Goal: Information Seeking & Learning: Learn about a topic

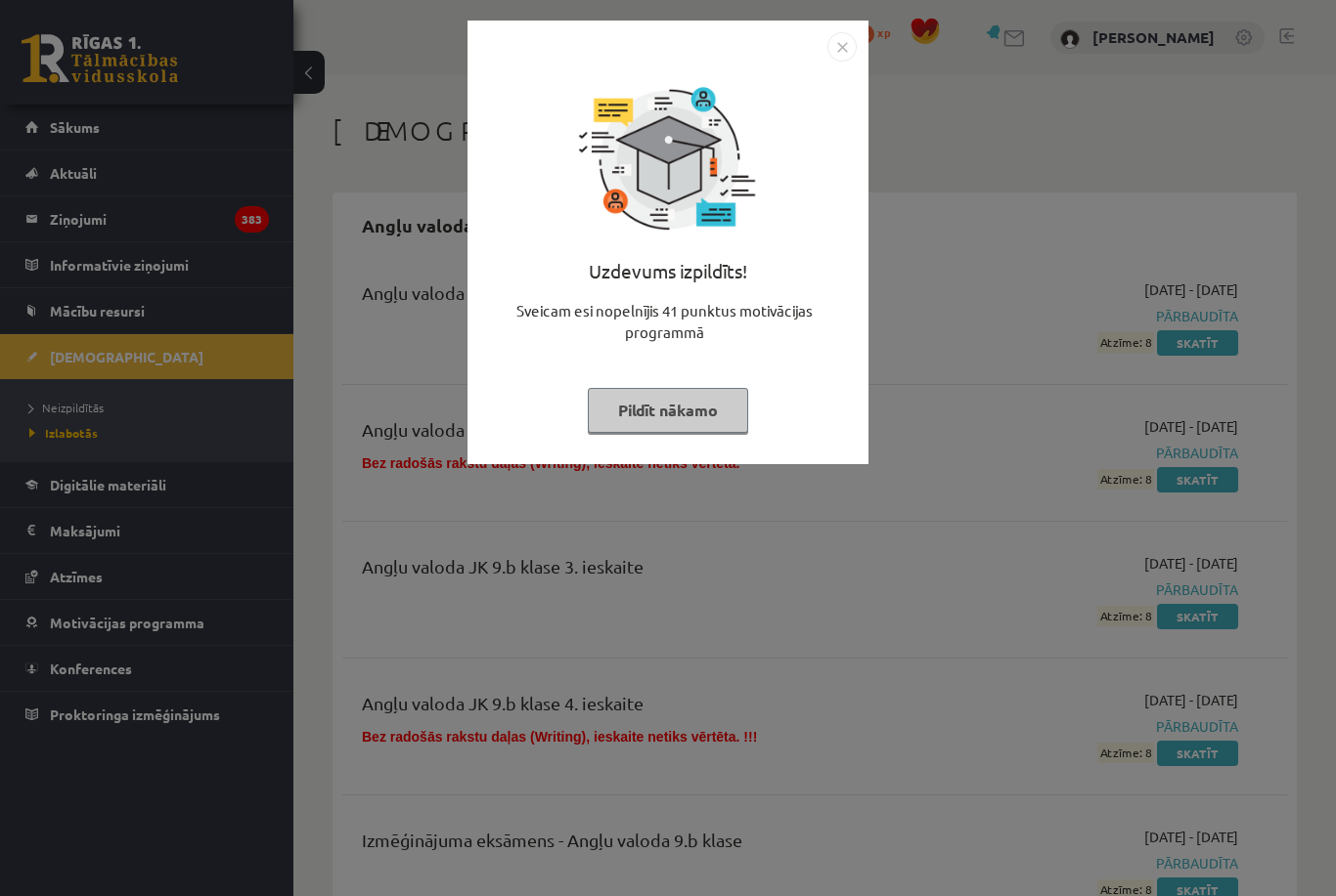
click at [726, 376] on div "Uzdevums izpildīts! Sveicam esi nopelnījis 41 punktus motivācijas programmā Pil…" at bounding box center [668, 257] width 378 height 391
click at [678, 458] on div "Uzdevums izpildīts! Sveicam esi nopelnījis 41 punktus motivācijas programmā Pil…" at bounding box center [668, 242] width 401 height 444
click at [673, 431] on button "Pildīt nākamo" at bounding box center [667, 410] width 161 height 45
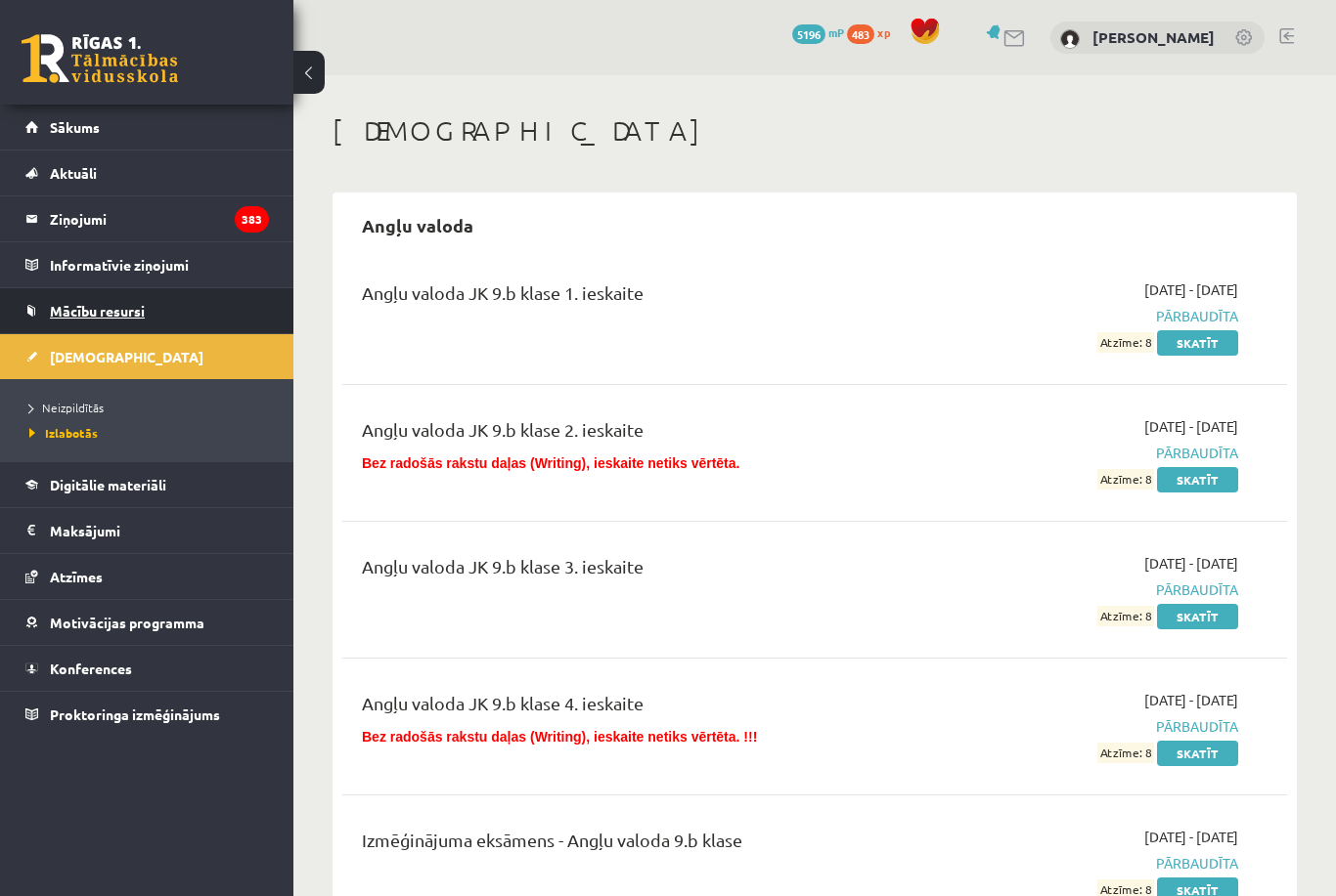
click at [96, 312] on span "Mācību resursi" at bounding box center [97, 311] width 95 height 18
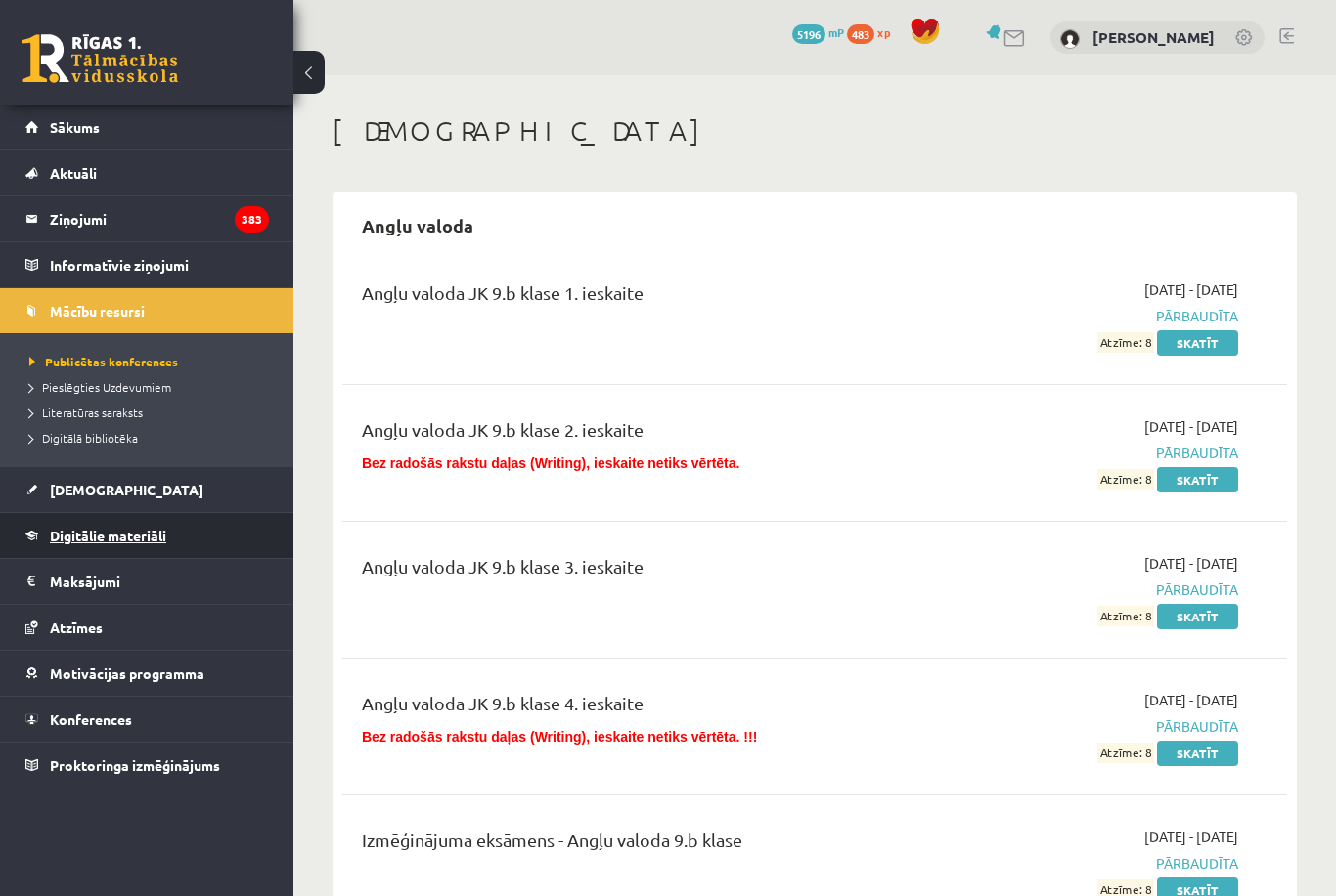
click at [64, 523] on link "Digitālie materiāli" at bounding box center [148, 535] width 243 height 45
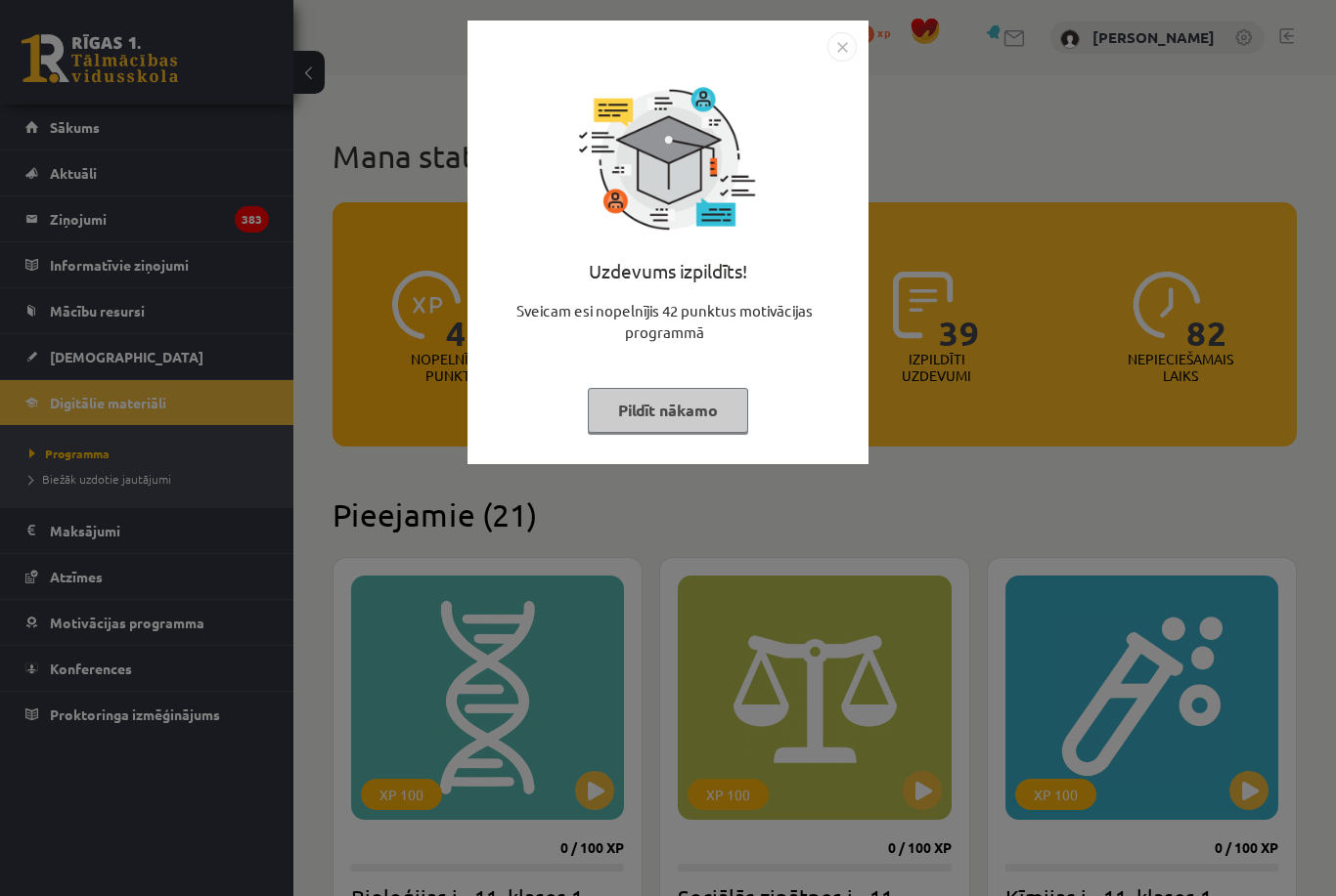
click at [655, 433] on div "Uzdevums izpildīts! Sveicam esi nopelnījis 42 punktus motivācijas programmā Pil…" at bounding box center [668, 257] width 378 height 391
click at [653, 424] on button "Pildīt nākamo" at bounding box center [667, 410] width 161 height 45
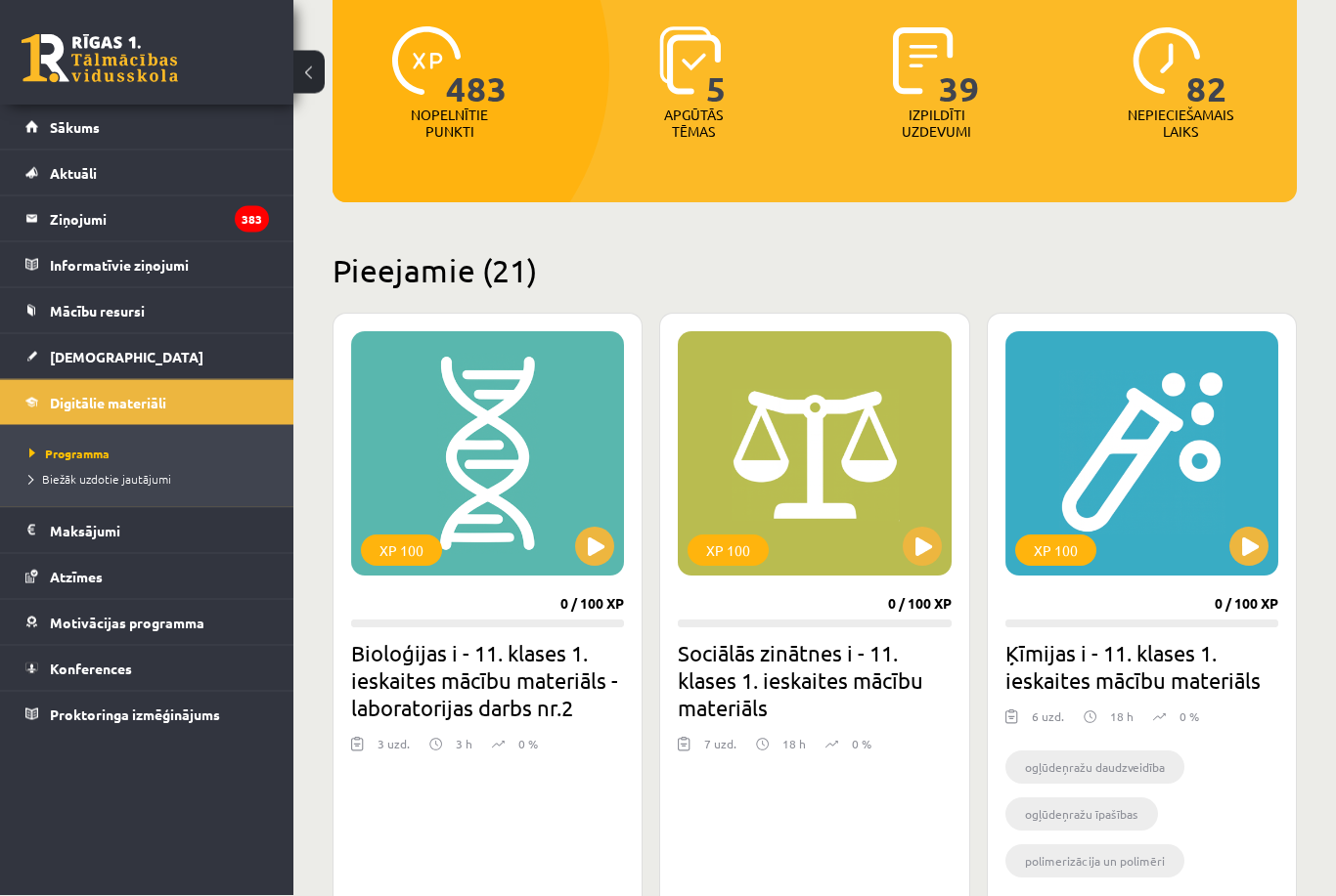
scroll to position [713, 0]
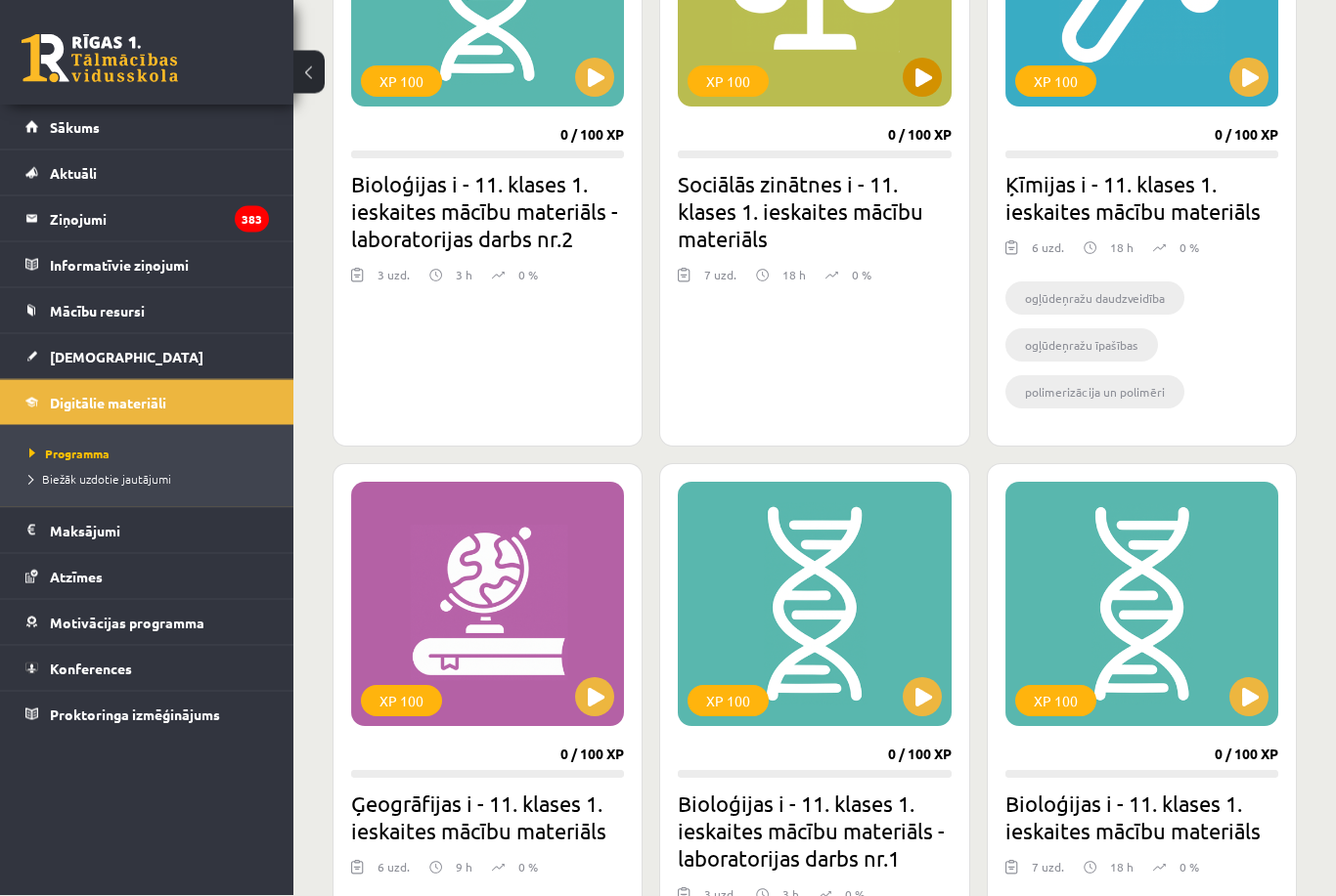
click at [918, 87] on button at bounding box center [921, 78] width 39 height 39
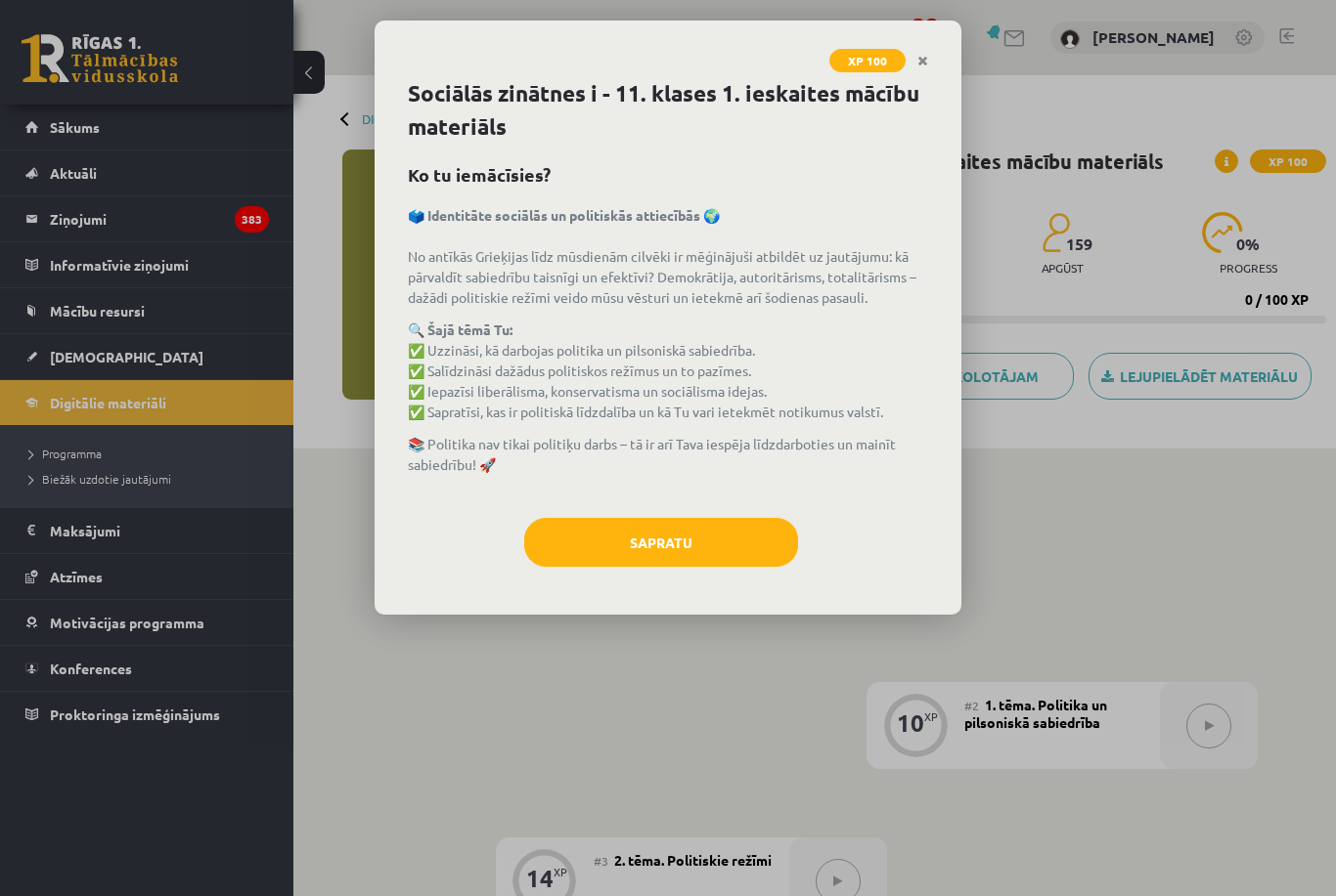
click at [751, 539] on button "Sapratu" at bounding box center [661, 542] width 274 height 49
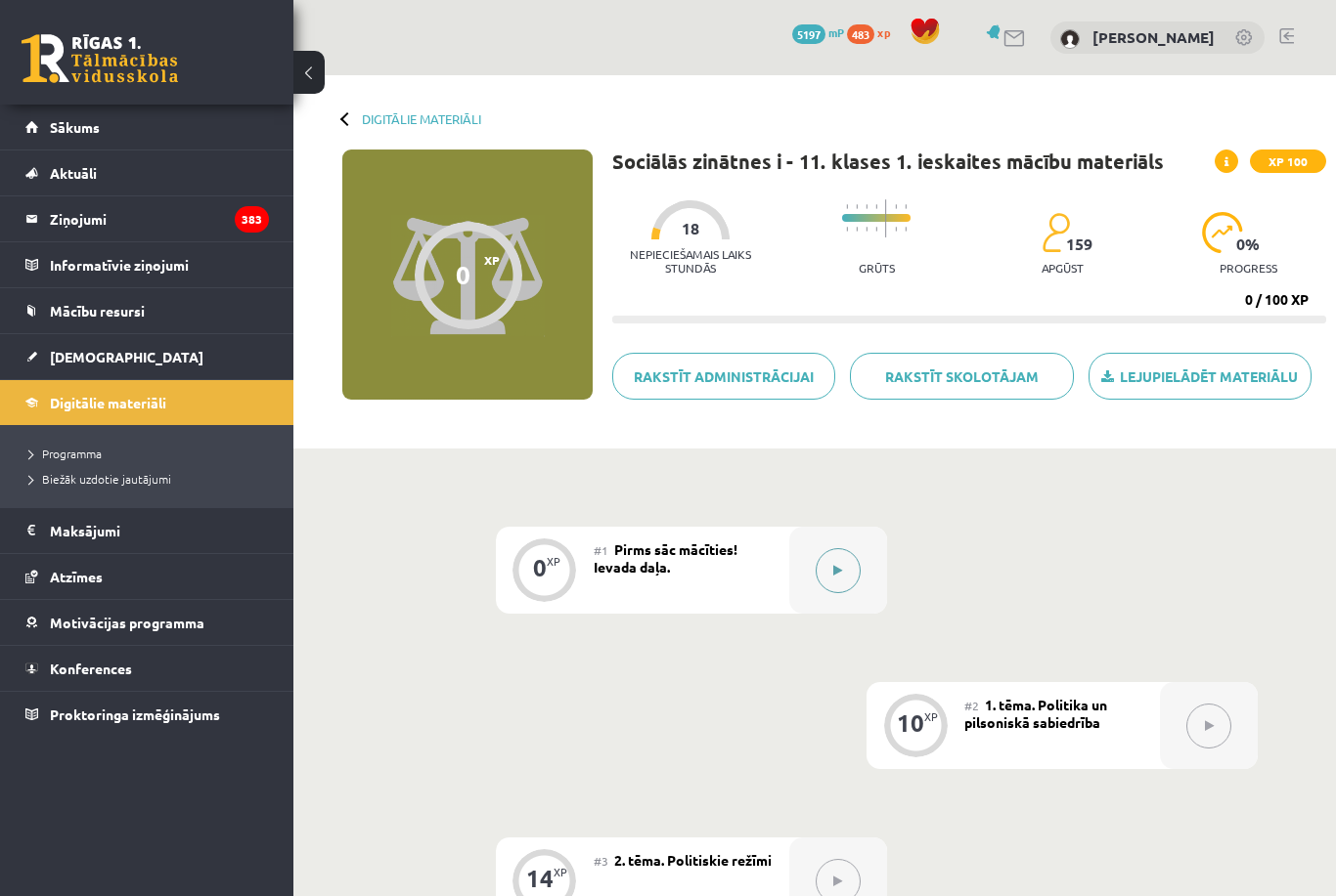
click at [833, 559] on button at bounding box center [837, 570] width 45 height 45
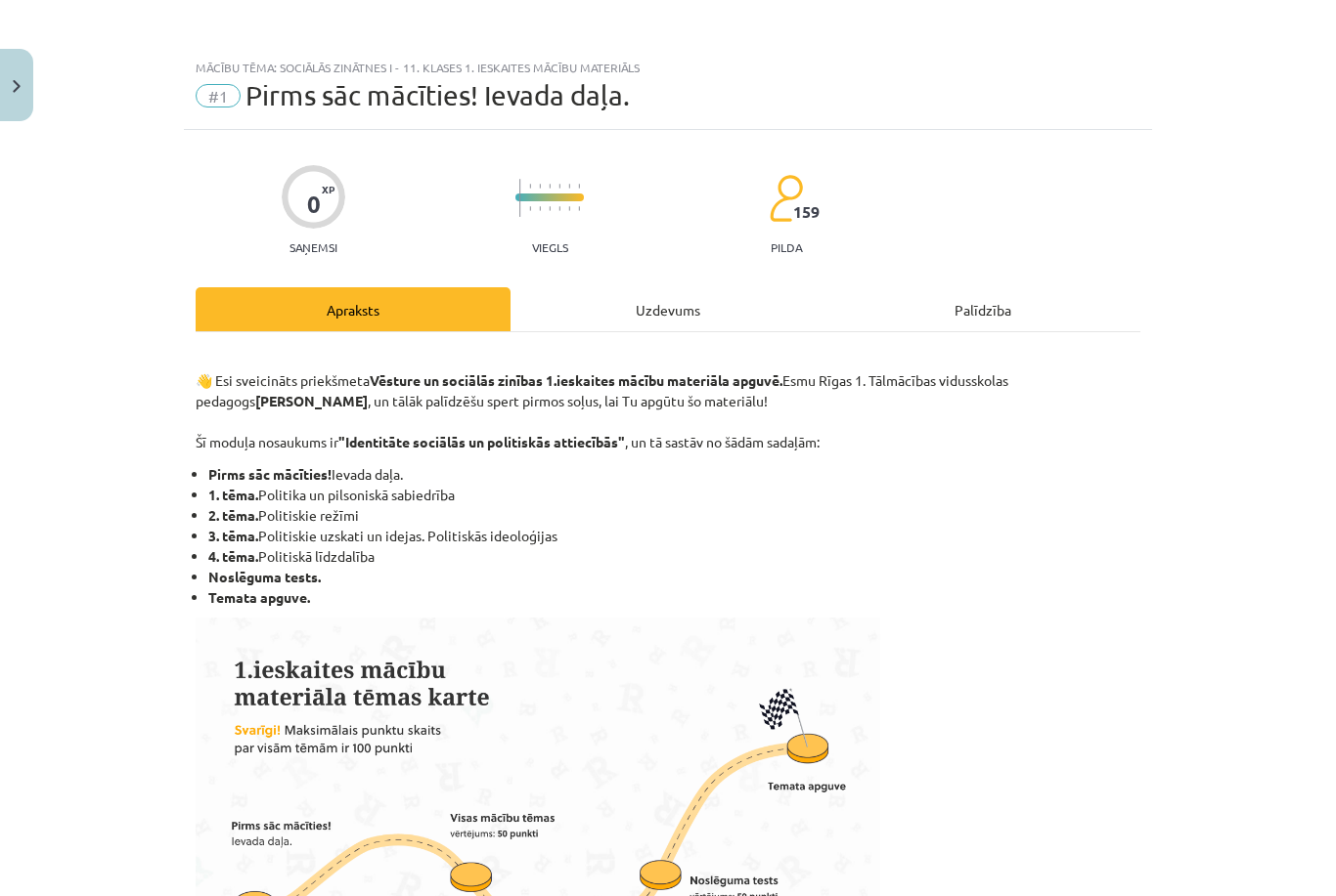
click at [675, 313] on div "Uzdevums" at bounding box center [668, 309] width 315 height 44
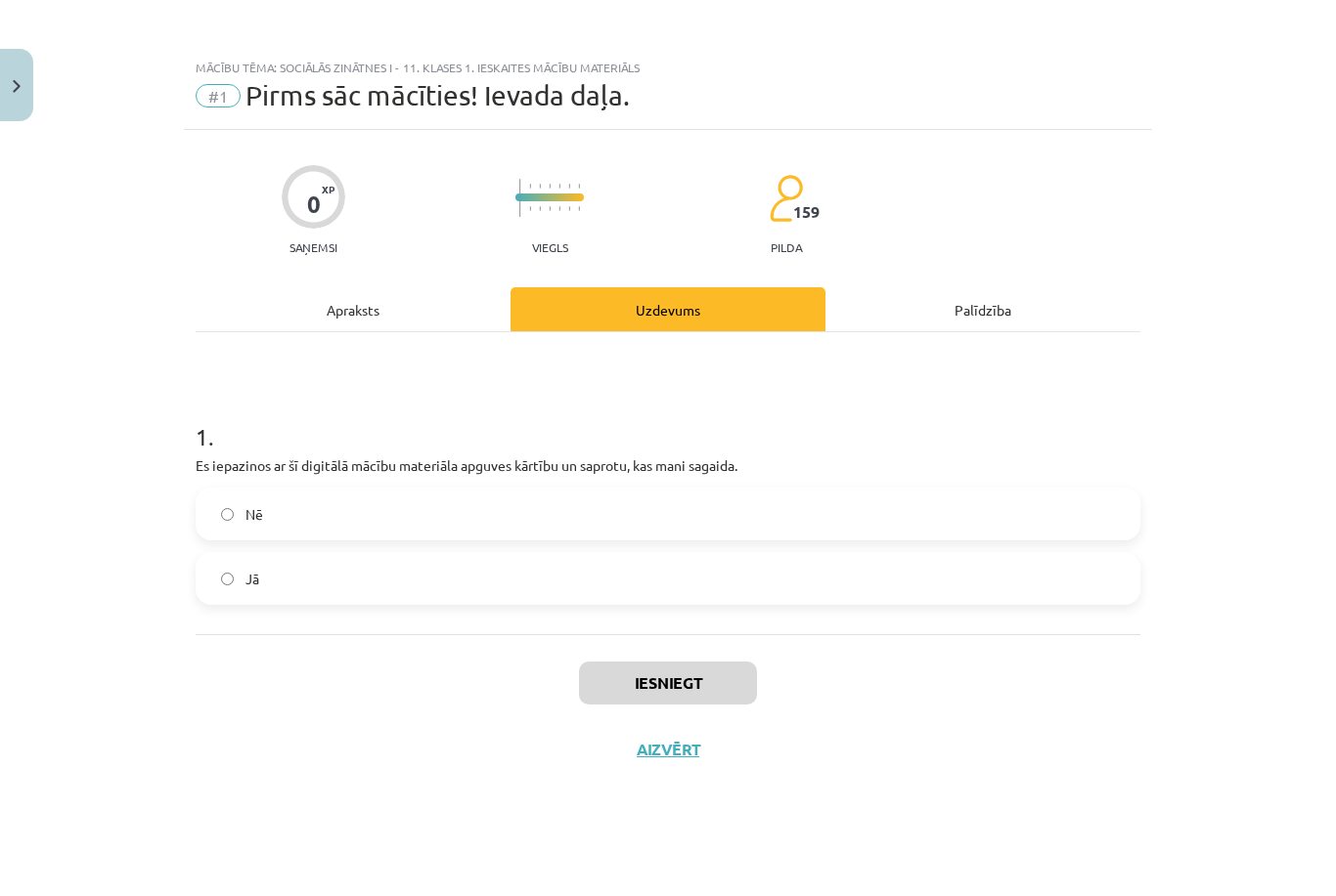
click at [303, 576] on label "Jā" at bounding box center [668, 578] width 941 height 49
click at [579, 680] on button "Iesniegt" at bounding box center [668, 683] width 178 height 43
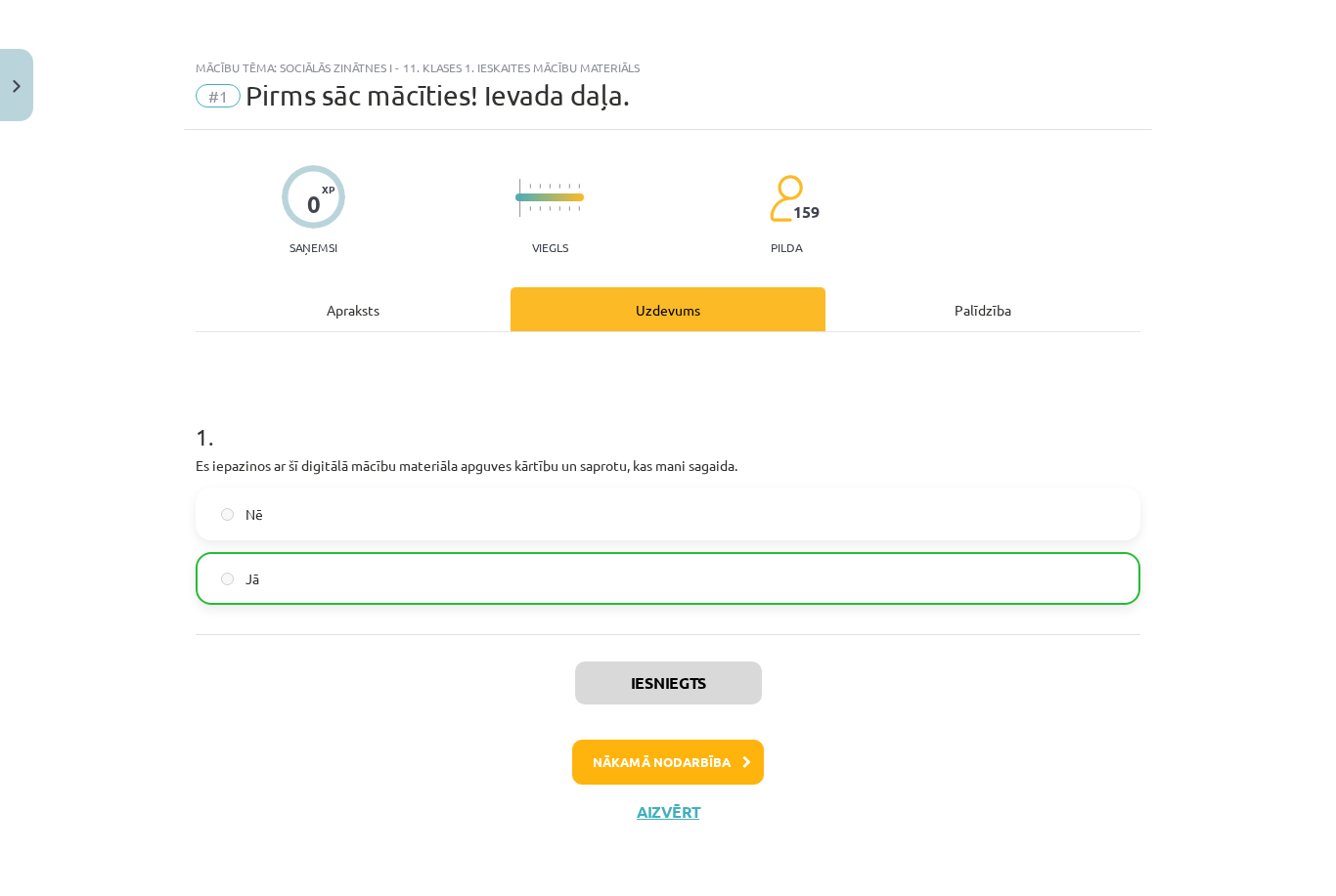
click at [680, 741] on button "Nākamā nodarbība" at bounding box center [668, 761] width 191 height 45
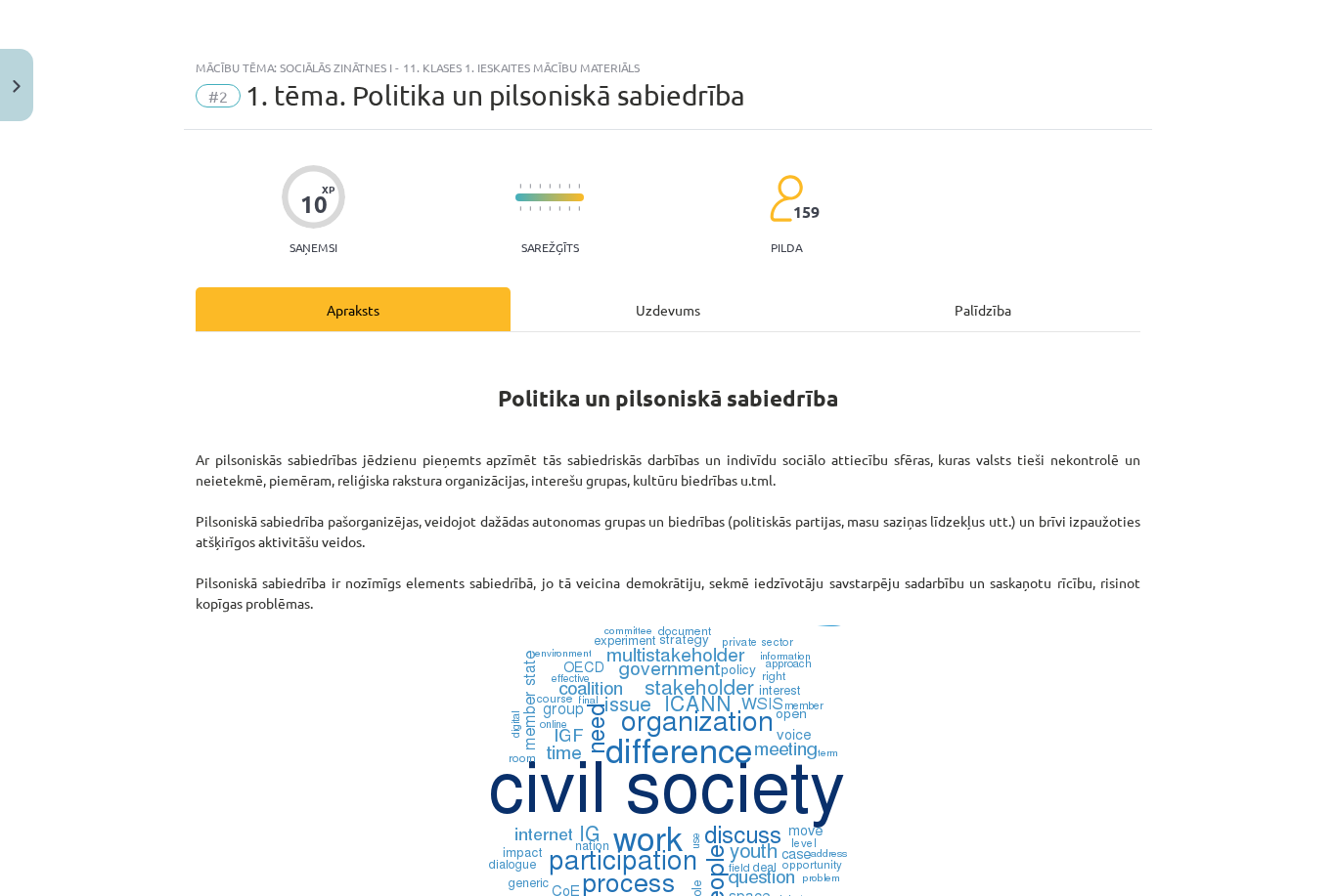
scroll to position [49, 0]
click at [637, 287] on div "Uzdevums" at bounding box center [668, 309] width 315 height 44
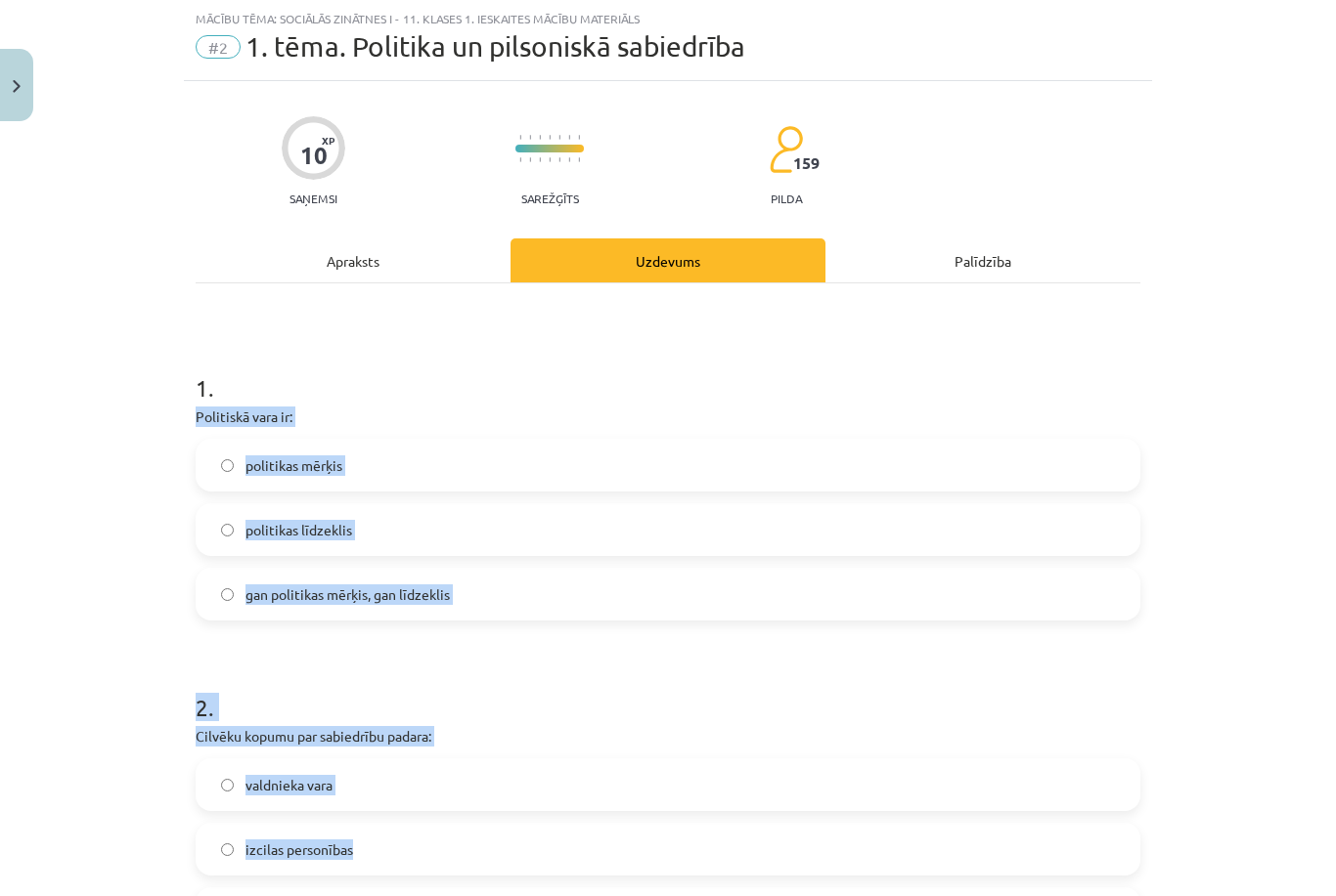
drag, startPoint x: 195, startPoint y: 419, endPoint x: 585, endPoint y: 892, distance: 613.0
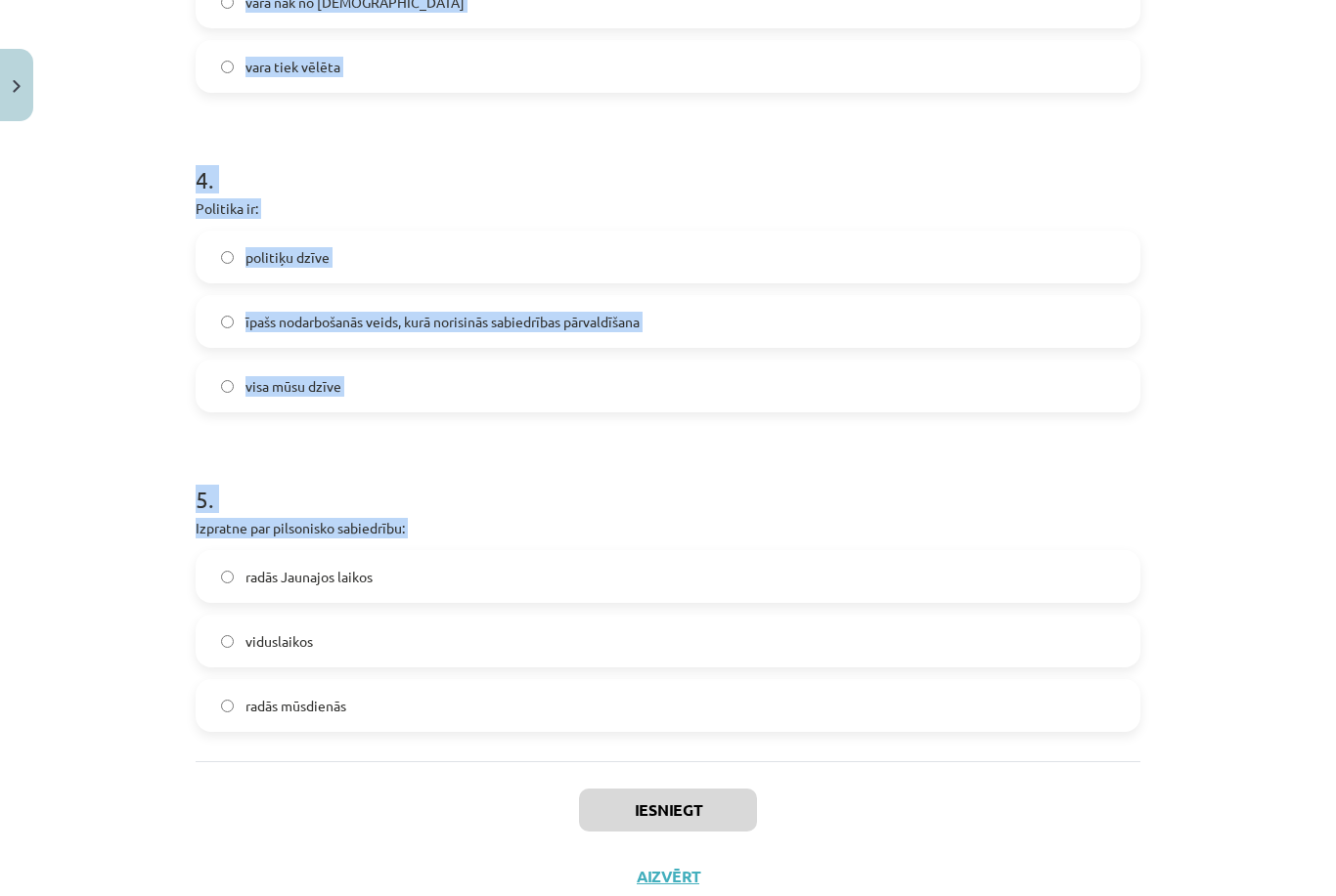
scroll to position [1214, 0]
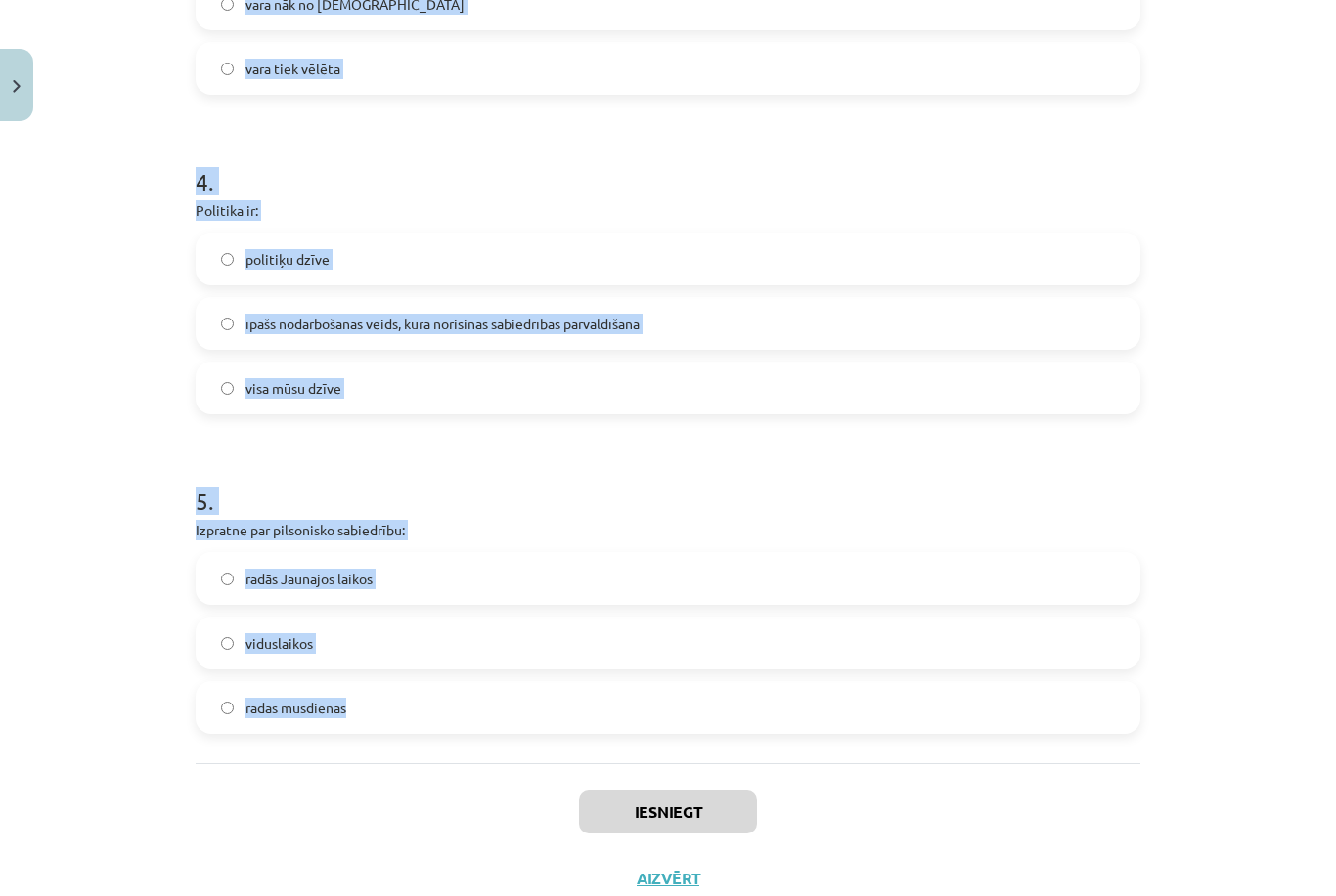
copy form "Politiskā vara ir: politikas mērķis politikas līdzeklis gan politikas mērķis, g…"
click at [586, 275] on label "politiķu dzīve" at bounding box center [668, 258] width 941 height 49
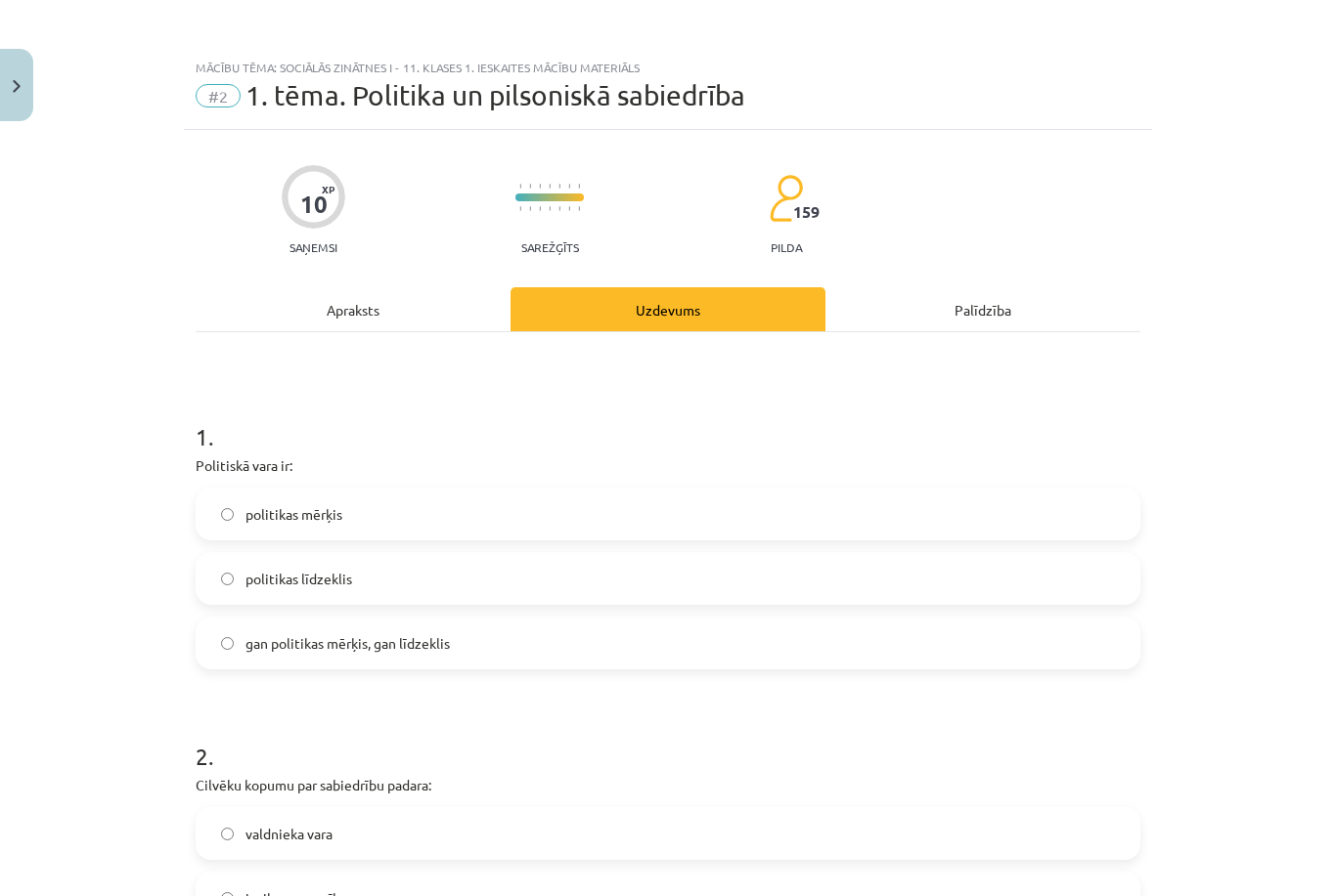
scroll to position [0, 0]
click at [377, 629] on label "gan politikas mērķis, gan līdzeklis" at bounding box center [668, 643] width 941 height 49
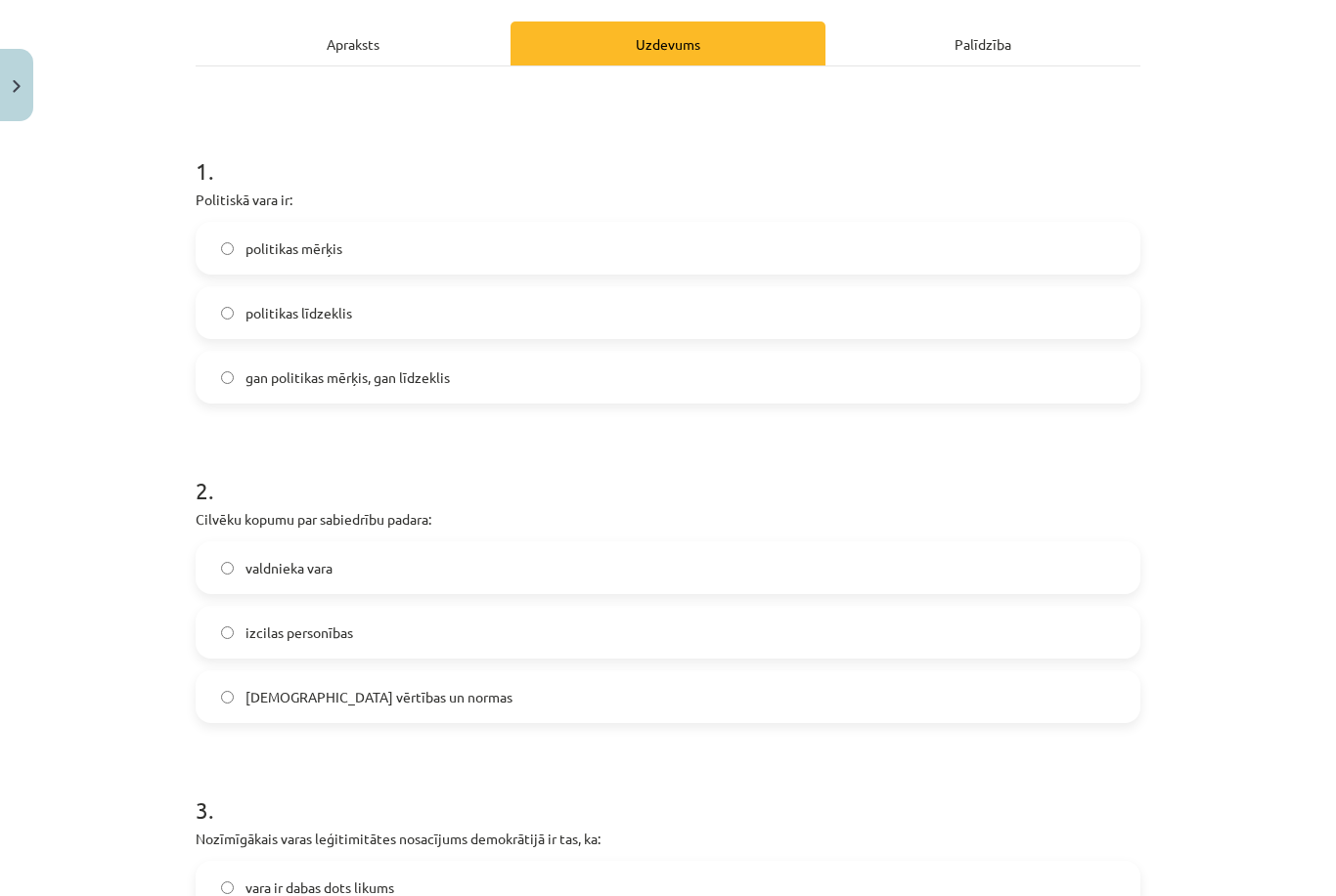
scroll to position [266, 0]
click at [470, 709] on label "[DEMOGRAPHIC_DATA] vērtības un normas" at bounding box center [668, 697] width 941 height 49
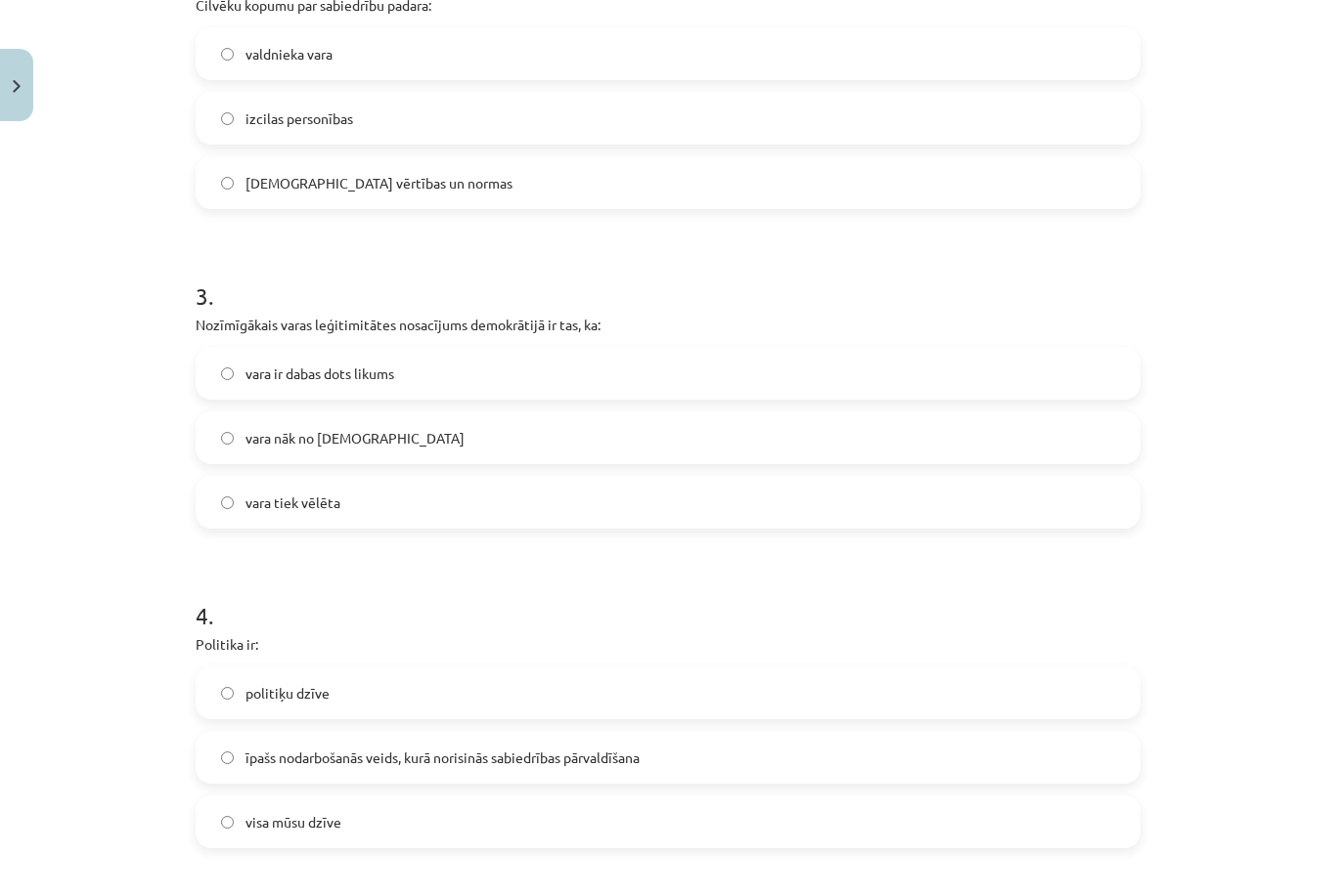
scroll to position [780, 0]
click at [377, 510] on label "vara tiek vēlēta" at bounding box center [668, 502] width 941 height 49
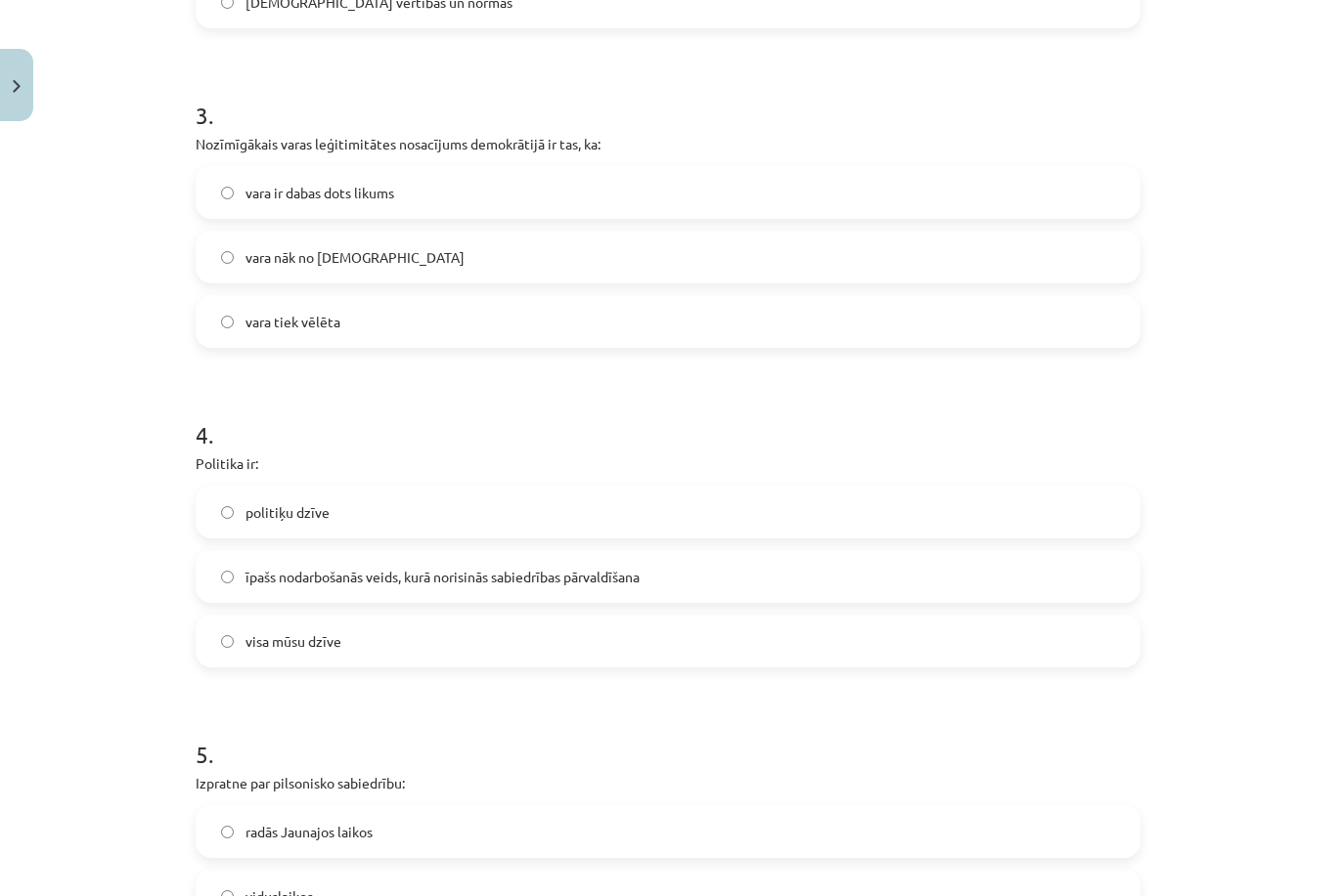
scroll to position [962, 0]
click at [690, 587] on label "īpašs nodarbošanās veids, kurā norisinās sabiedrības pārvaldīšana" at bounding box center [668, 575] width 941 height 49
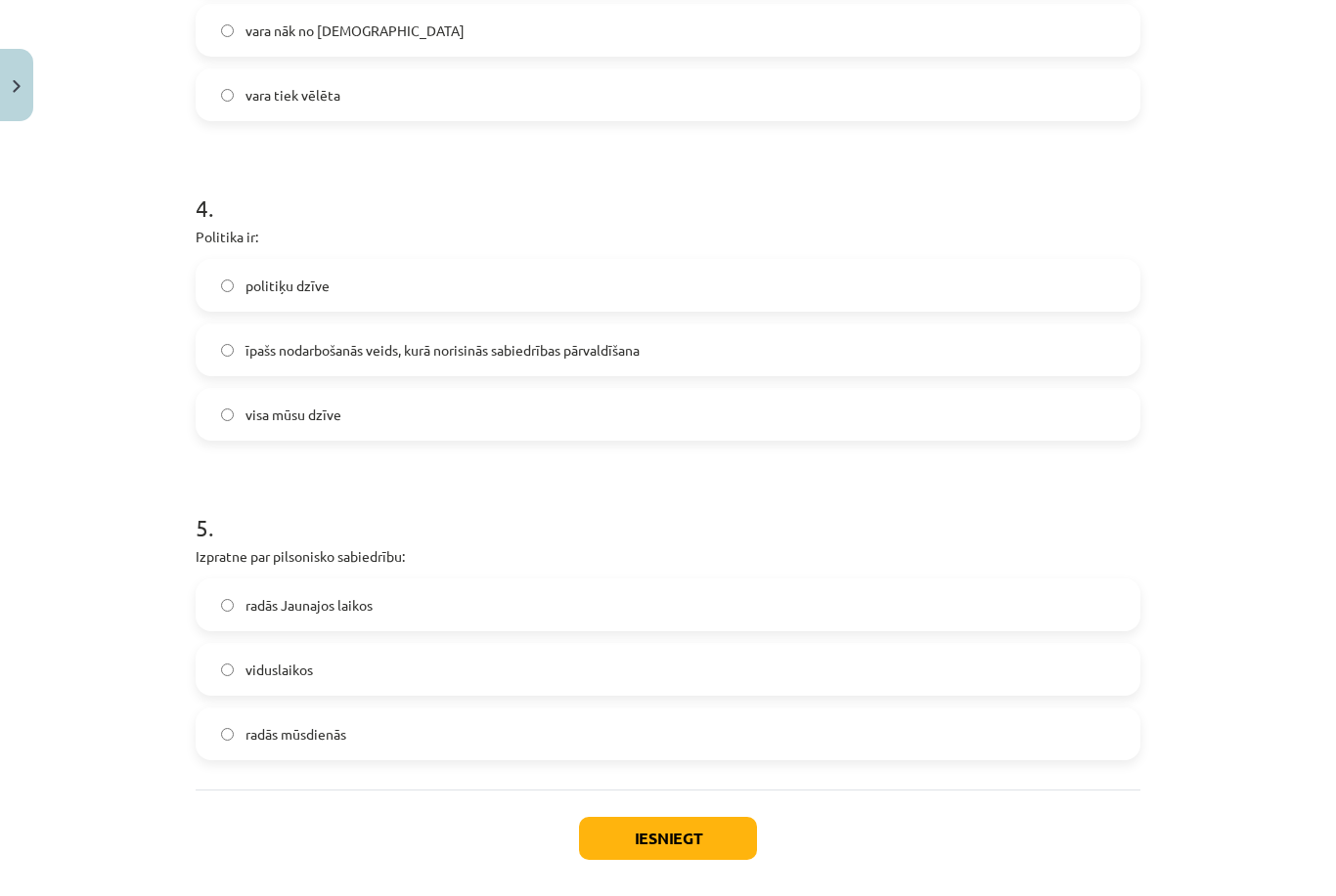
scroll to position [1188, 0]
click at [499, 610] on label "radās Jaunajos laikos" at bounding box center [668, 605] width 941 height 49
click at [652, 852] on button "Iesniegt" at bounding box center [668, 838] width 178 height 43
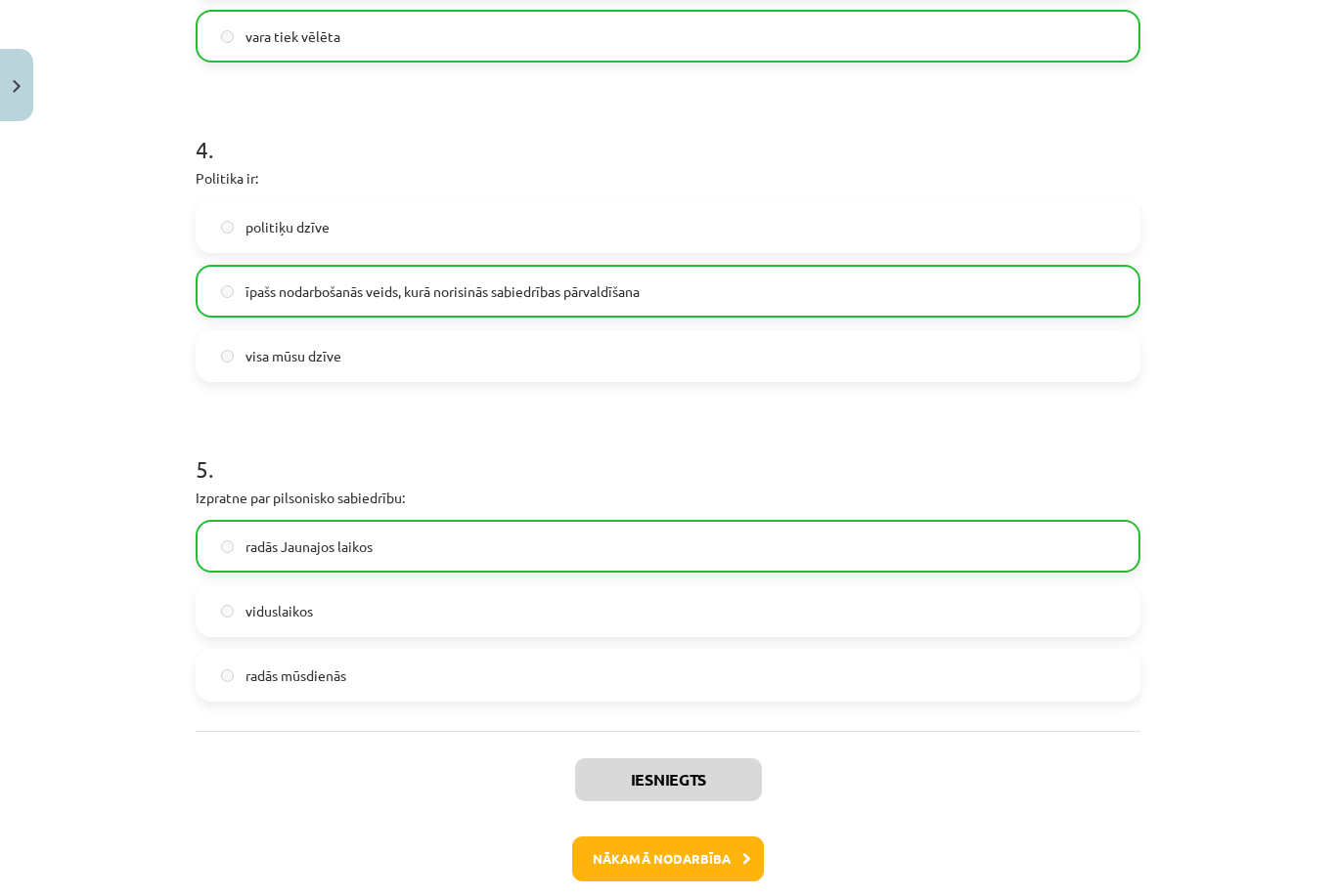
scroll to position [1247, 0]
click at [688, 844] on button "Nākamā nodarbība" at bounding box center [668, 859] width 191 height 45
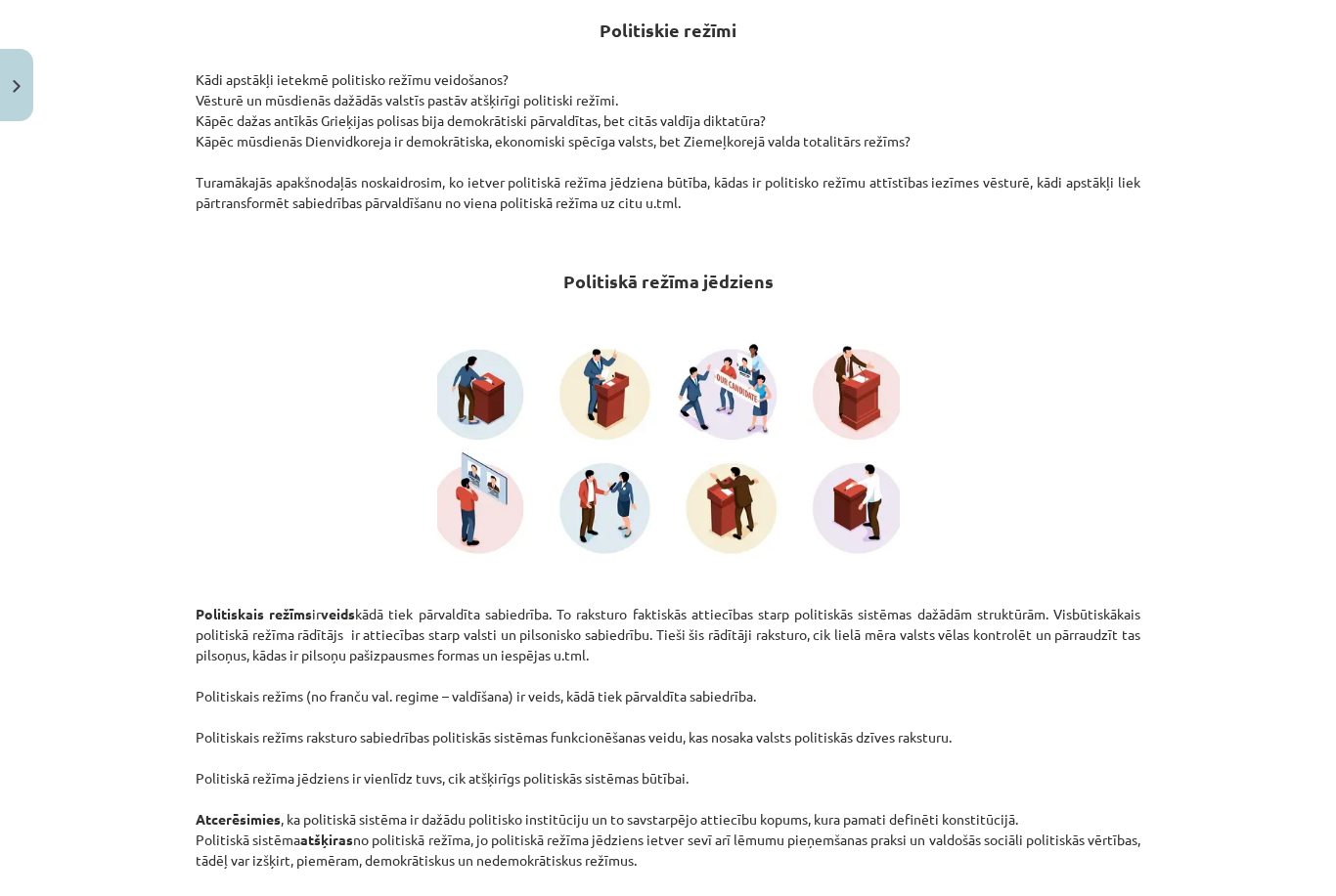
scroll to position [49, 0]
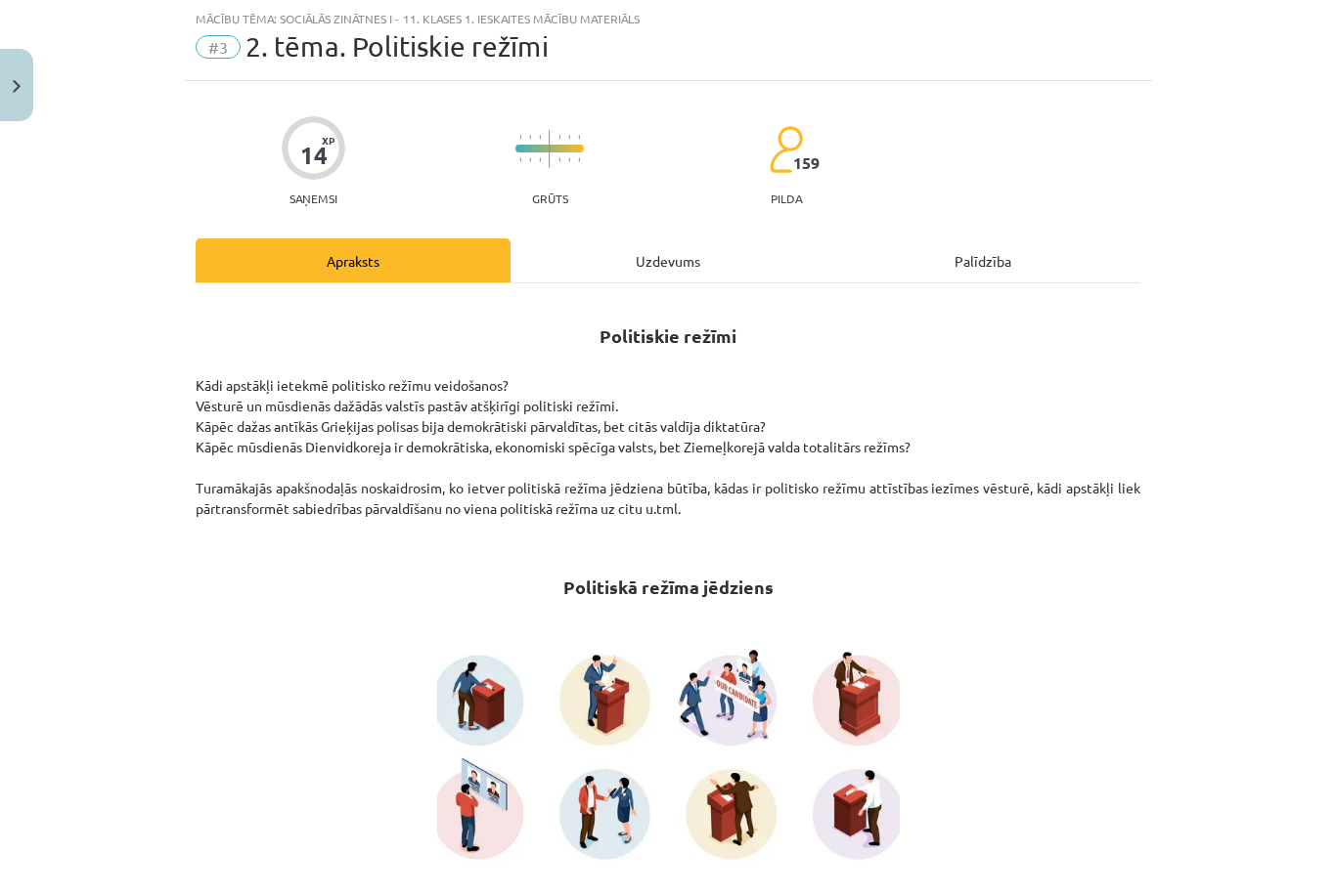
click at [671, 256] on div "Uzdevums" at bounding box center [668, 260] width 315 height 44
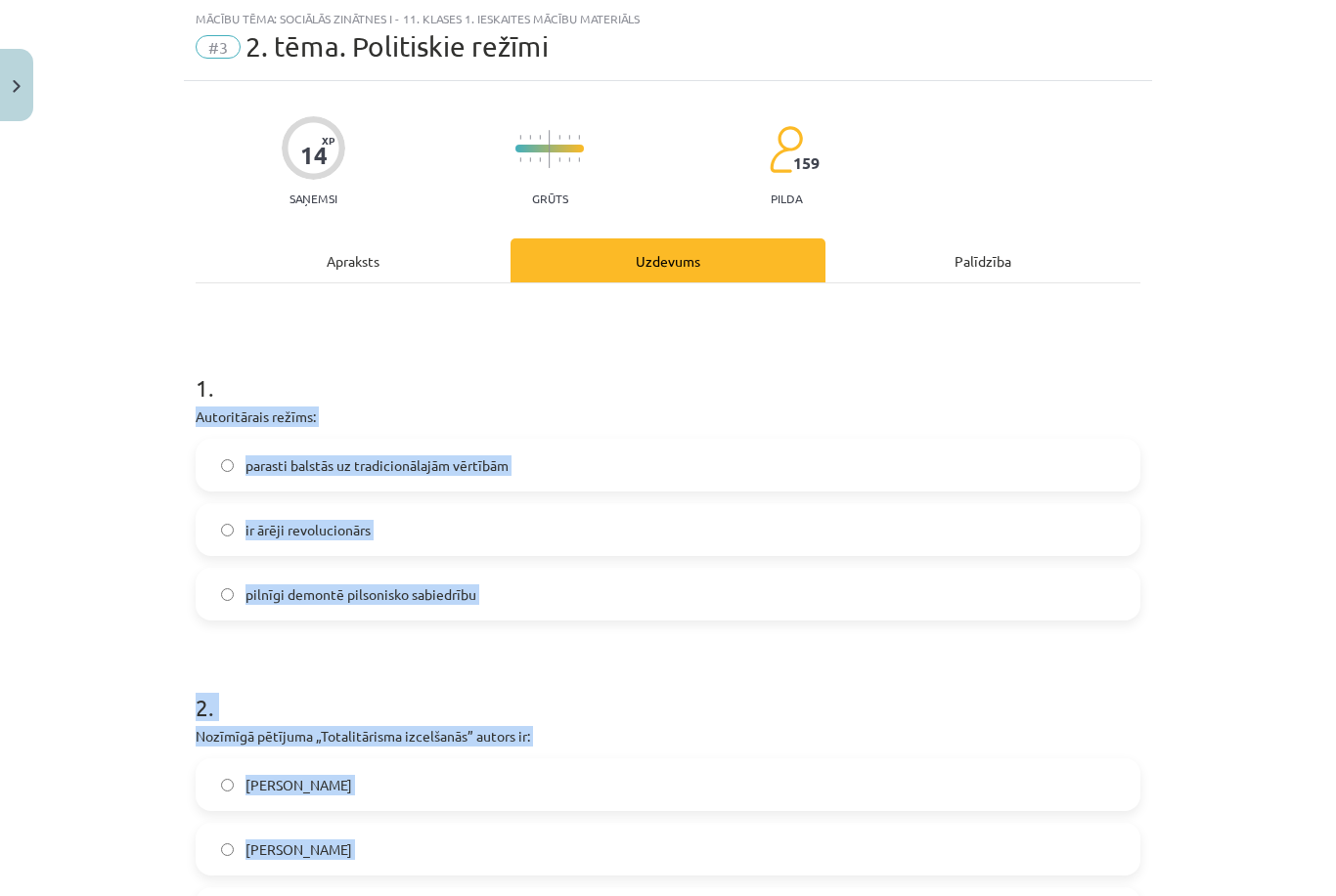
scroll to position [573, 0]
drag, startPoint x: 195, startPoint y: 417, endPoint x: 268, endPoint y: 893, distance: 481.6
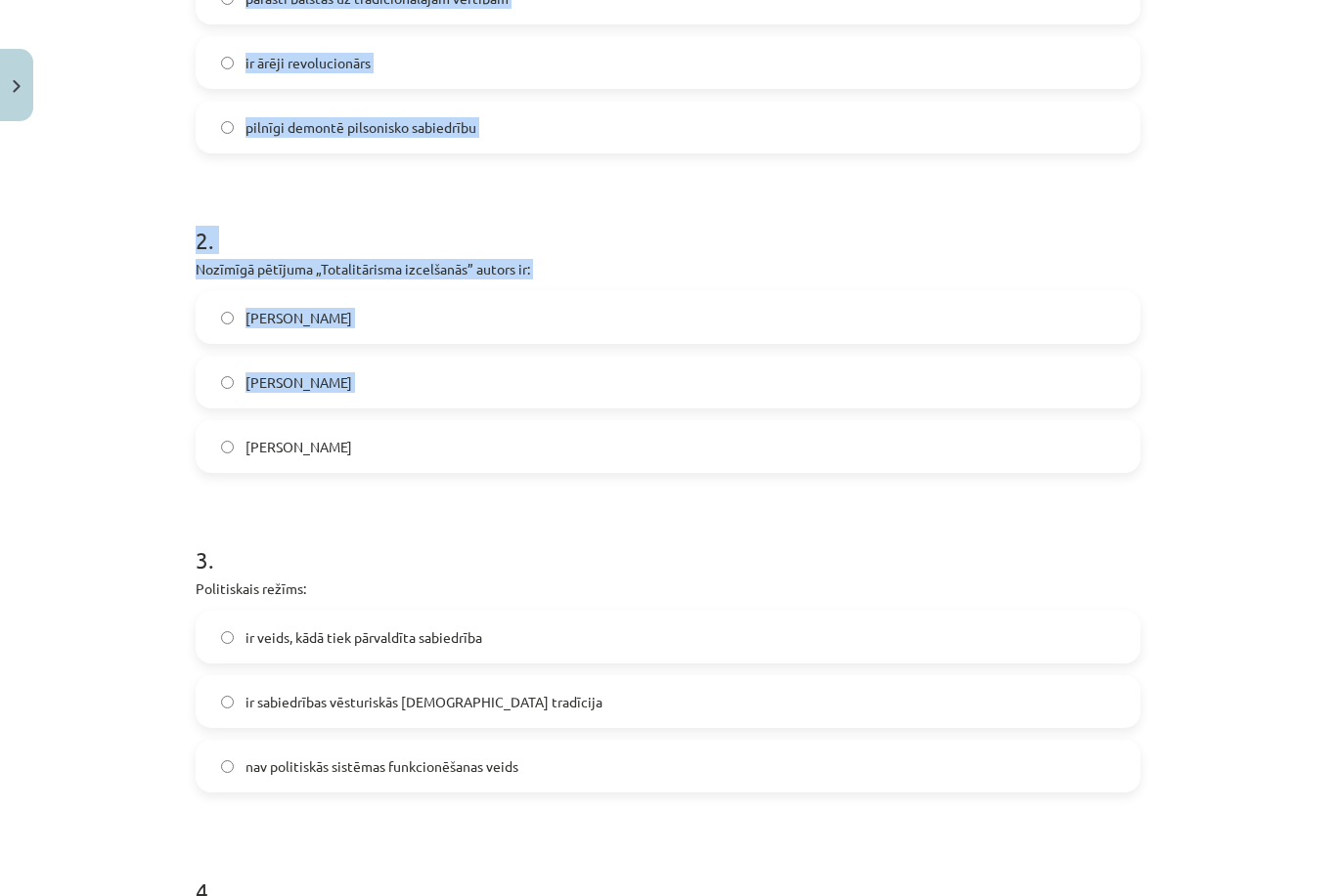
scroll to position [549, 0]
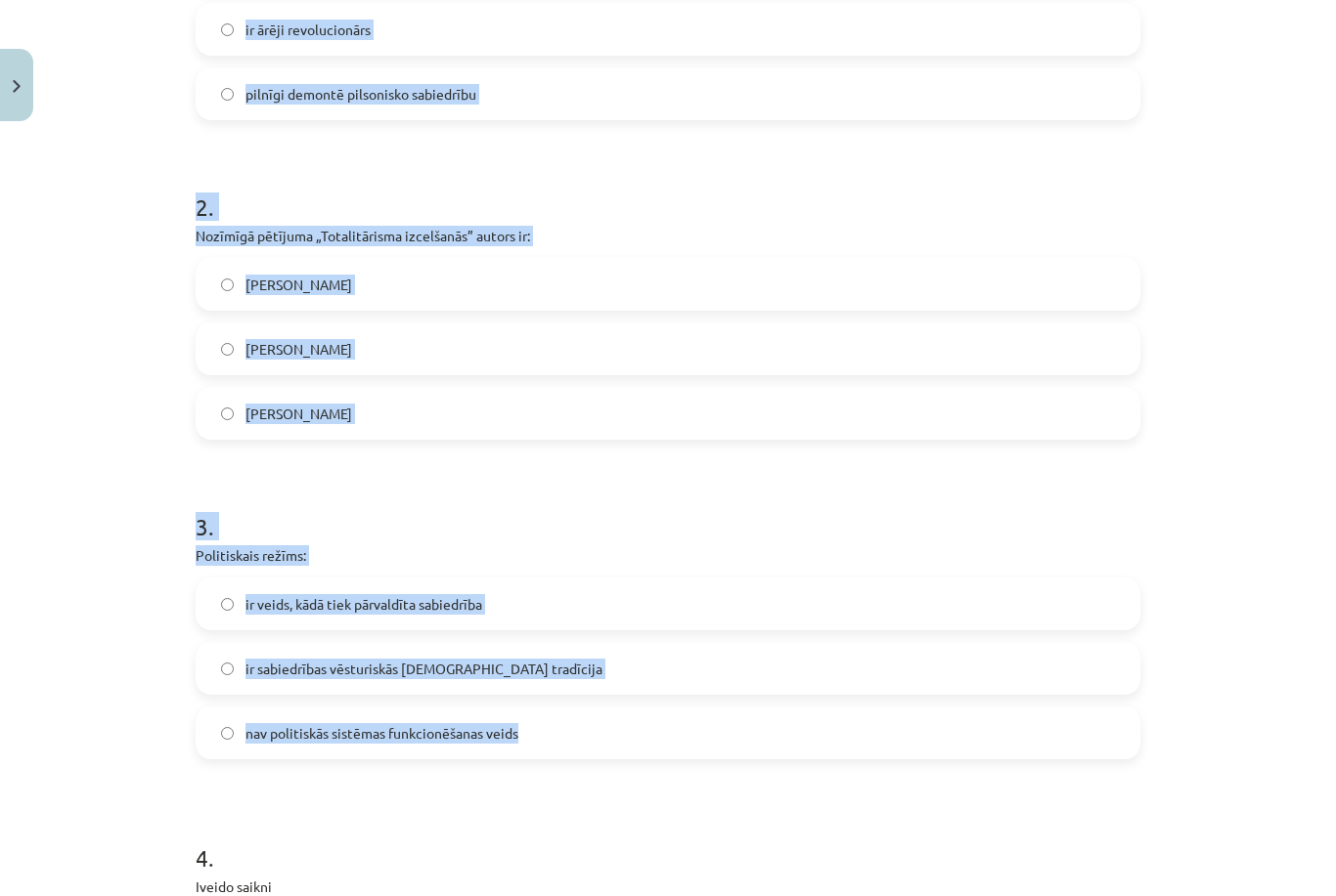
drag, startPoint x: 230, startPoint y: 399, endPoint x: 263, endPoint y: 744, distance: 346.6
click at [263, 744] on form "1 . Autoritārais režīms: parasti balstās uz tradicionālajām vērtībām ir ārēji r…" at bounding box center [667, 840] width 944 height 2002
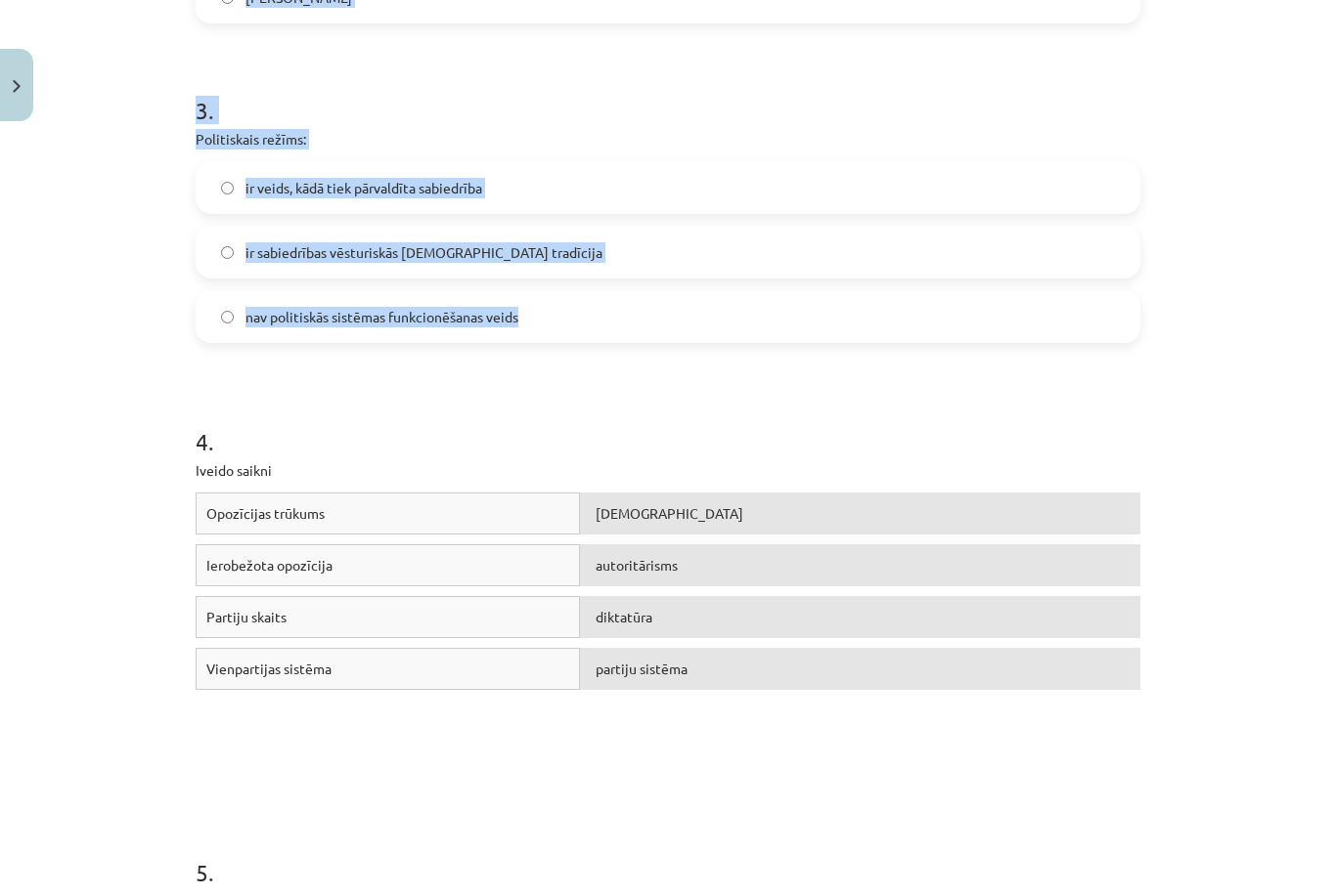
scroll to position [966, 0]
copy form "Autoritārais režīms: parasti balstās uz tradicionālajām vērtībām ir ārēji revol…"
click at [910, 341] on div "nav politiskās sistēmas funkcionēšanas veids" at bounding box center [667, 316] width 944 height 53
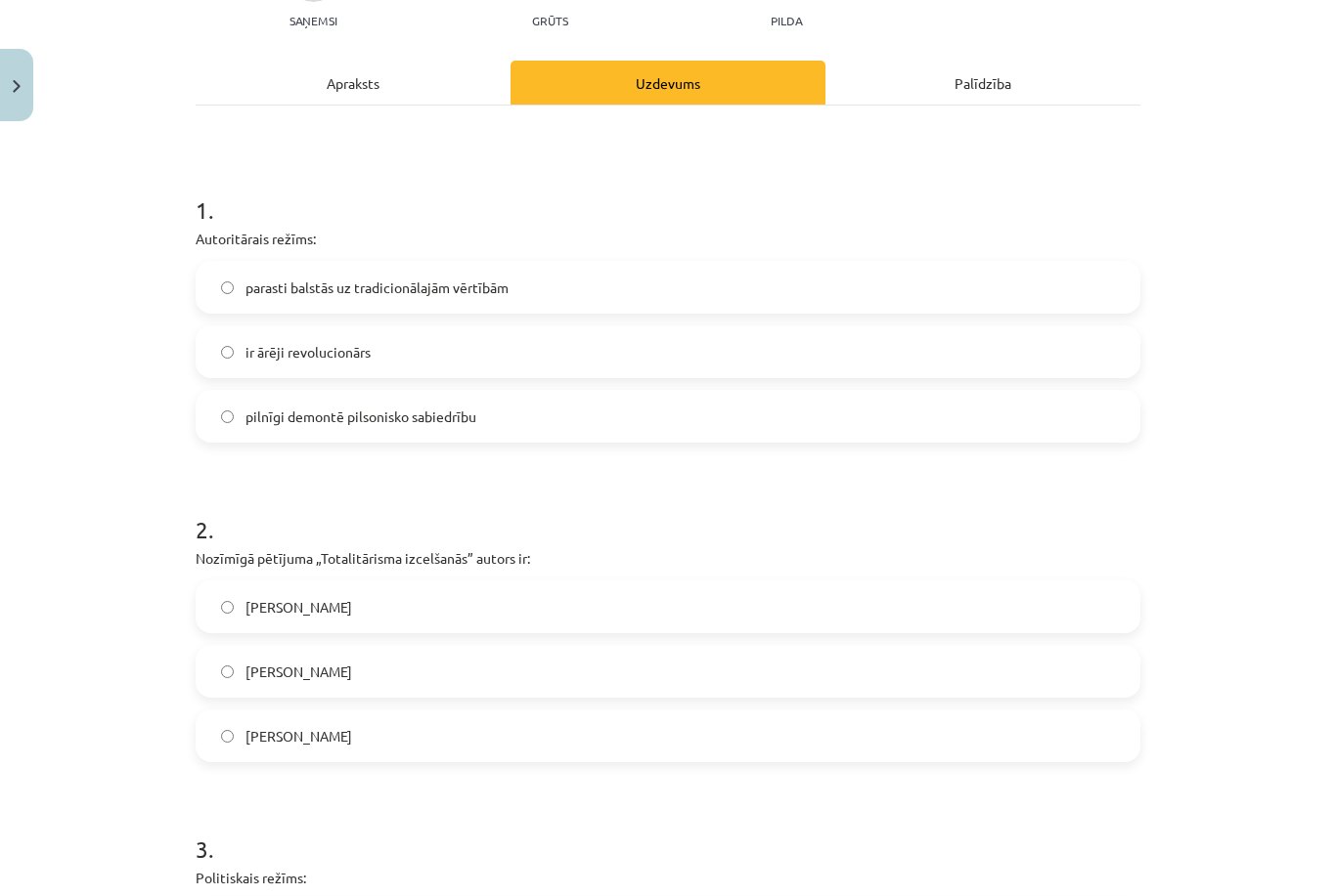
scroll to position [226, 0]
click at [719, 298] on label "parasti balstās uz tradicionālajām vērtībām" at bounding box center [668, 288] width 941 height 49
click at [323, 618] on span "[PERSON_NAME]" at bounding box center [298, 608] width 107 height 21
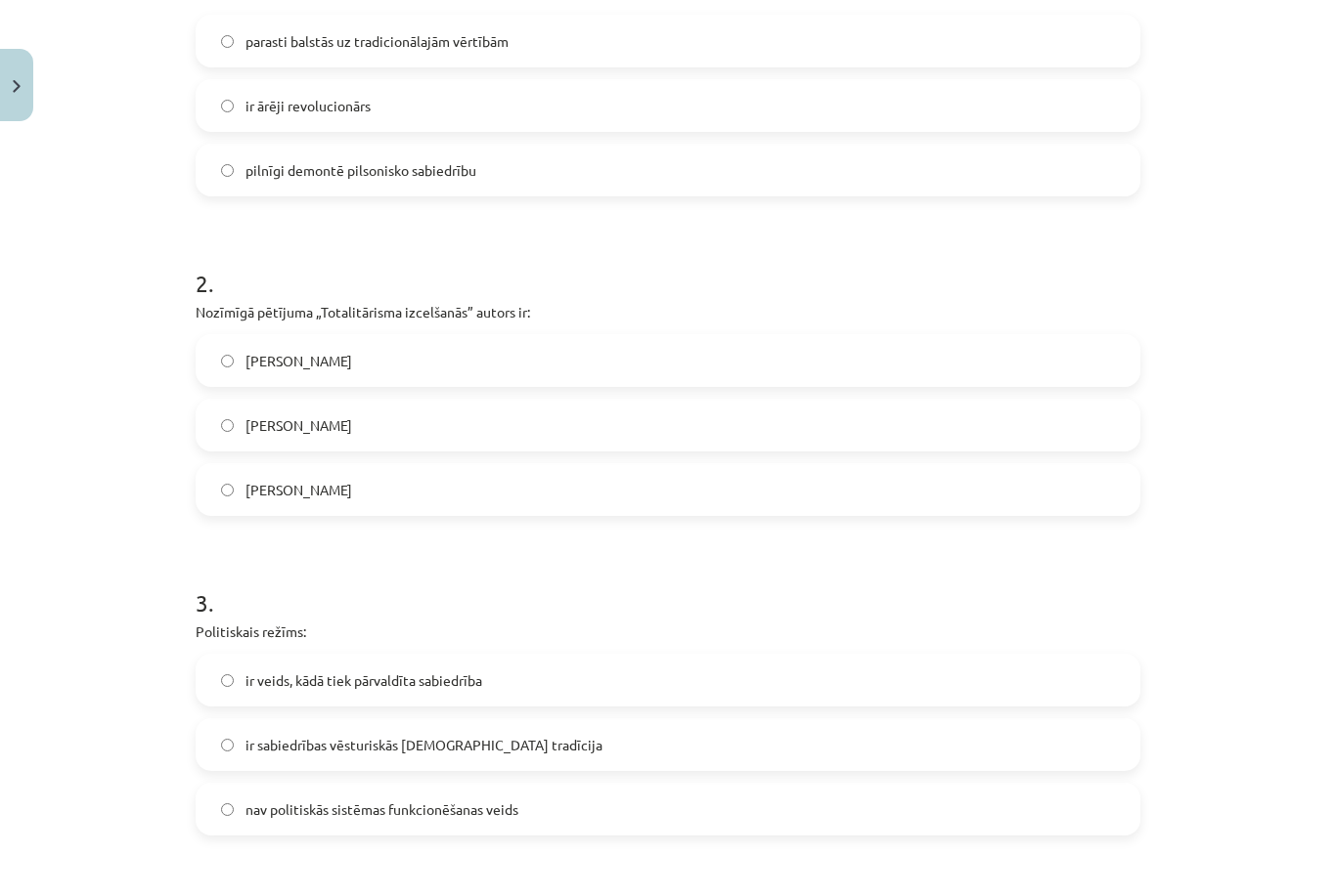
scroll to position [481, 0]
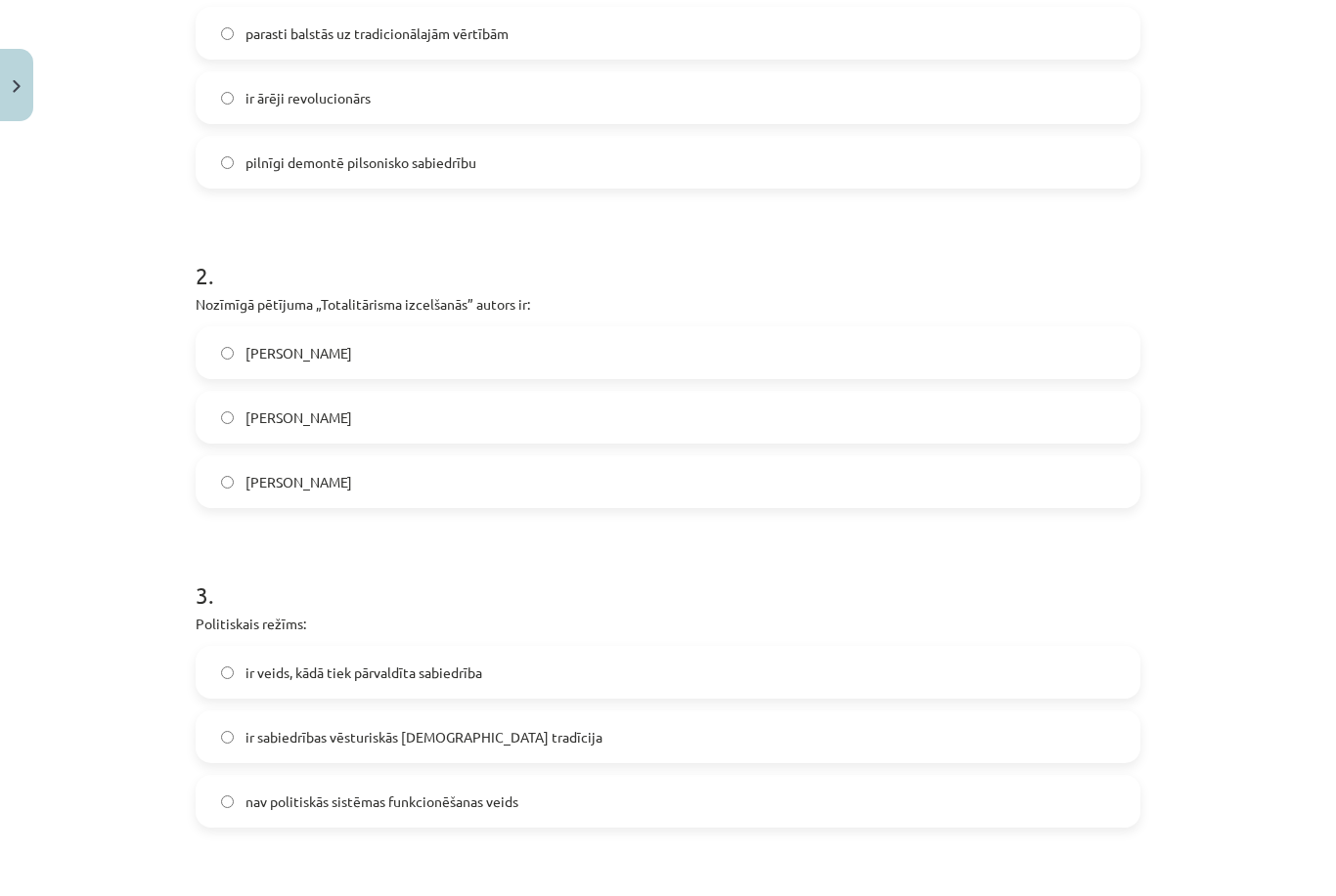
click at [488, 683] on label "ir veids, kādā tiek pārvaldīta sabiedrība" at bounding box center [668, 672] width 941 height 49
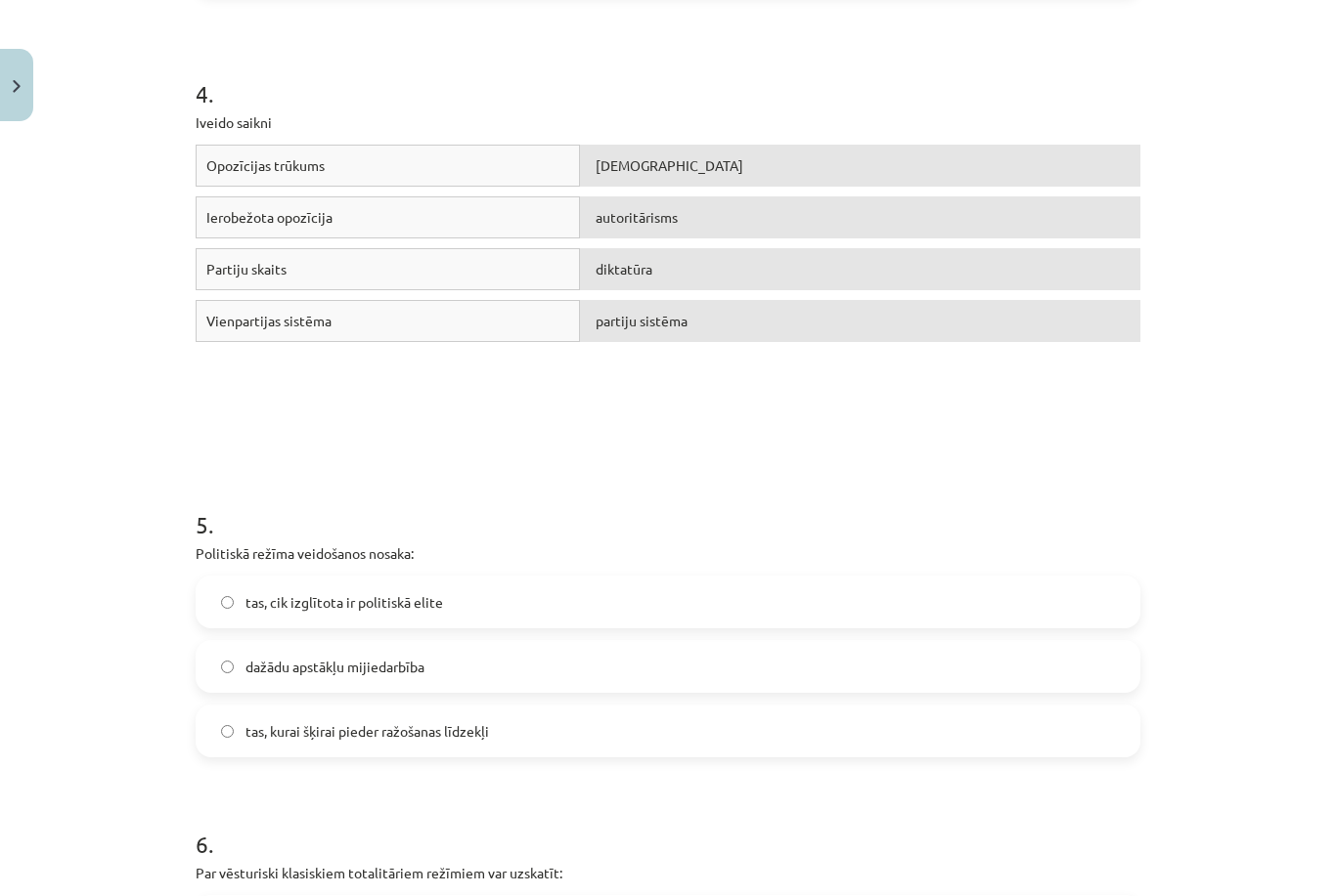
scroll to position [1314, 0]
drag, startPoint x: 641, startPoint y: 227, endPoint x: 640, endPoint y: 253, distance: 26.0
drag, startPoint x: 522, startPoint y: 258, endPoint x: 517, endPoint y: 202, distance: 56.2
click at [517, 202] on div "Opozīcijas trūkums totalitārisms Ierobežota opozīcija autoritārisms Partiju ska…" at bounding box center [667, 291] width 944 height 293
click at [515, 204] on div "Ierobežota opozīcija" at bounding box center [387, 217] width 384 height 42
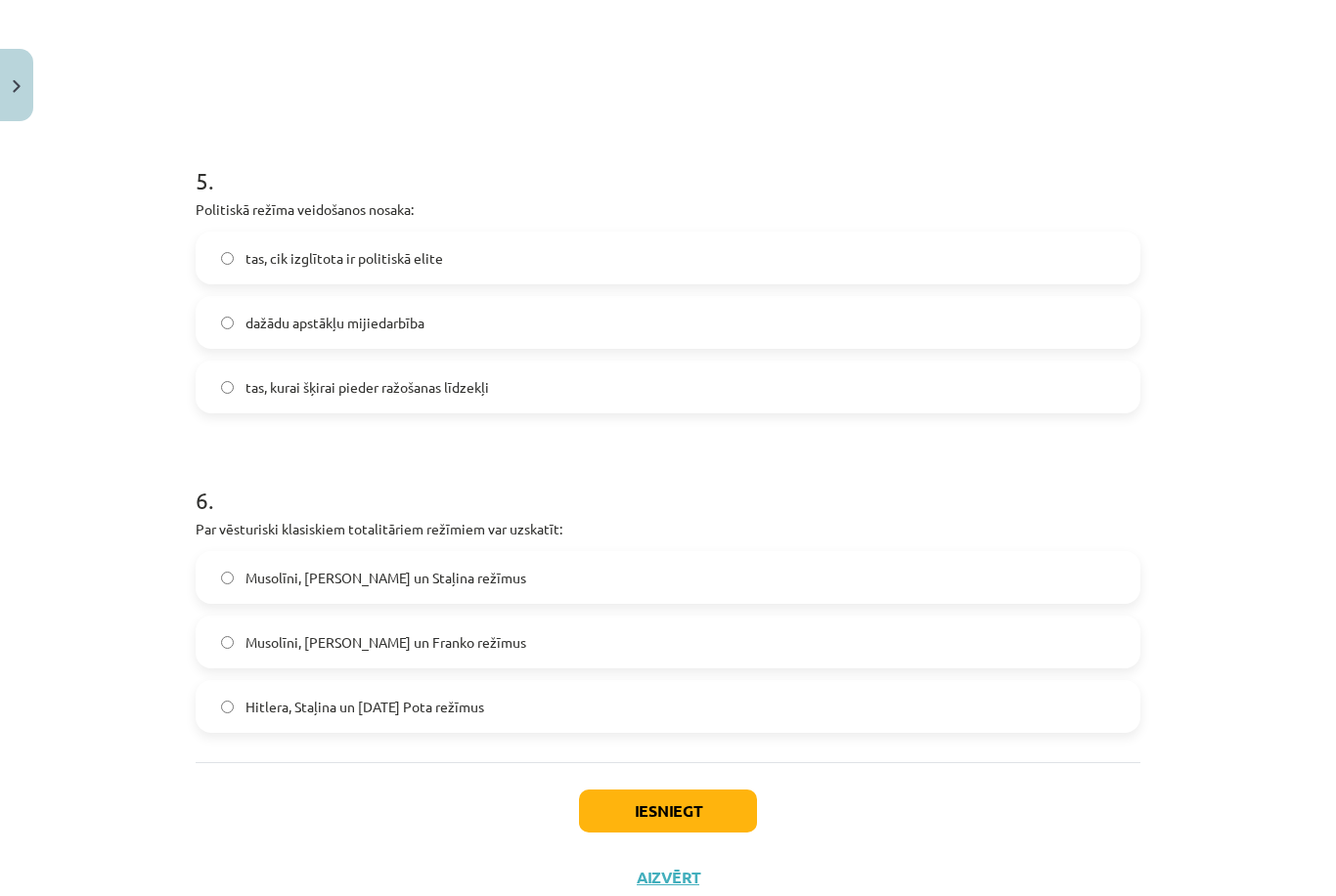
scroll to position [1656, 0]
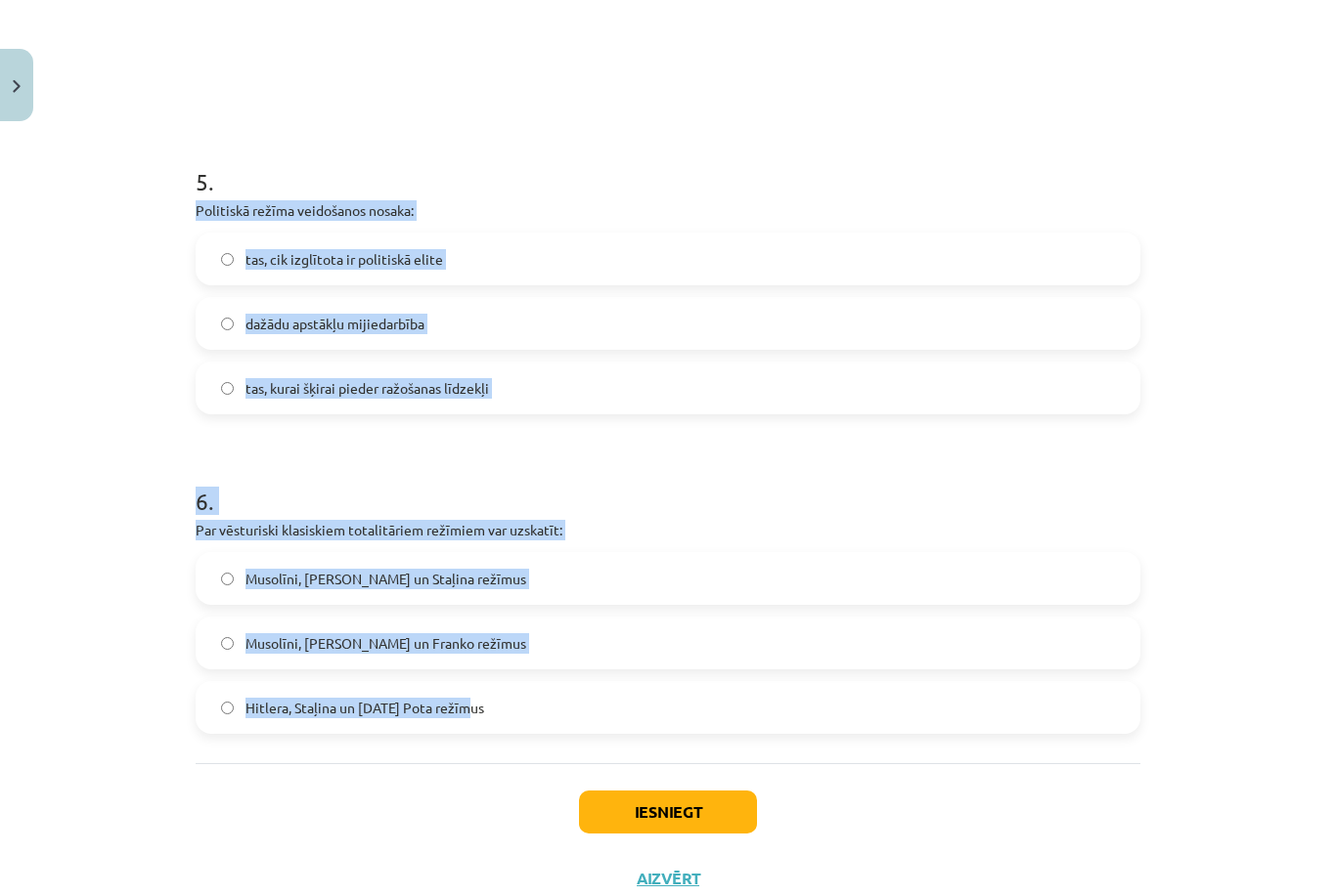
drag, startPoint x: 190, startPoint y: 205, endPoint x: 256, endPoint y: 722, distance: 521.2
copy form "Politiskā režīma veidošanos nosaka: tas, cik izglītota ir politiskā elite dažād…"
click at [573, 289] on div "tas, cik izglītota ir politiskā elite dažādu apstākļu mijiedarbība tas, kurai š…" at bounding box center [667, 323] width 944 height 181
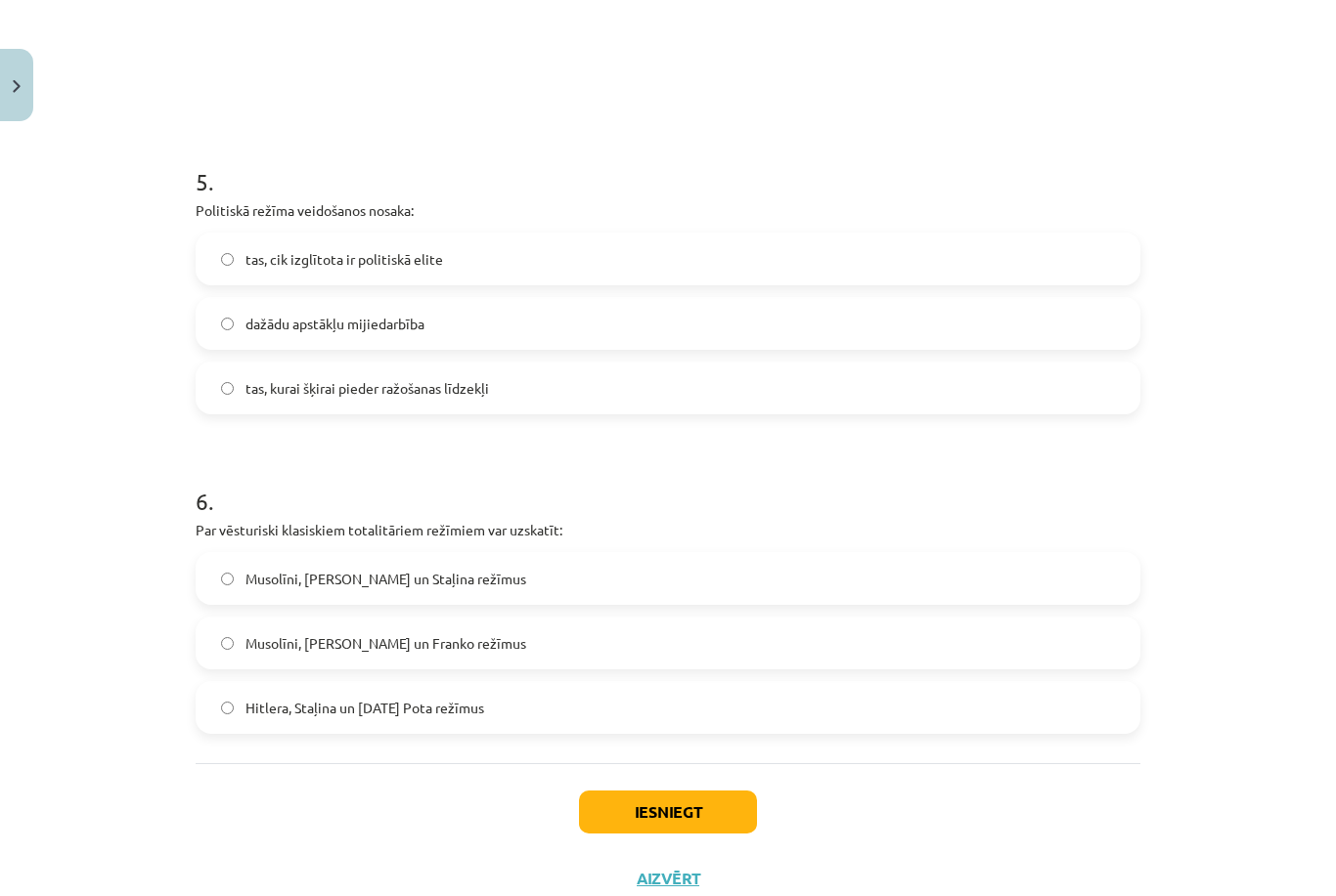
click at [551, 310] on label "dažādu apstākļu mijiedarbība" at bounding box center [668, 323] width 941 height 49
click at [527, 577] on label "Musolīni, [PERSON_NAME] un Staļina režīmus" at bounding box center [668, 578] width 941 height 49
click at [645, 816] on button "Iesniegt" at bounding box center [668, 811] width 178 height 43
click at [632, 801] on button "Iesniegt" at bounding box center [668, 811] width 178 height 43
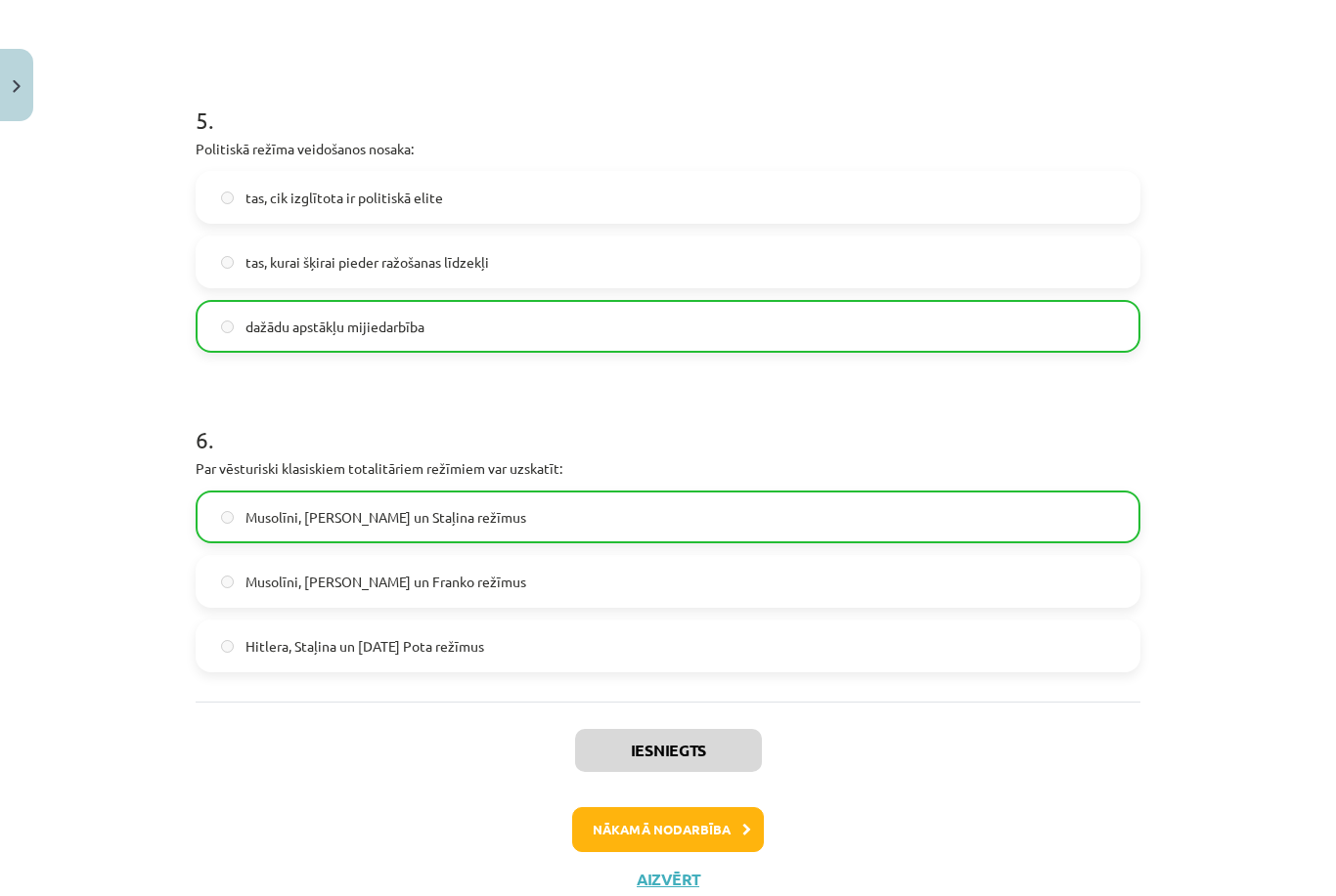
click at [675, 832] on button "Nākamā nodarbība" at bounding box center [668, 829] width 191 height 45
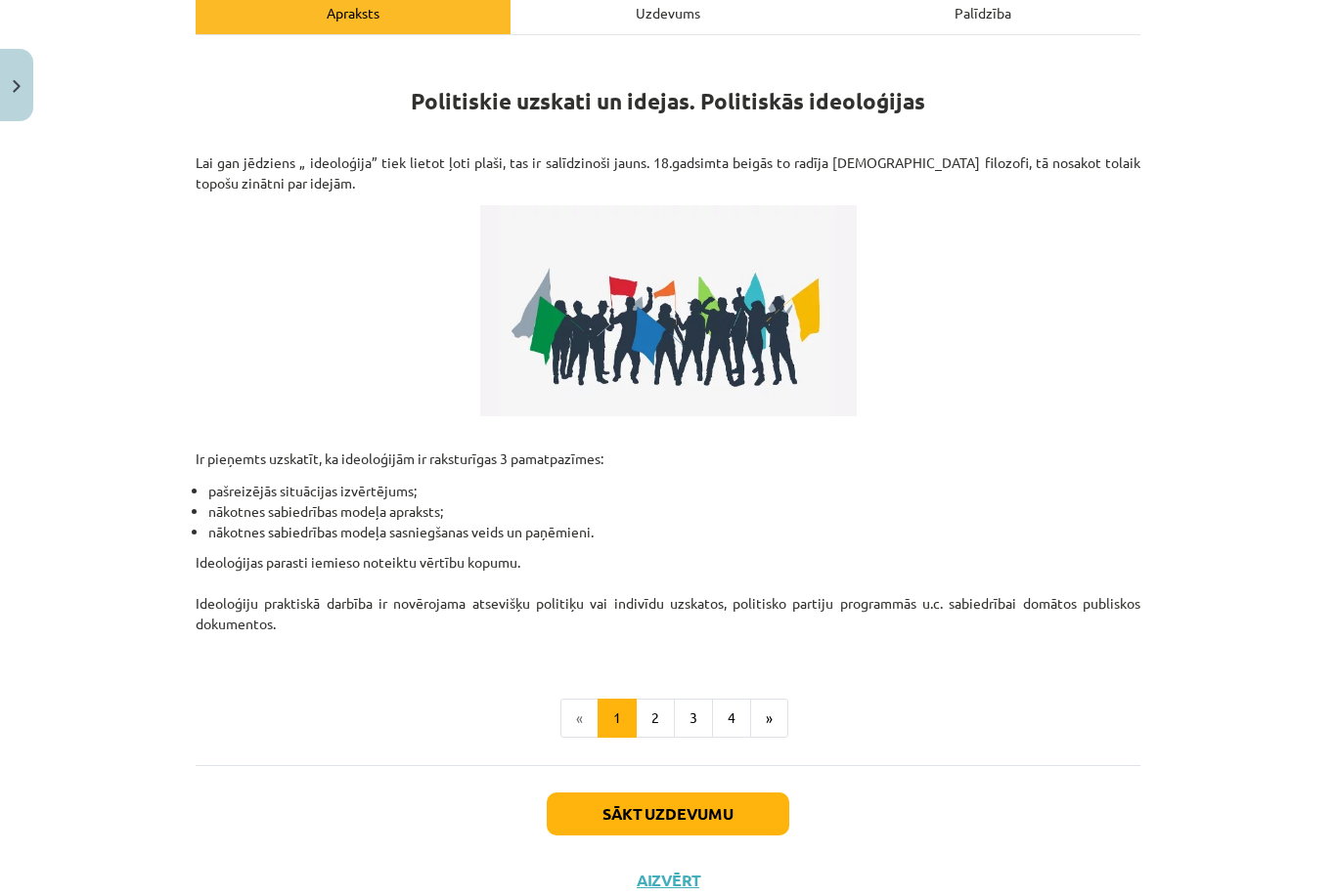
click at [695, 17] on div "Uzdevums" at bounding box center [668, 12] width 315 height 44
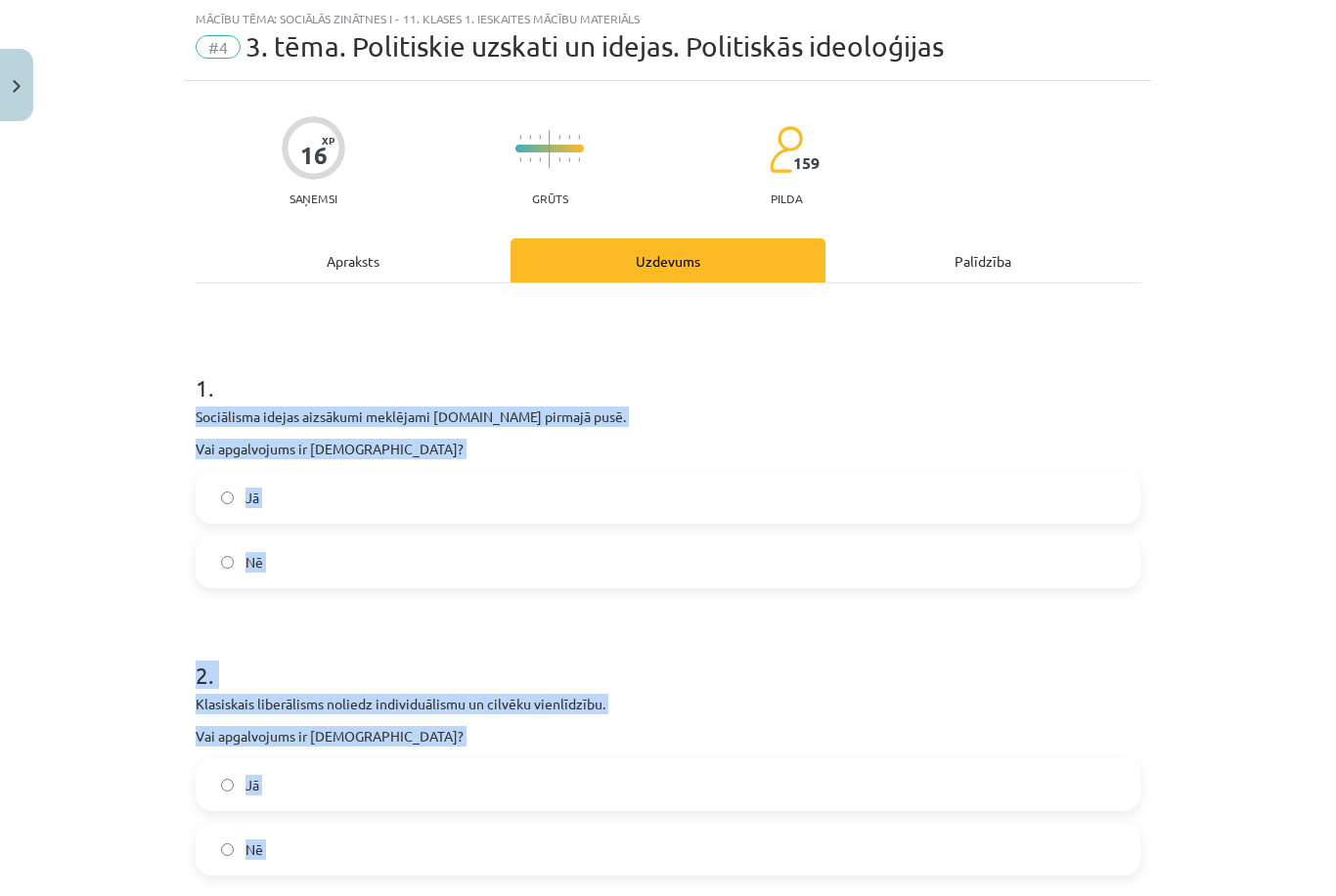
scroll to position [667, 0]
drag, startPoint x: 190, startPoint y: 417, endPoint x: 832, endPoint y: 895, distance: 800.4
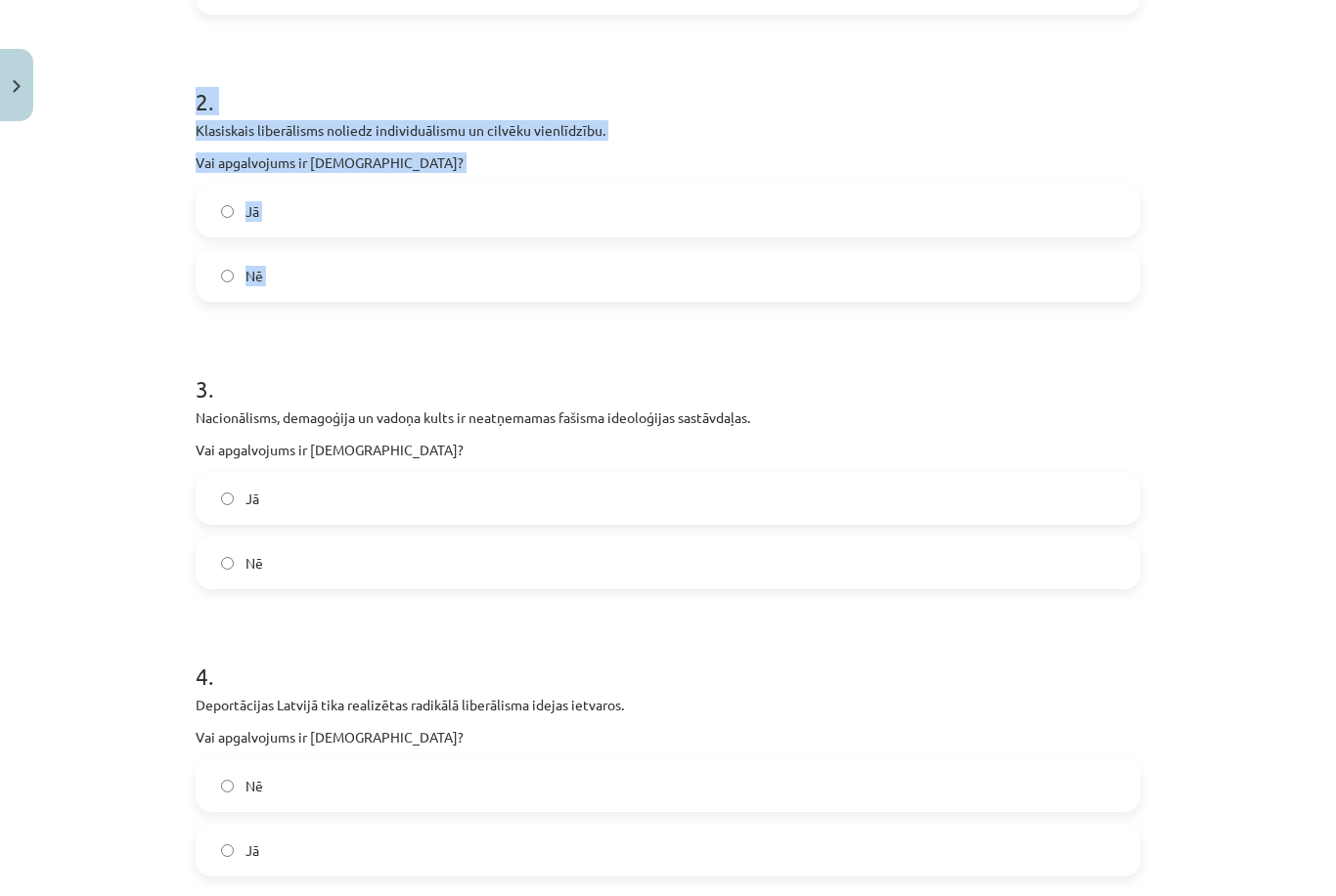
scroll to position [623, 0]
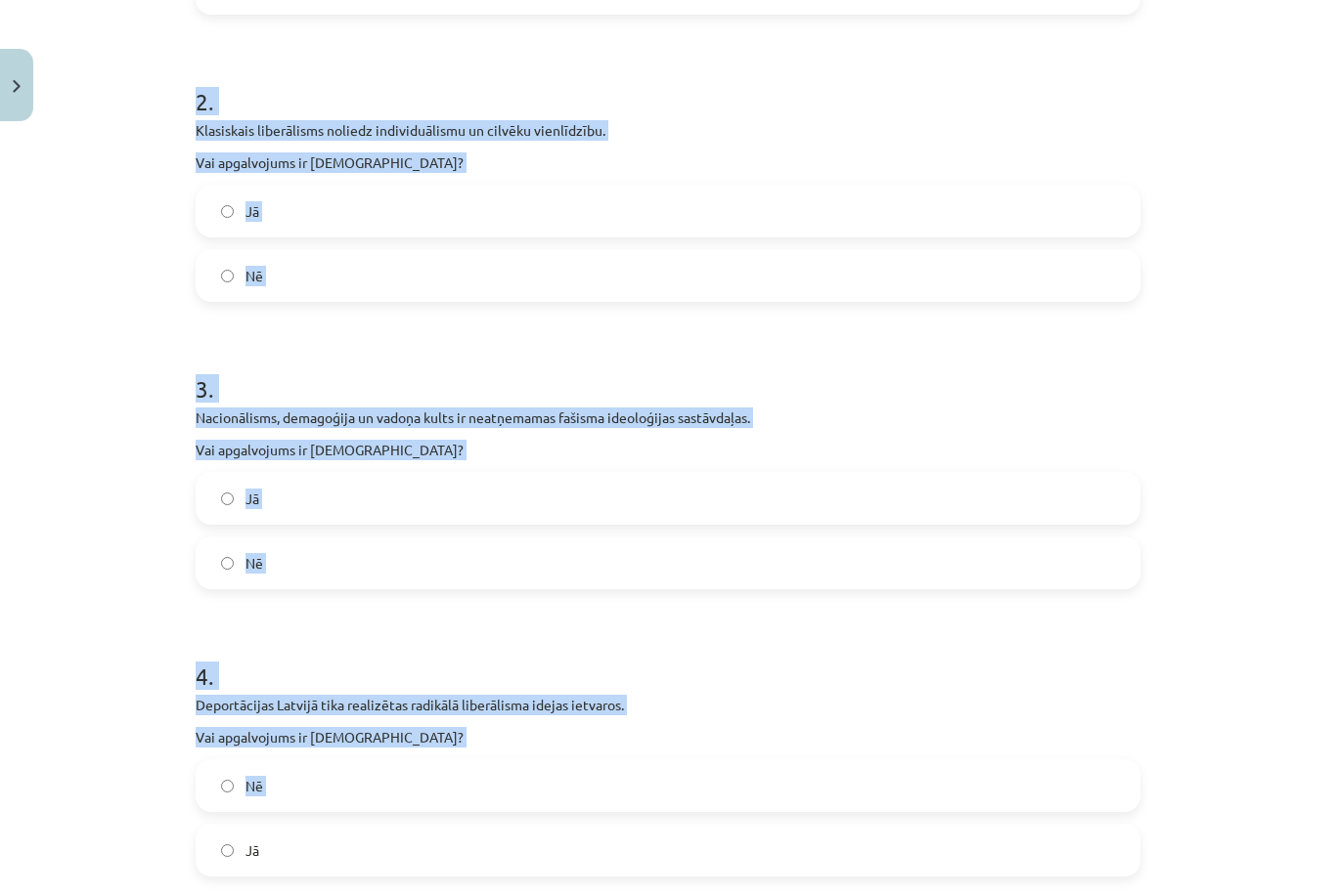
drag, startPoint x: 258, startPoint y: 257, endPoint x: 308, endPoint y: 837, distance: 582.2
click at [308, 837] on form "1 . Sociālisma idejas aizsākumi meklējami [DOMAIN_NAME] pirmajā pusē. Vai apgal…" at bounding box center [667, 839] width 944 height 2146
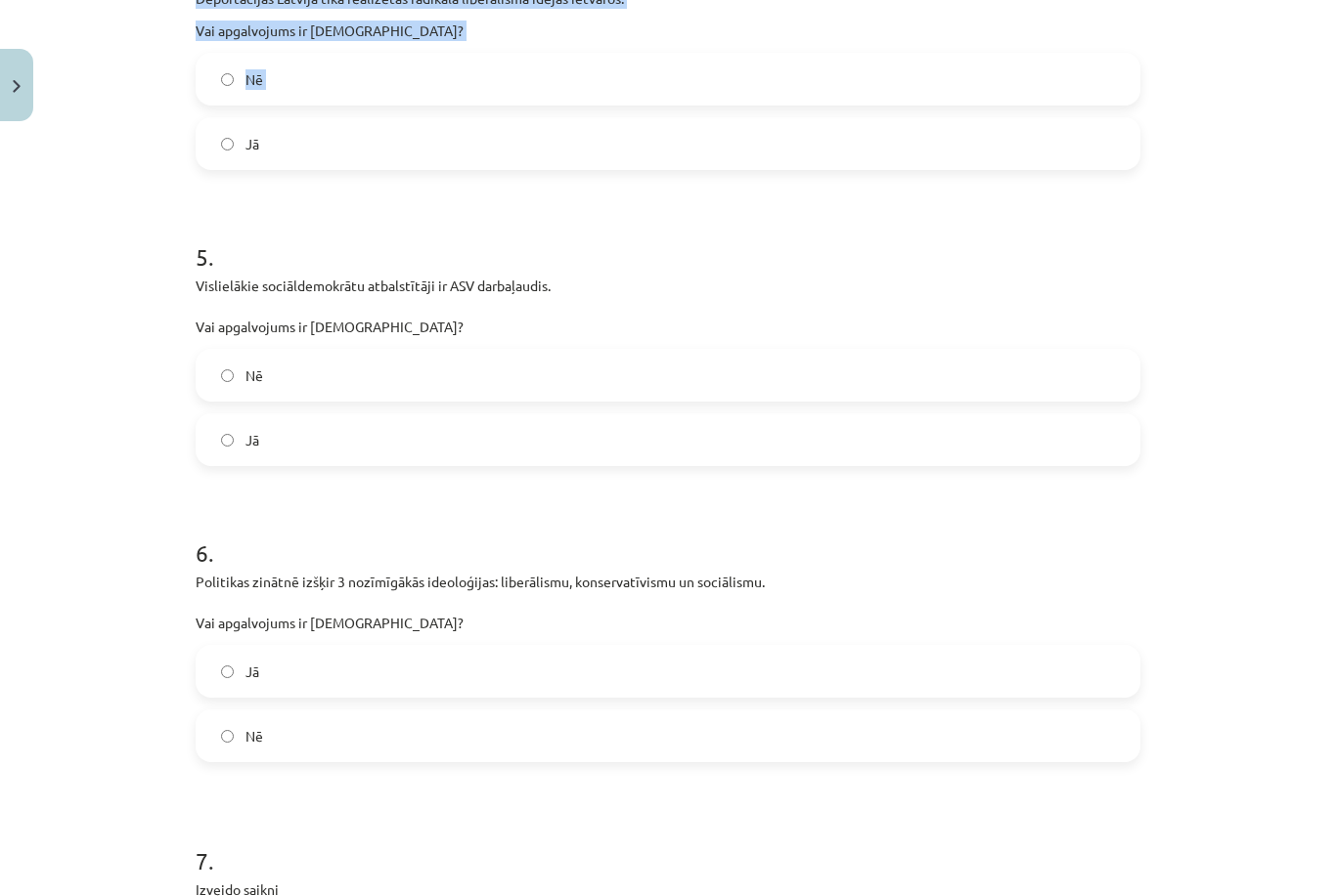
scroll to position [1330, 0]
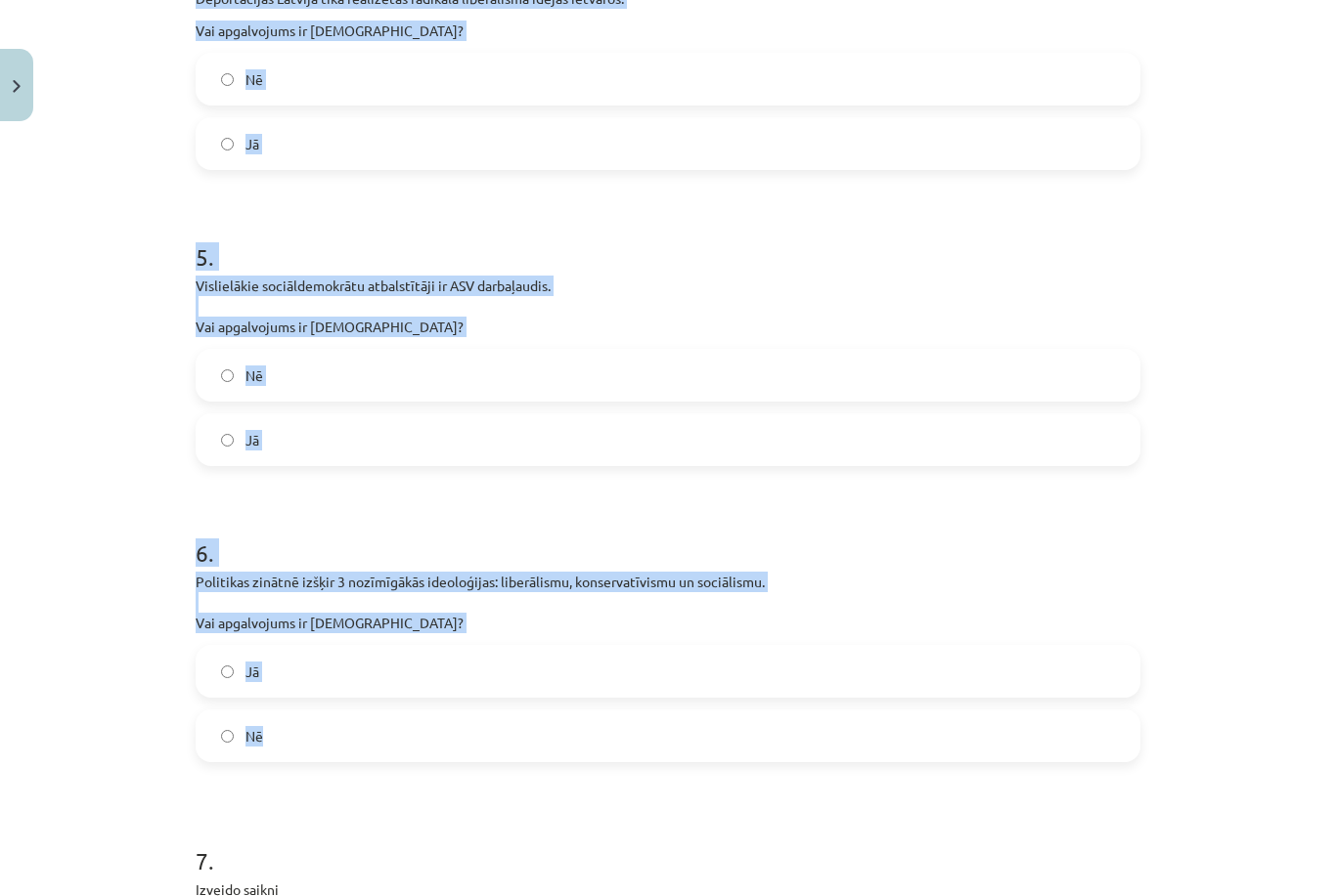
drag, startPoint x: 227, startPoint y: 120, endPoint x: 410, endPoint y: 743, distance: 649.3
click at [410, 743] on form "1 . Sociālisma idejas aizsākumi meklējami [DOMAIN_NAME] pirmajā pusē. Vai apgal…" at bounding box center [667, 132] width 944 height 2146
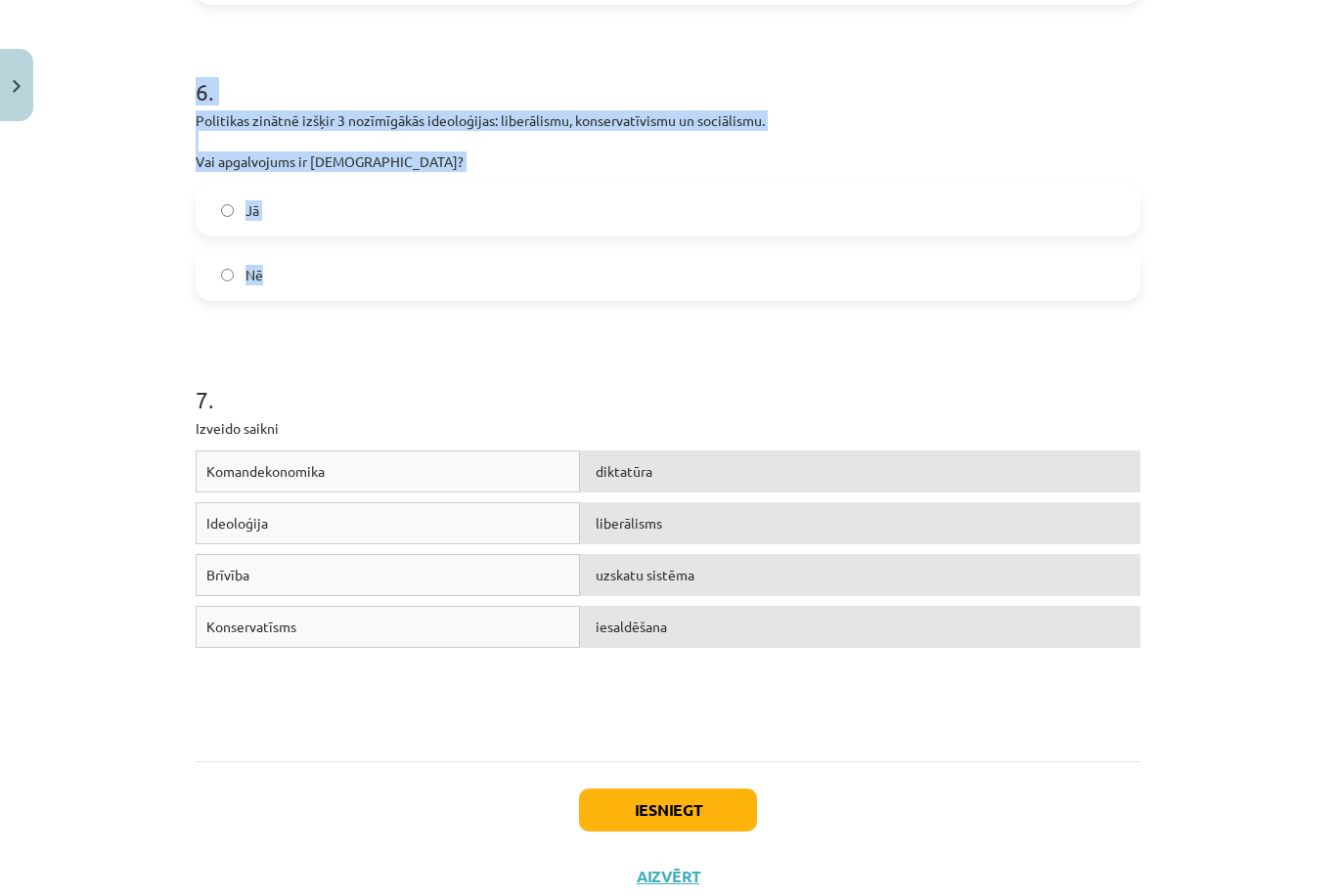
scroll to position [1789, 0]
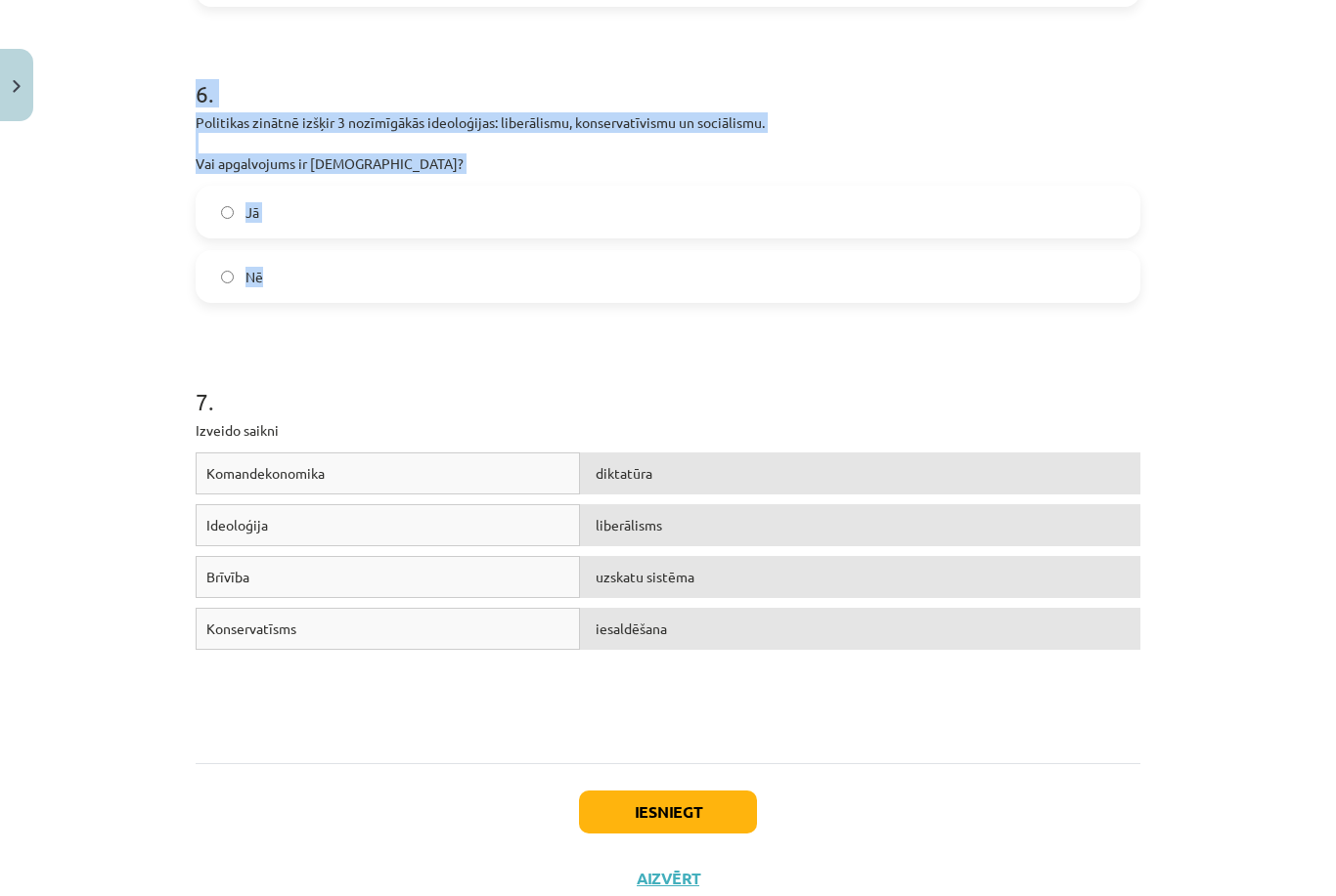
copy form "Sociālisma idejas aizsākumi meklējami [DOMAIN_NAME] pirmajā pusē. Vai apgalvoju…"
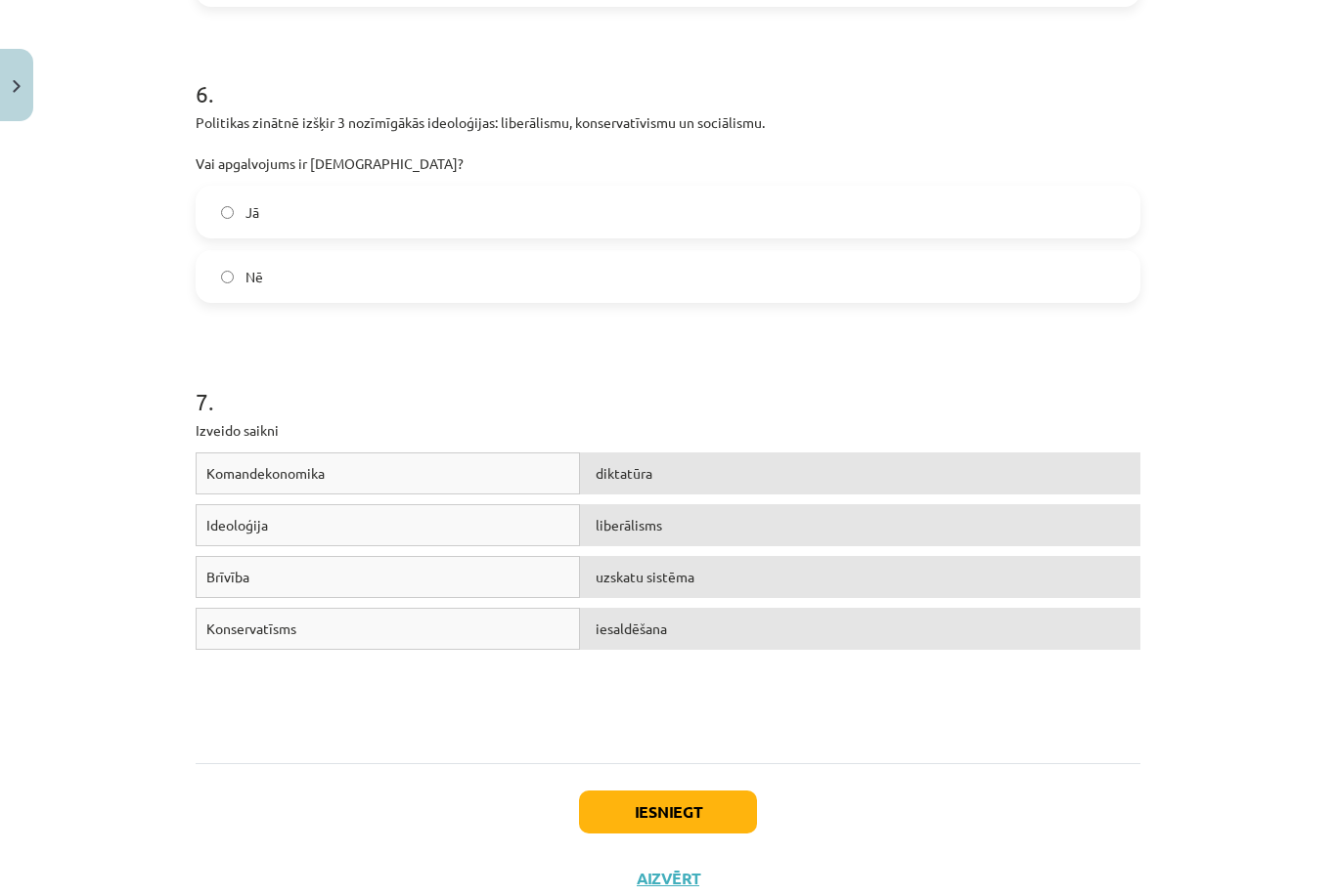
click at [1297, 219] on div "Mācību tēma: Sociālās zinātnes i - 11. klases 1. ieskaites mācību materiāls #4 …" at bounding box center [668, 448] width 1336 height 896
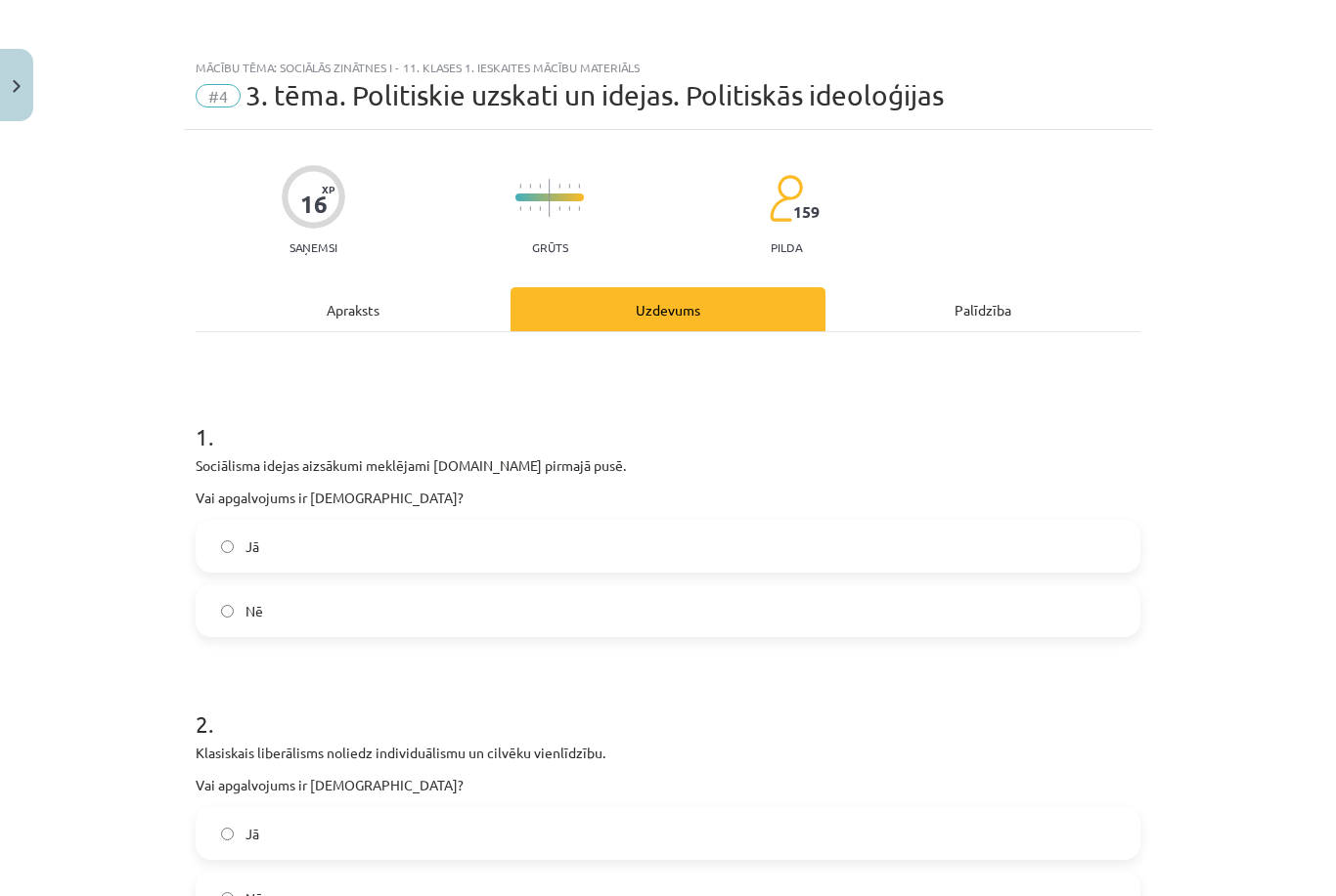
scroll to position [0, 0]
click at [524, 540] on label "Jā" at bounding box center [668, 546] width 941 height 49
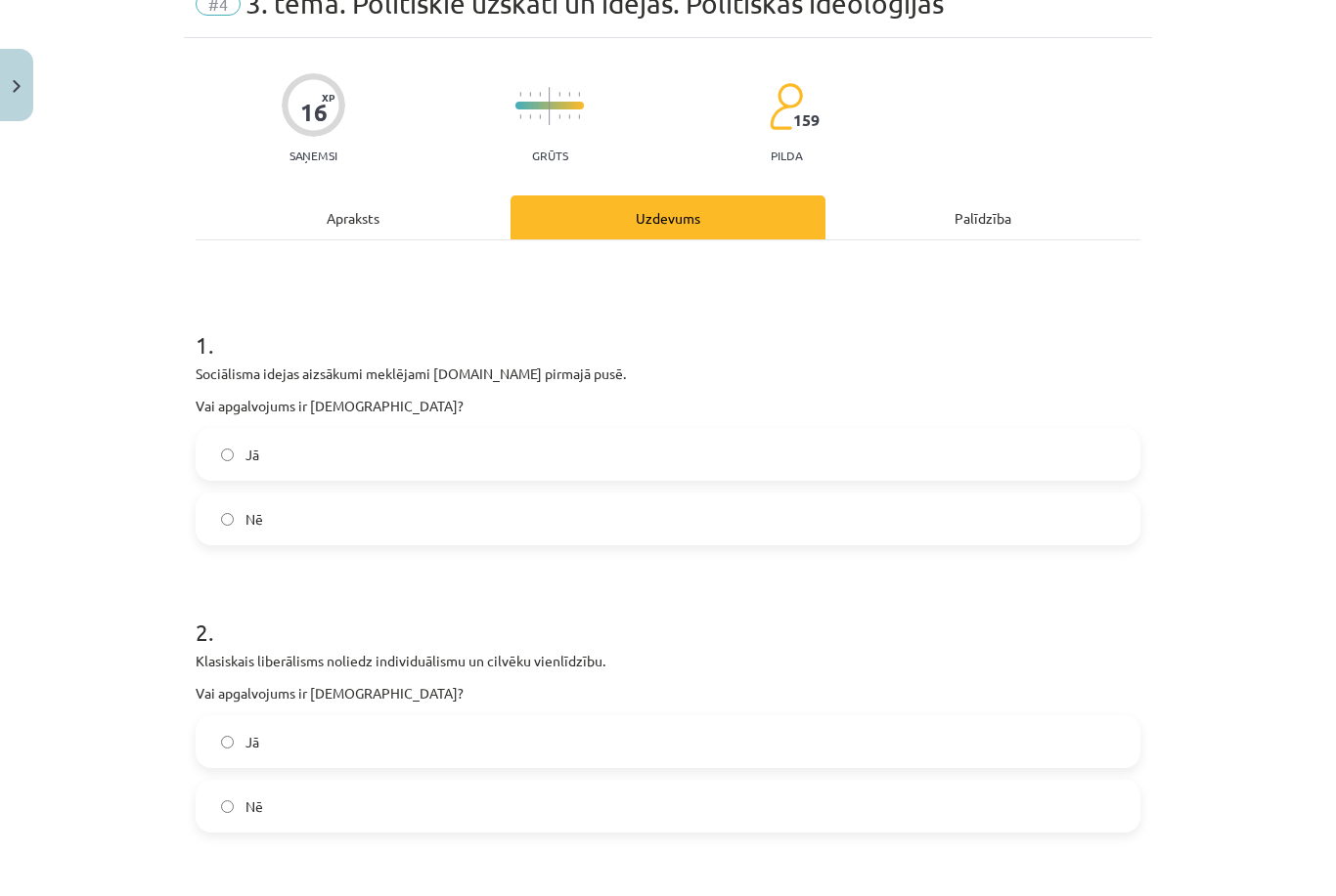
scroll to position [92, 0]
click at [637, 783] on label "Nē" at bounding box center [668, 806] width 941 height 49
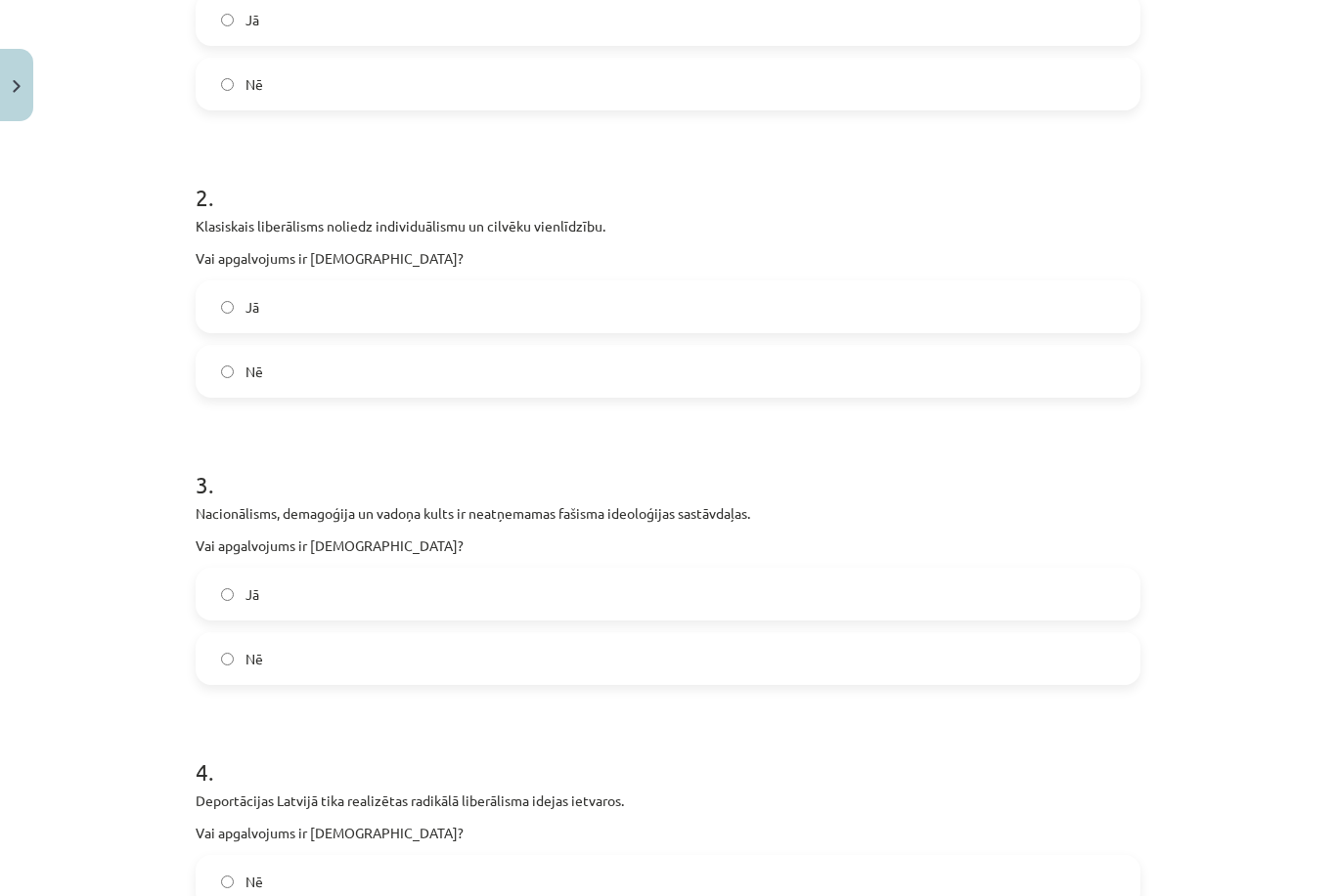
scroll to position [527, 0]
click at [541, 598] on label "Jā" at bounding box center [668, 594] width 941 height 49
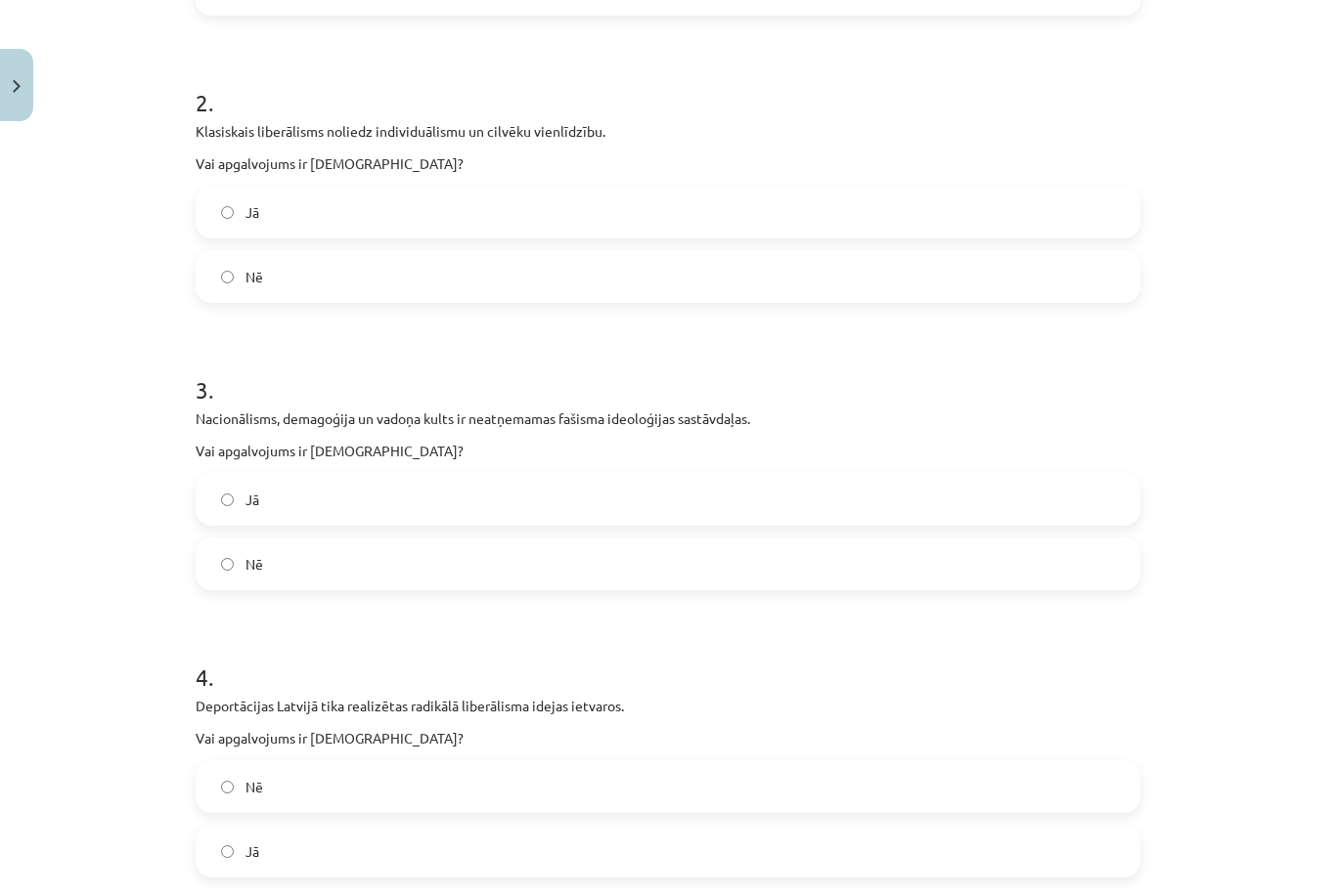
scroll to position [652, 0]
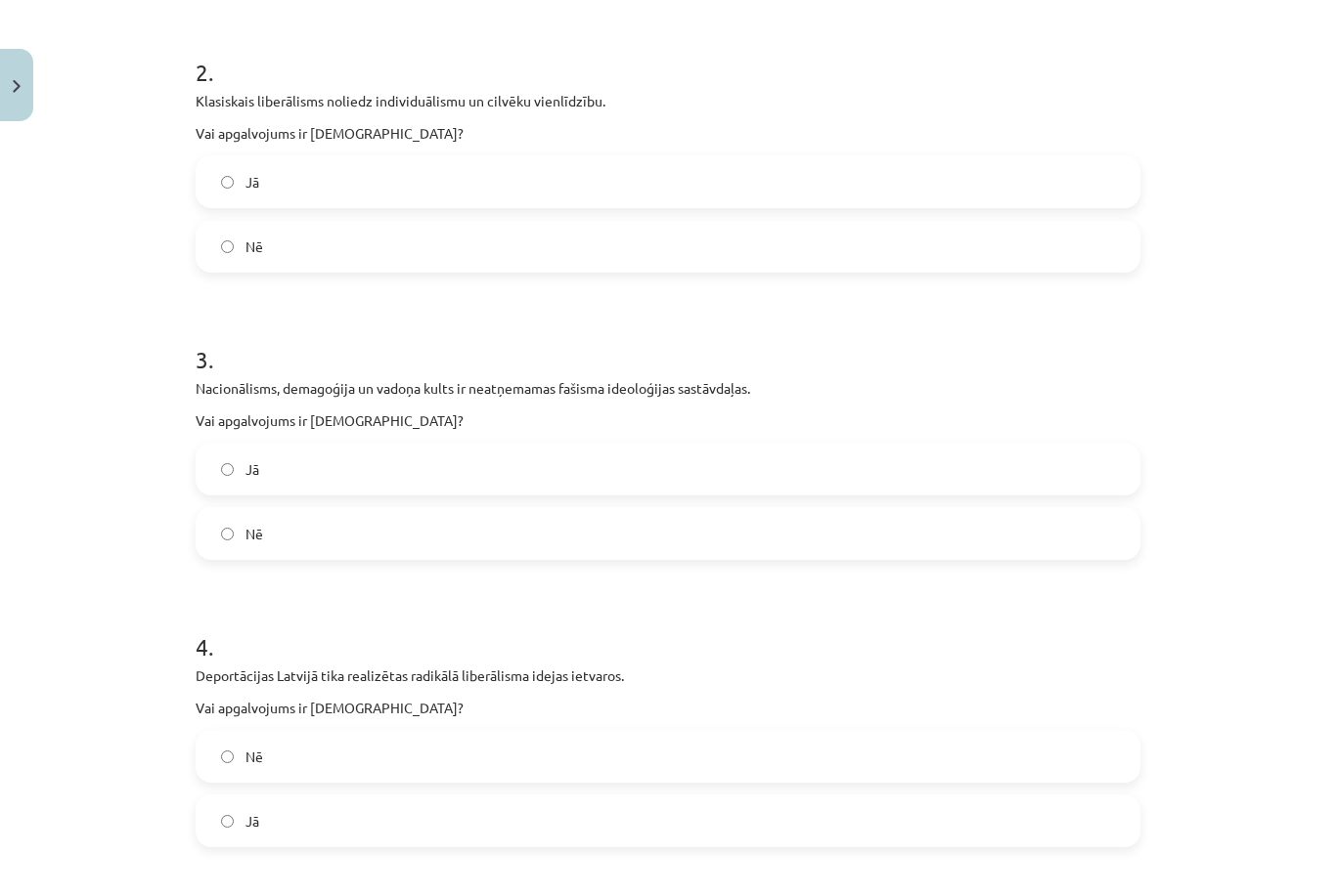
click at [505, 760] on label "Nē" at bounding box center [668, 756] width 941 height 49
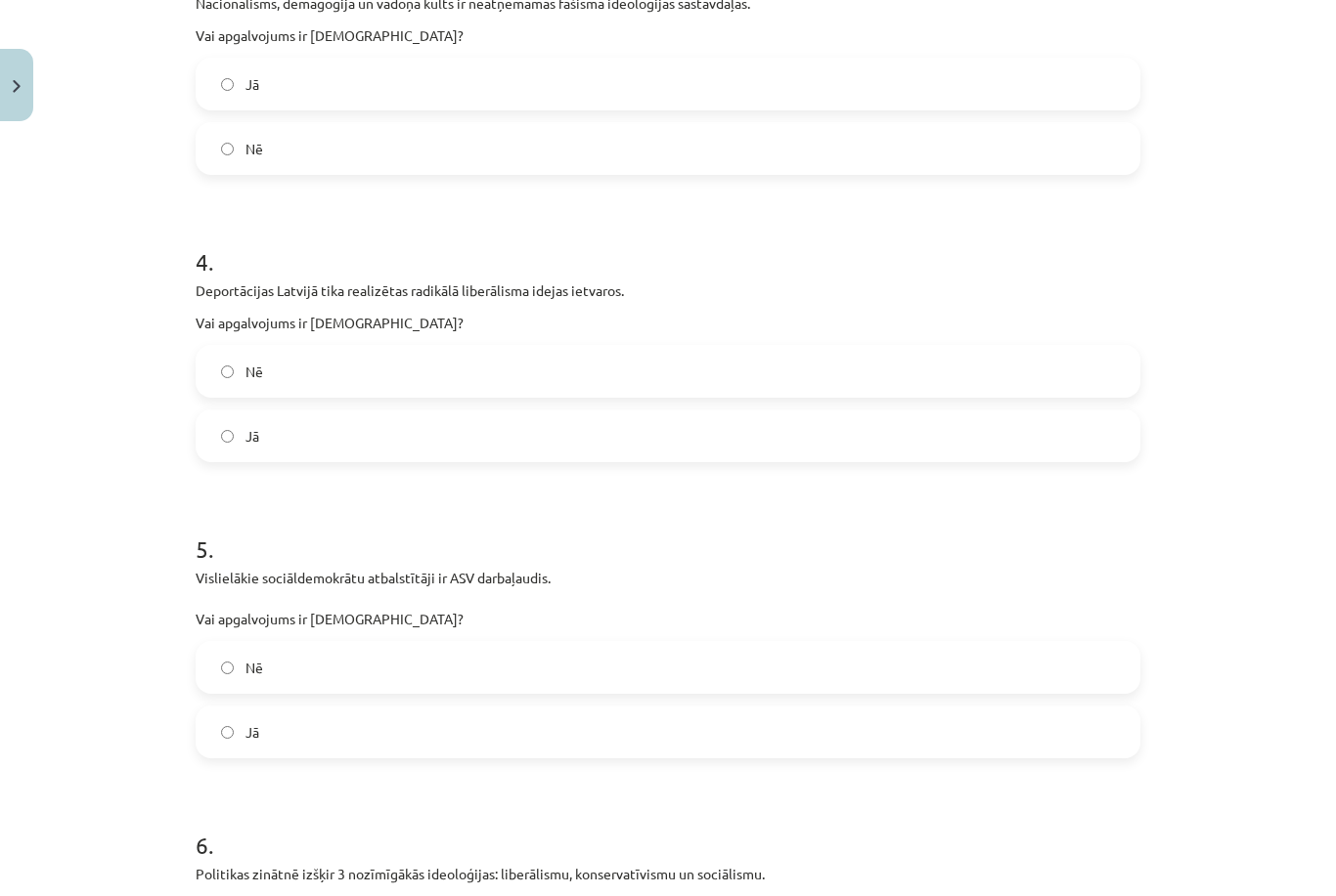
click at [639, 665] on label "Nē" at bounding box center [668, 667] width 941 height 49
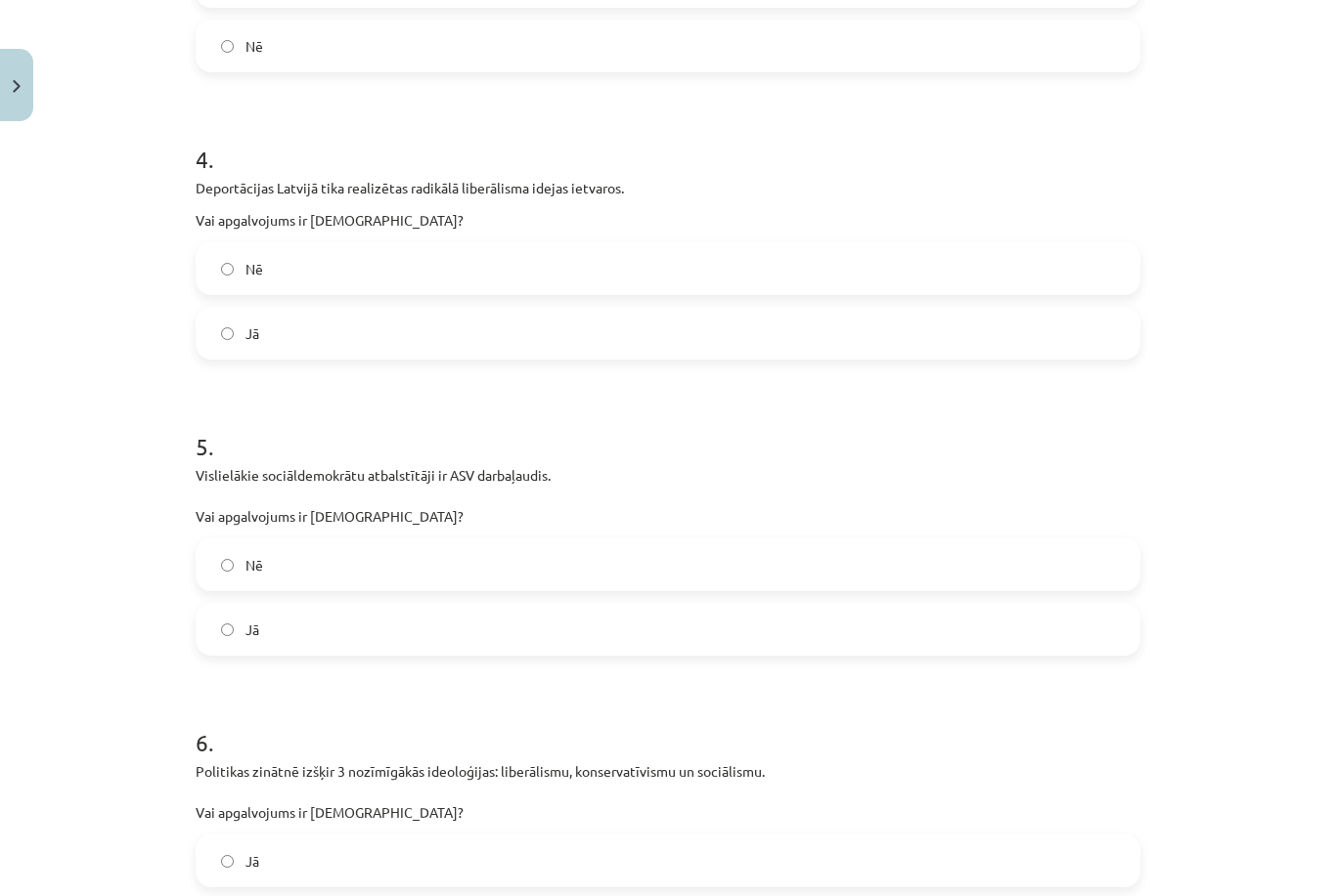
scroll to position [1226, 0]
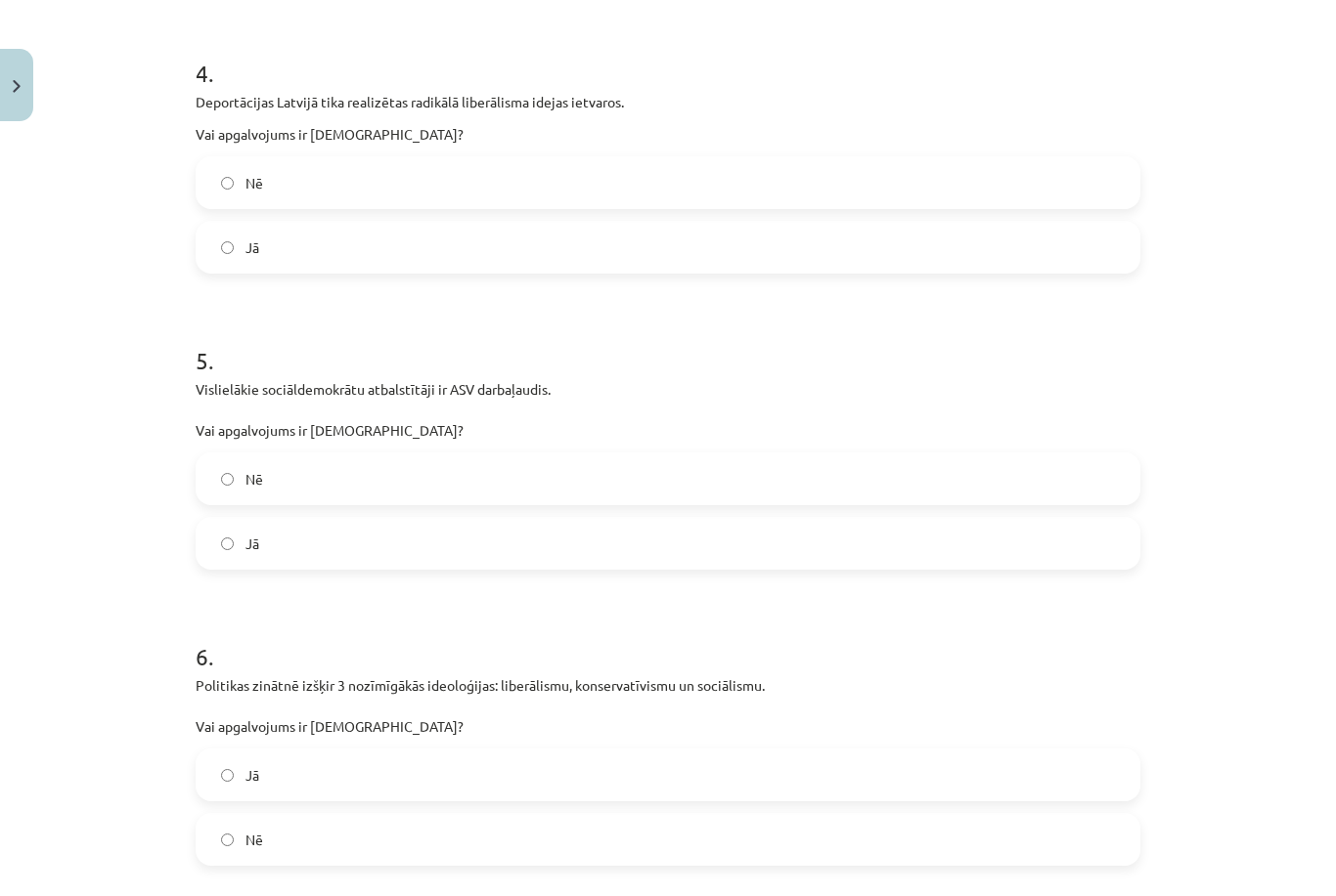
click at [582, 785] on label "Jā" at bounding box center [668, 774] width 941 height 49
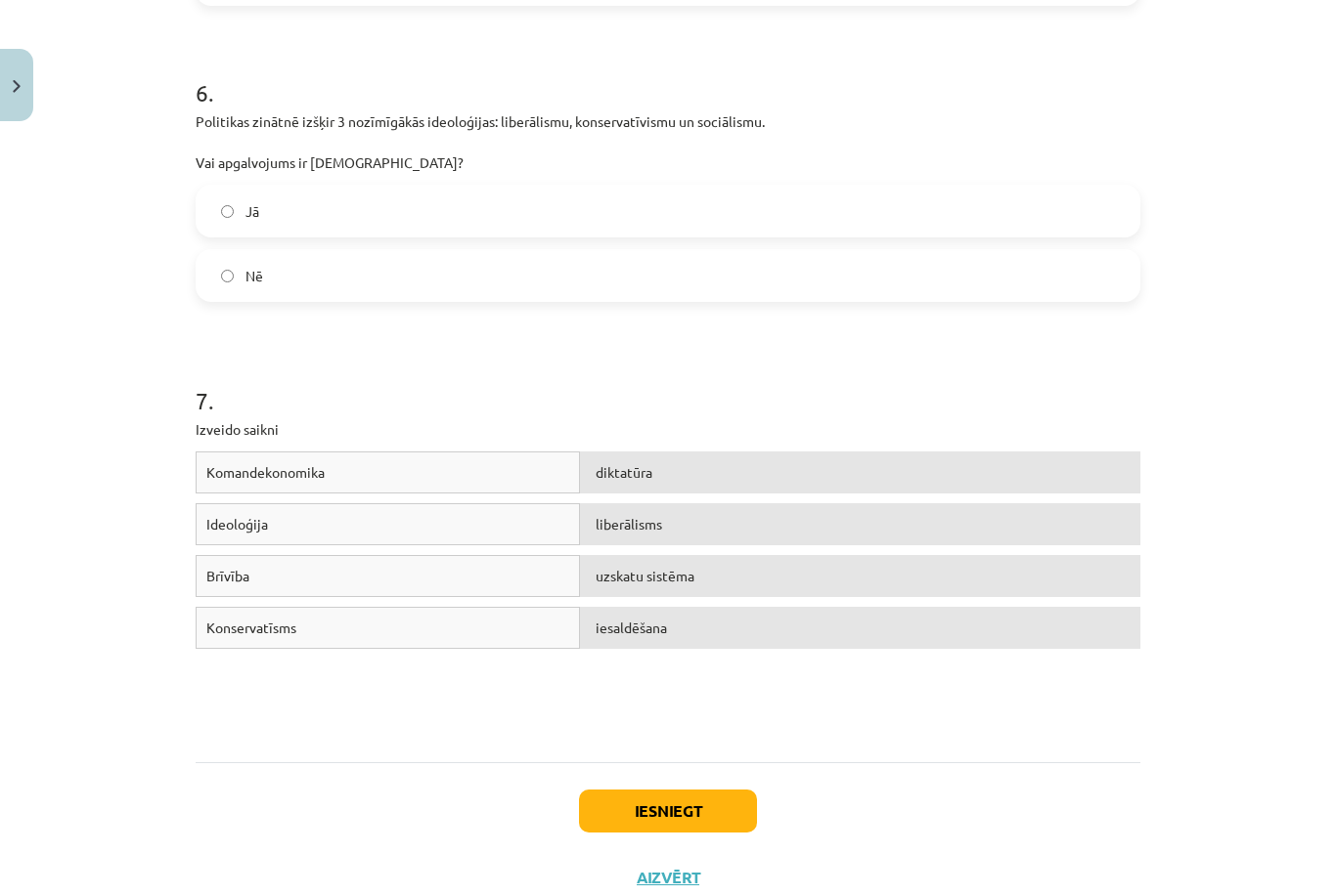
scroll to position [1789, 0]
click at [674, 802] on button "Iesniegt" at bounding box center [668, 811] width 178 height 43
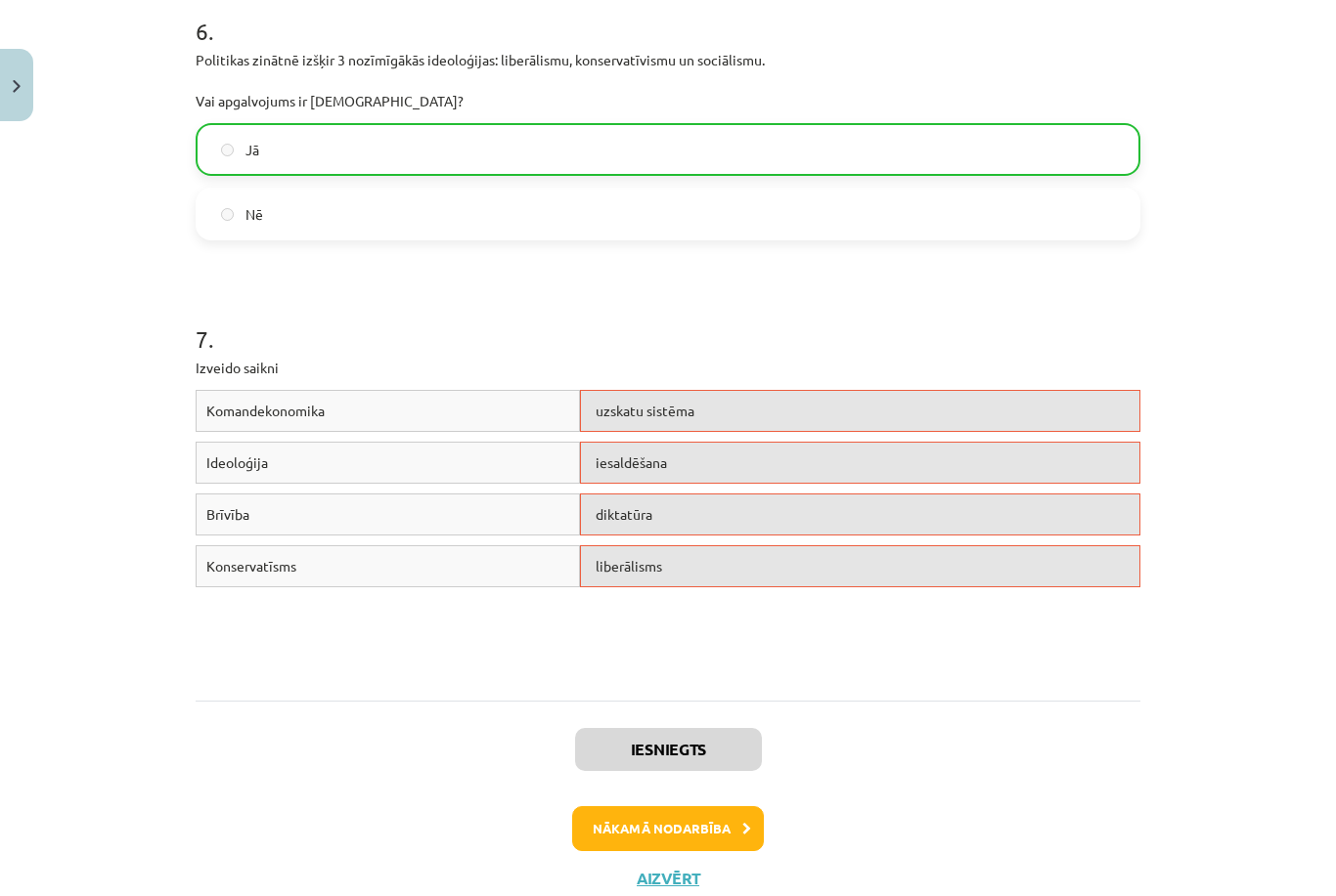
click at [716, 830] on button "Nākamā nodarbība" at bounding box center [668, 828] width 191 height 45
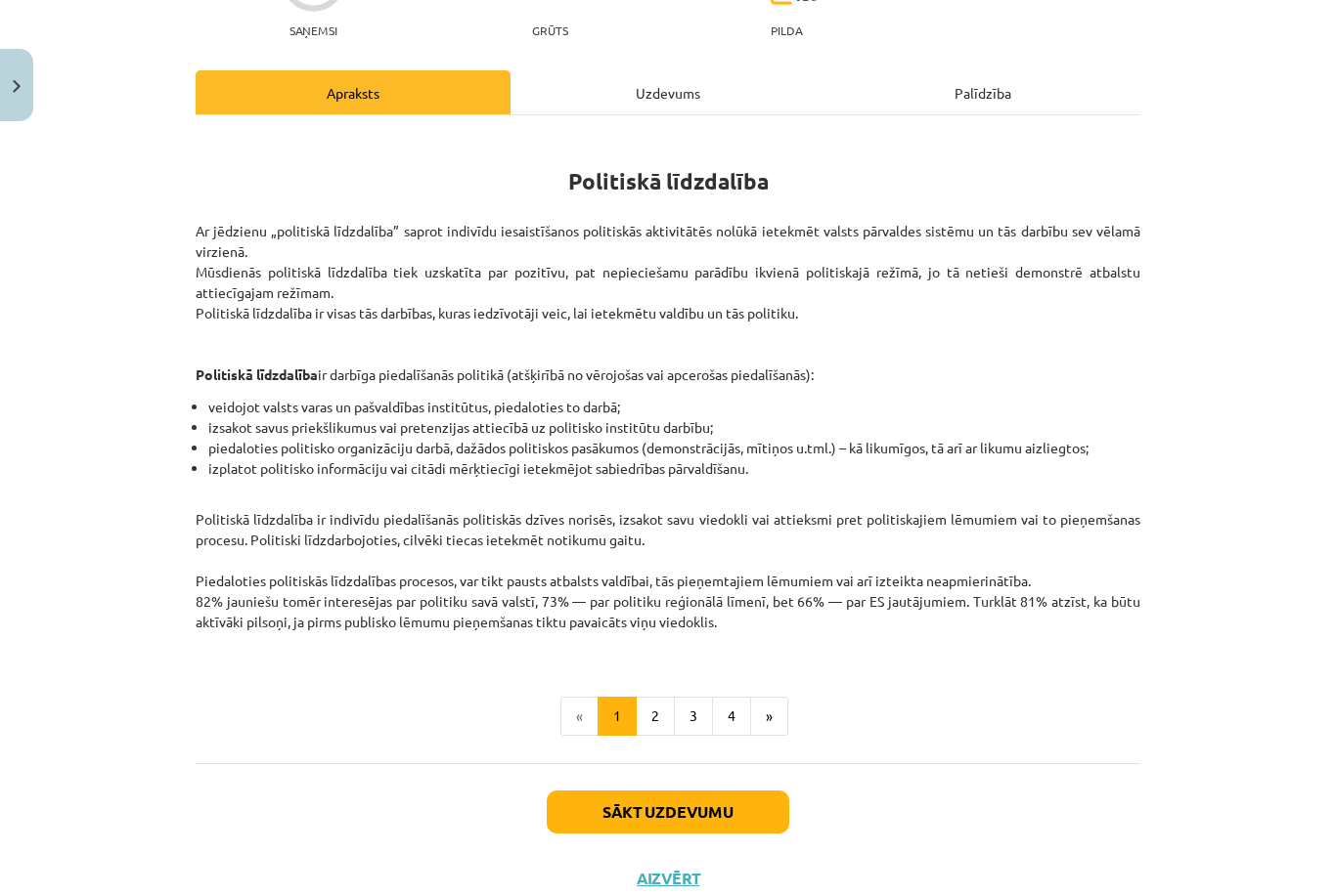
scroll to position [215, 0]
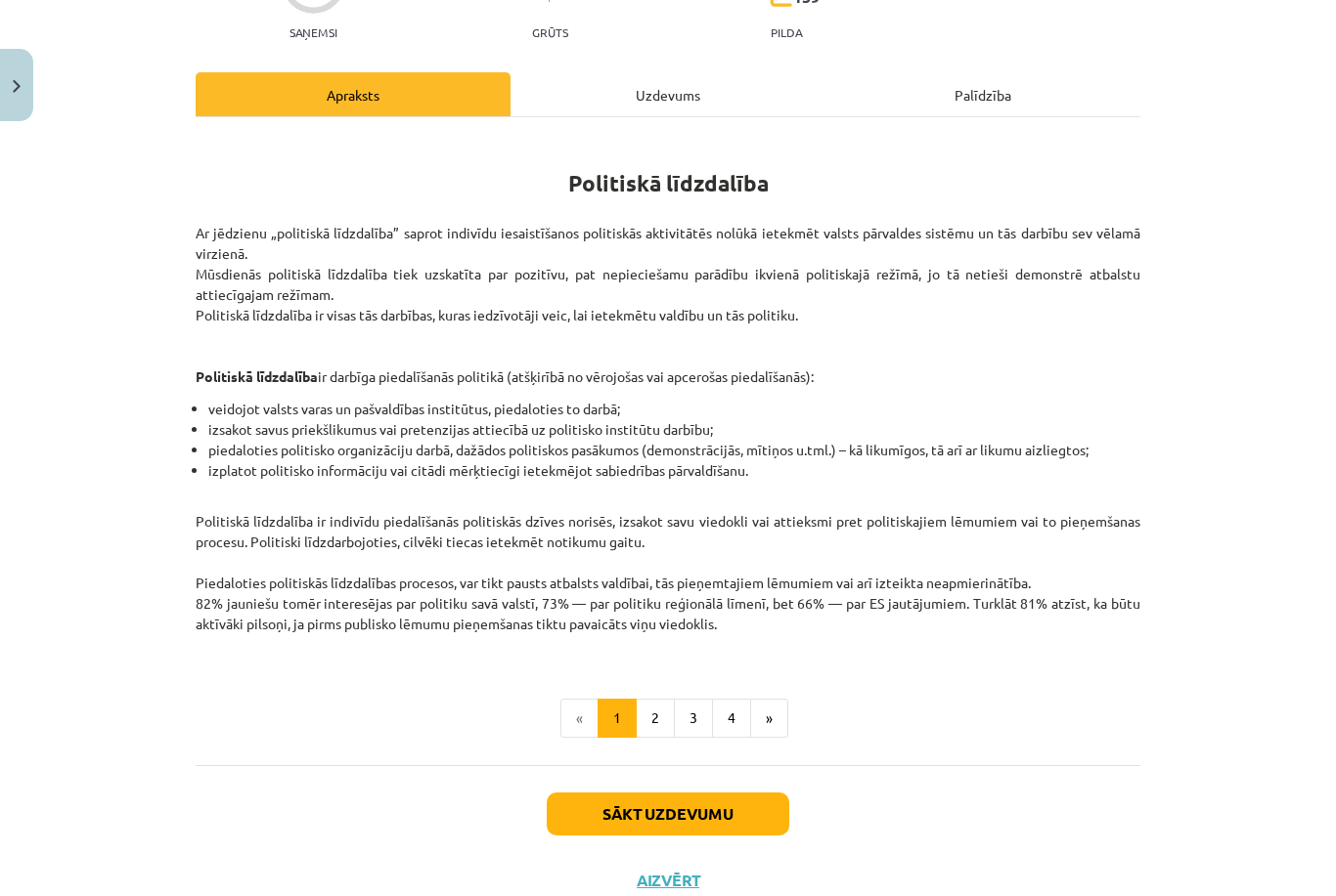
click at [659, 77] on div "Uzdevums" at bounding box center [668, 95] width 315 height 44
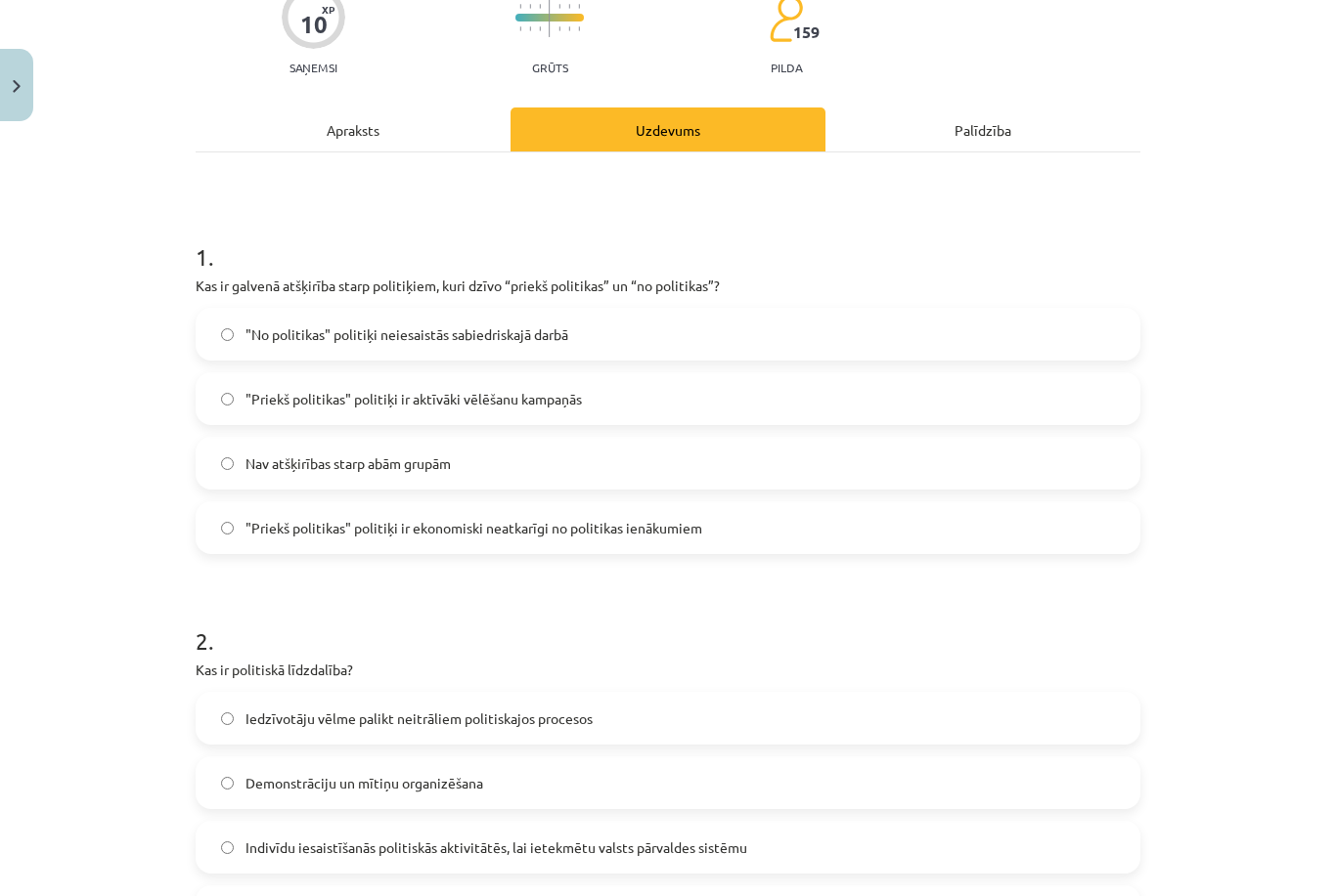
scroll to position [191, 0]
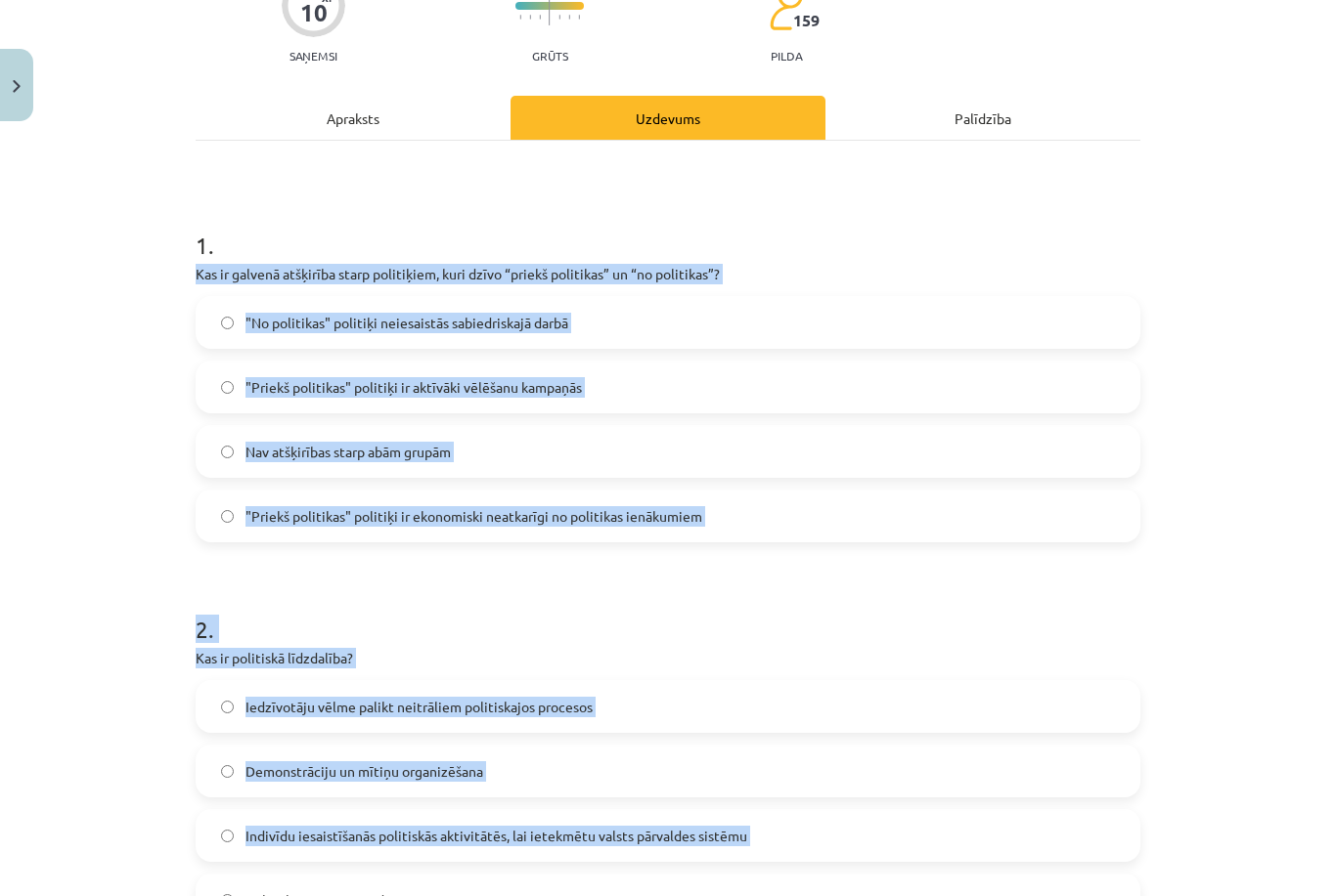
drag, startPoint x: 193, startPoint y: 280, endPoint x: 537, endPoint y: 867, distance: 680.4
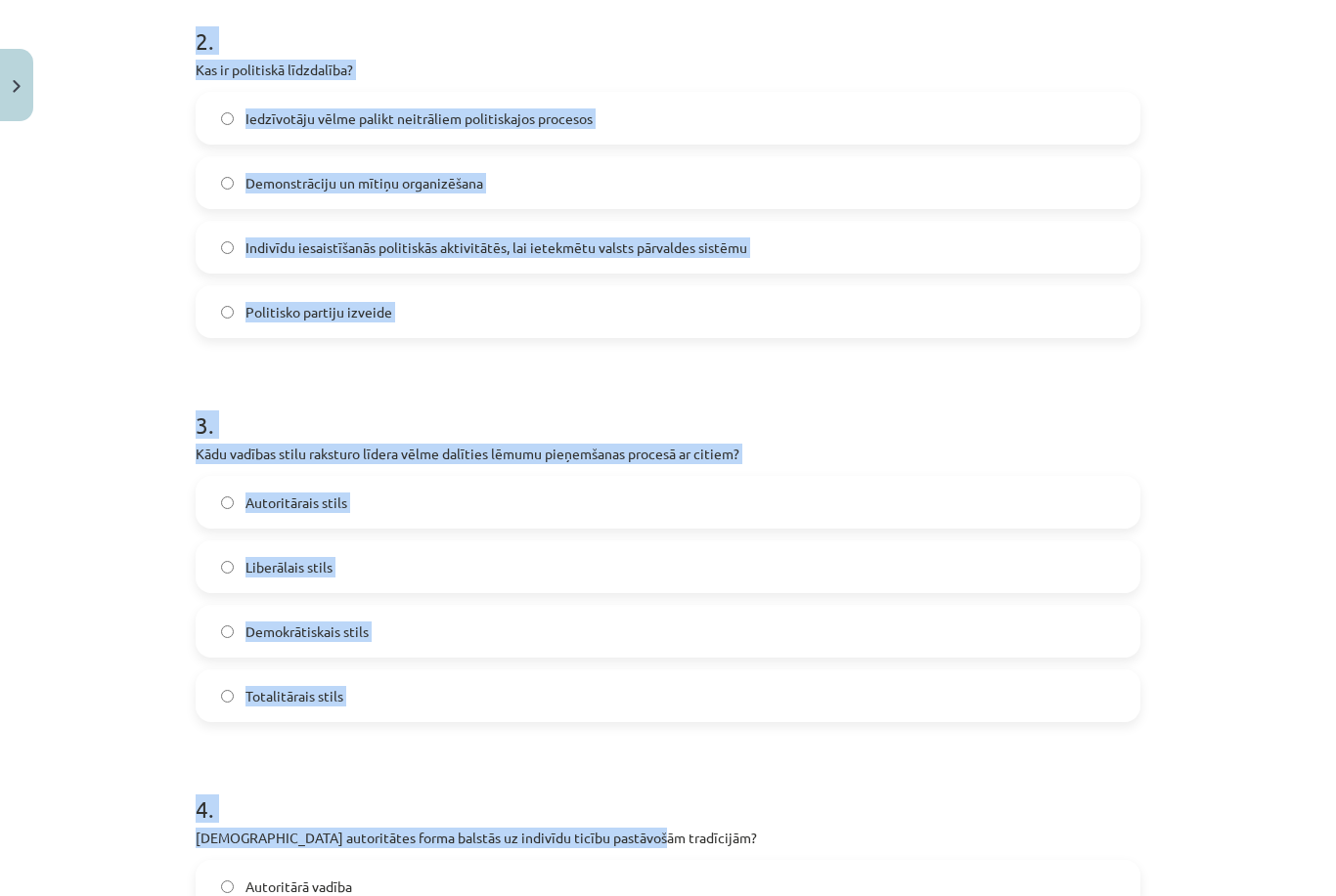
scroll to position [762, 0]
drag, startPoint x: 743, startPoint y: 228, endPoint x: 964, endPoint y: 841, distance: 651.6
click at [964, 841] on form "1 . Kas ir galvenā atšķirība starp politiķiem, kuri dzīvo “priekš politikas” un…" at bounding box center [667, 550] width 944 height 1882
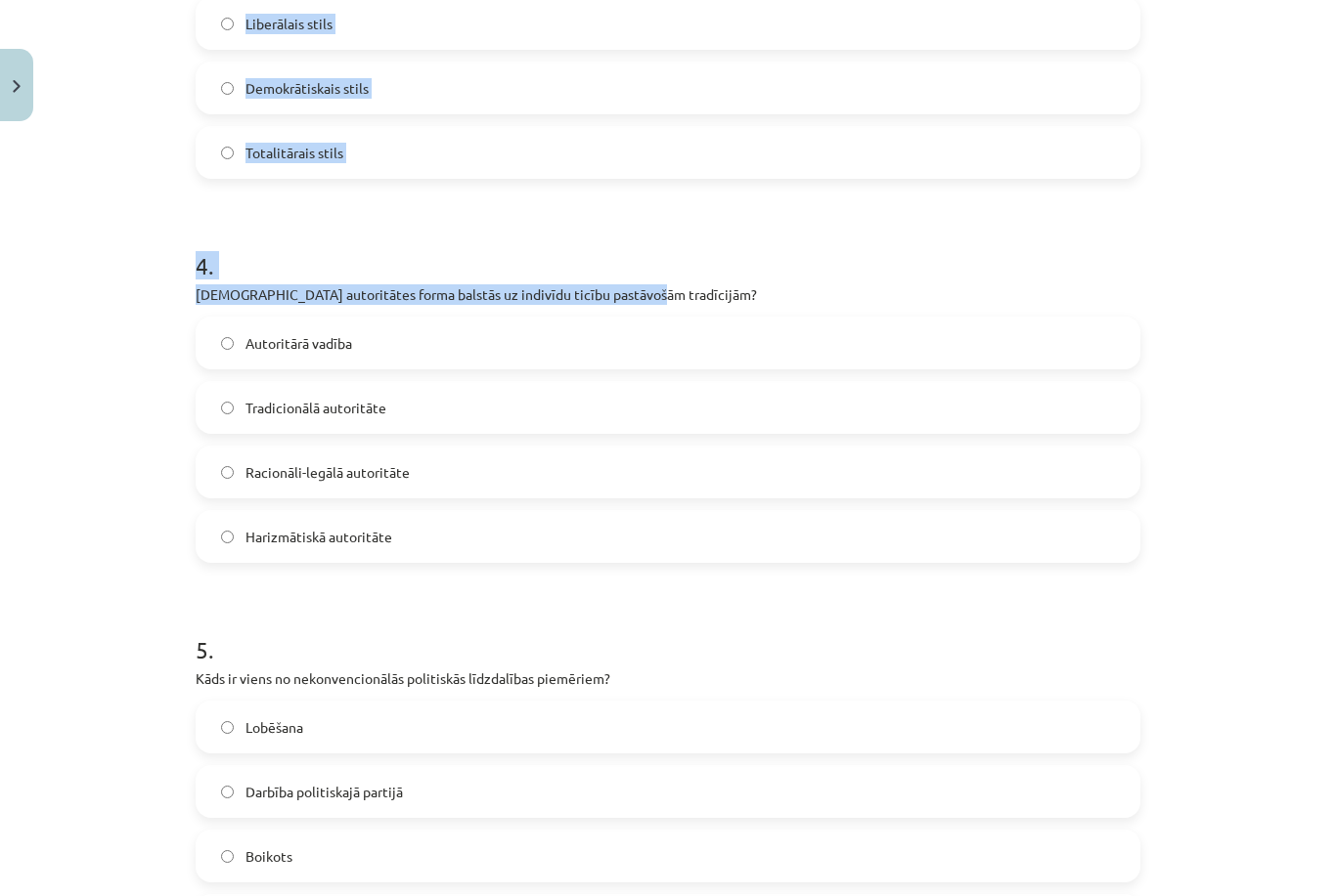
scroll to position [1353, 0]
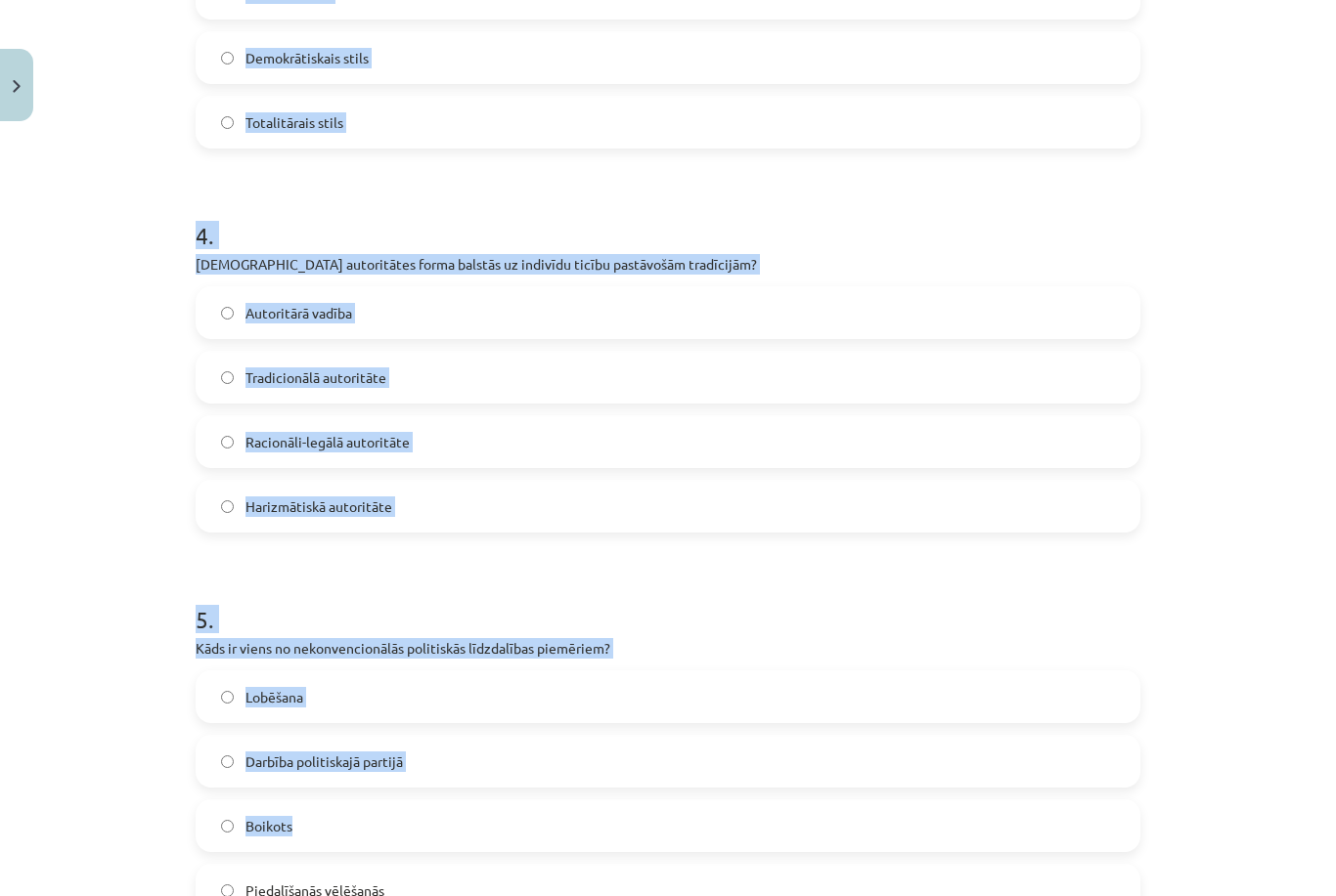
drag, startPoint x: 635, startPoint y: 266, endPoint x: 669, endPoint y: 817, distance: 552.0
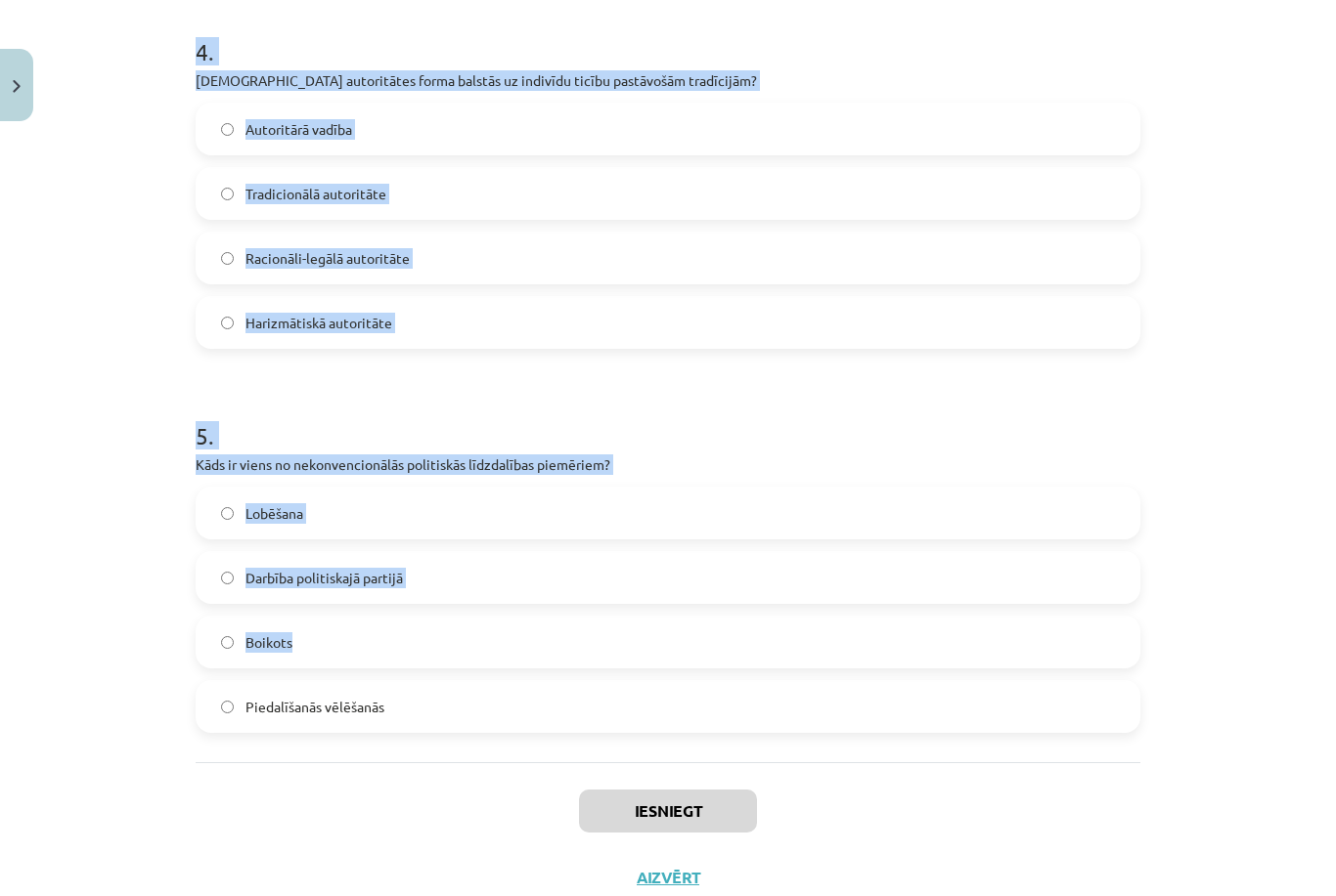
scroll to position [1537, 0]
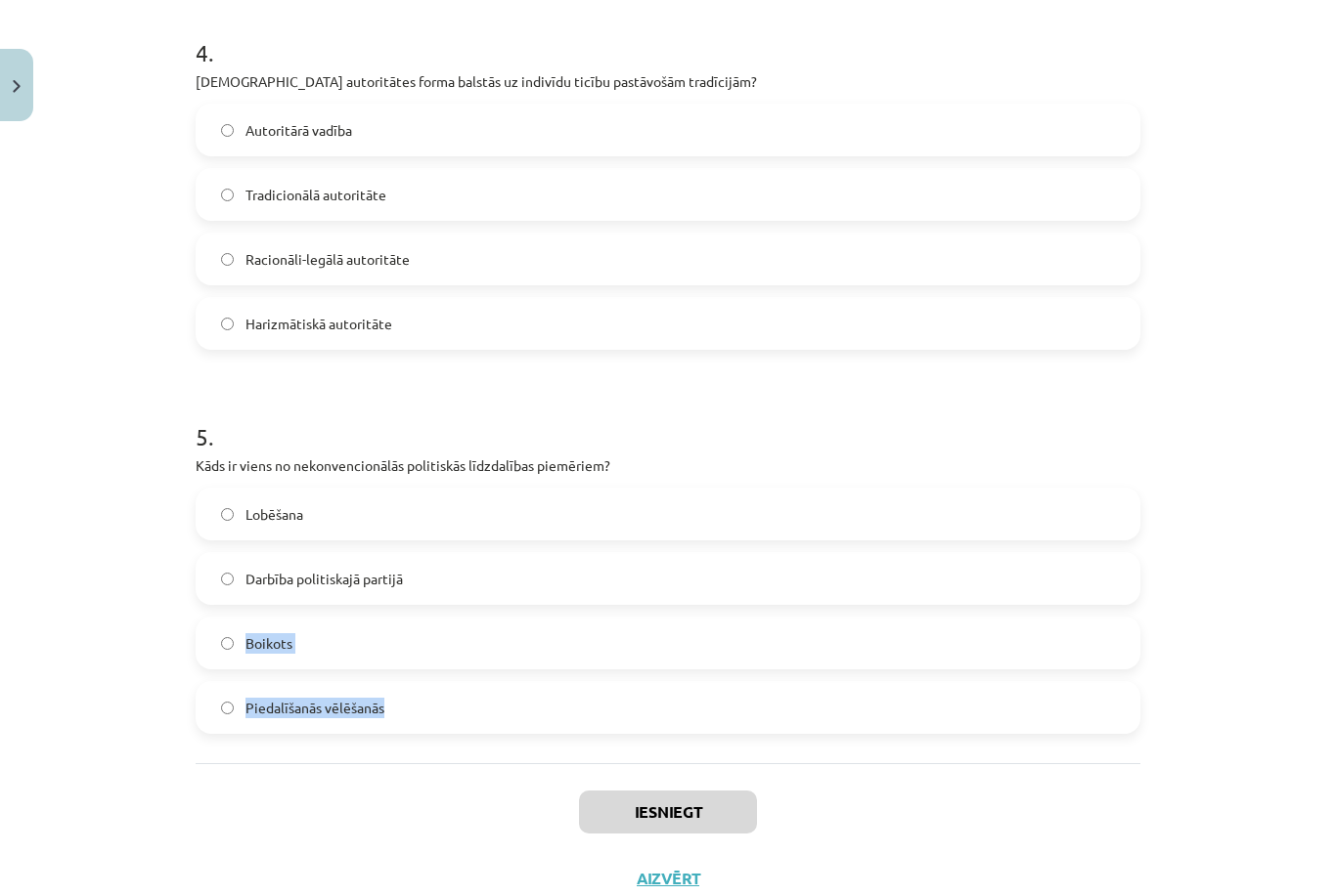
drag, startPoint x: 282, startPoint y: 629, endPoint x: 393, endPoint y: 716, distance: 141.0
click at [392, 763] on div "Iesniegt Aizvērt" at bounding box center [667, 831] width 944 height 137
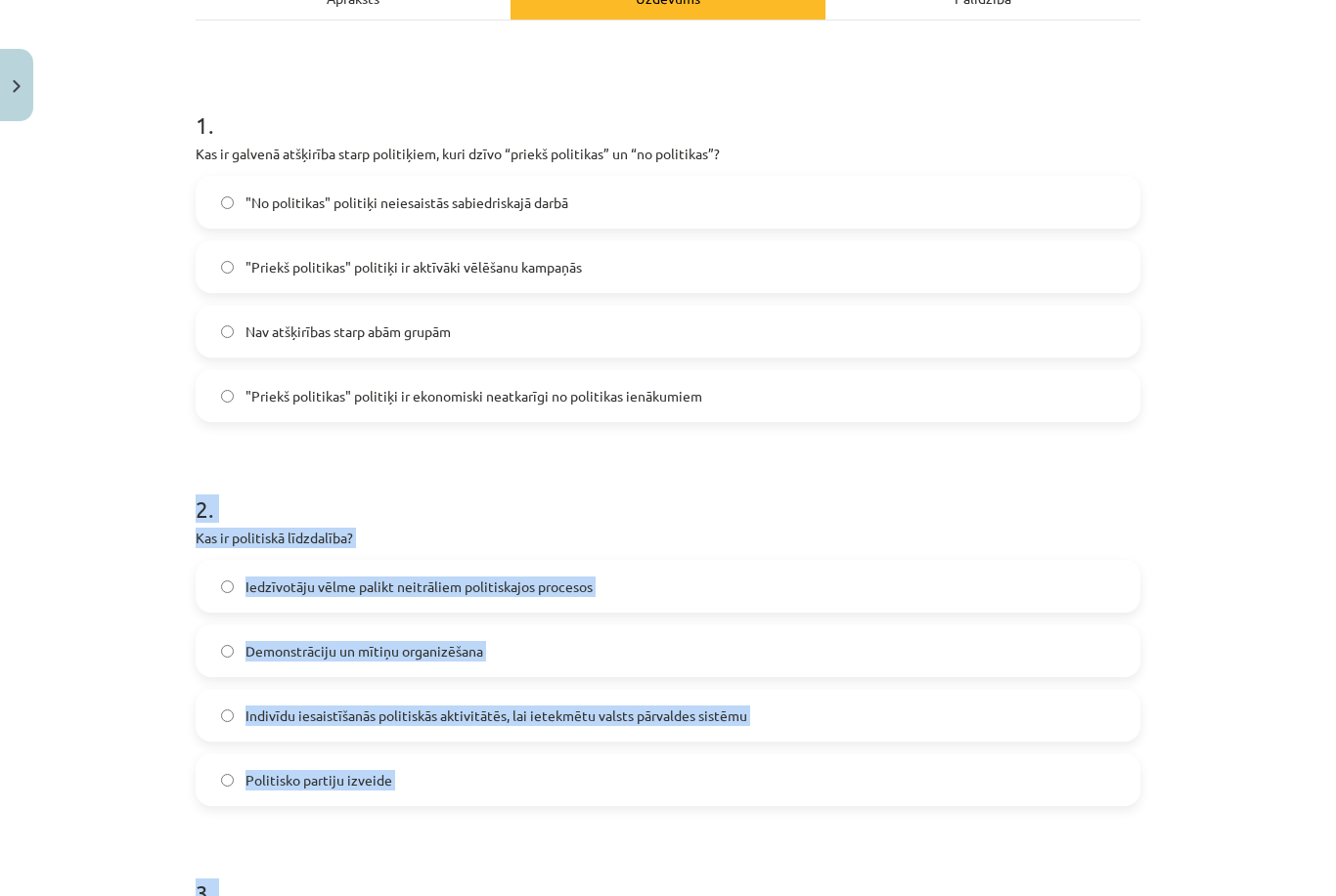
scroll to position [307, 0]
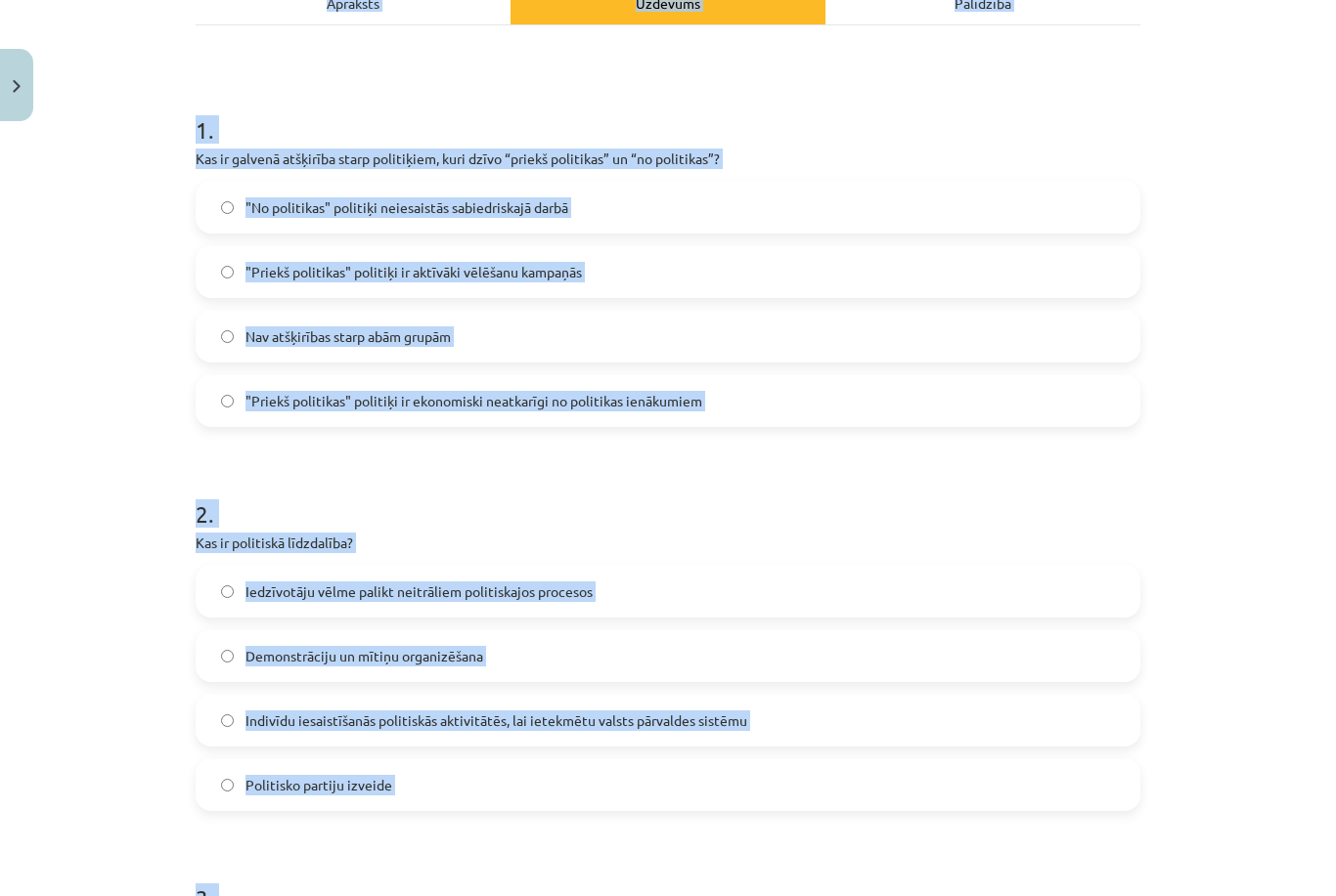
copy div "7. lore. Ipsumdolo sitametcon 06 AD Elitsed Doeiu 695 tempo Incididu Utlabore E…"
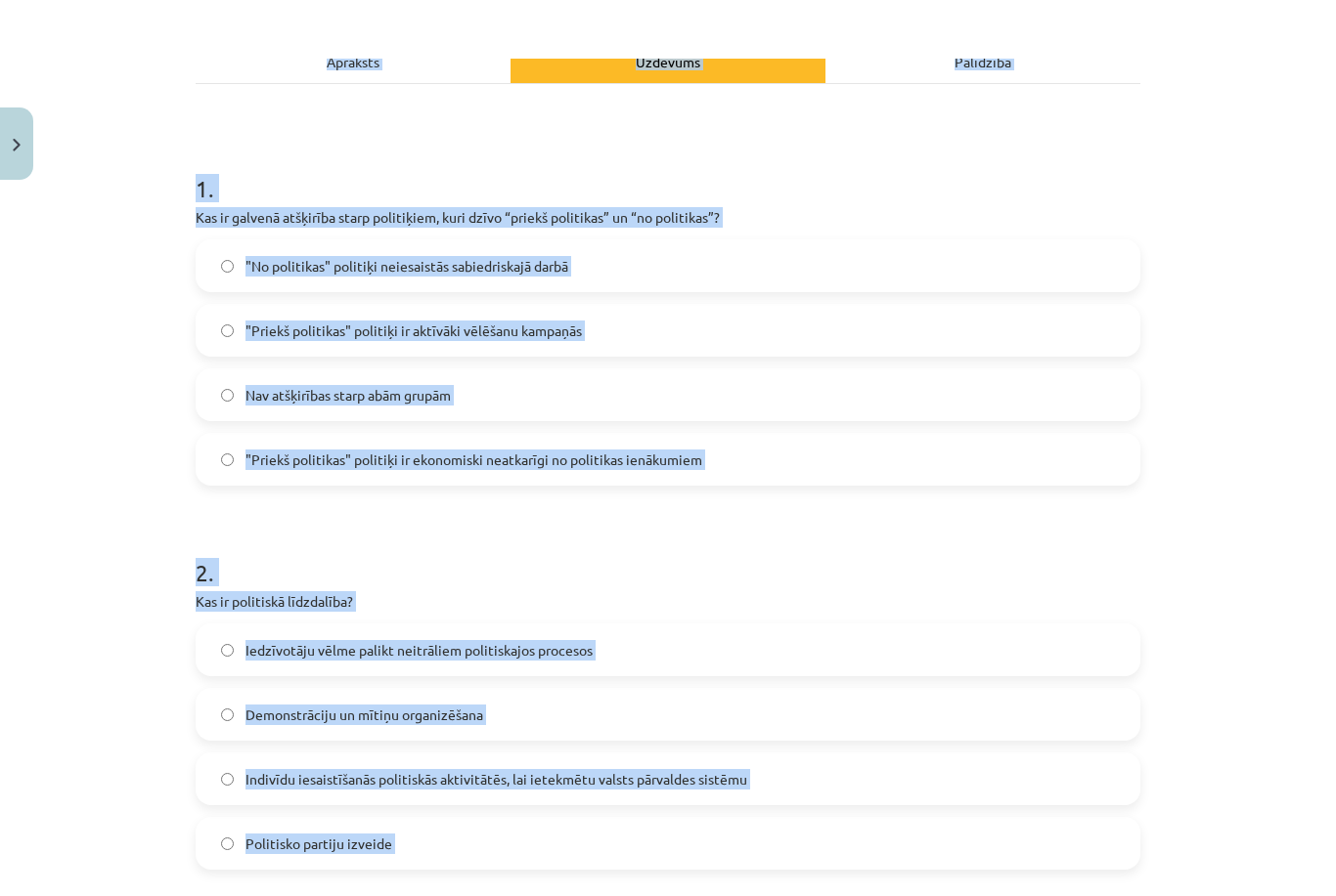
scroll to position [700, 0]
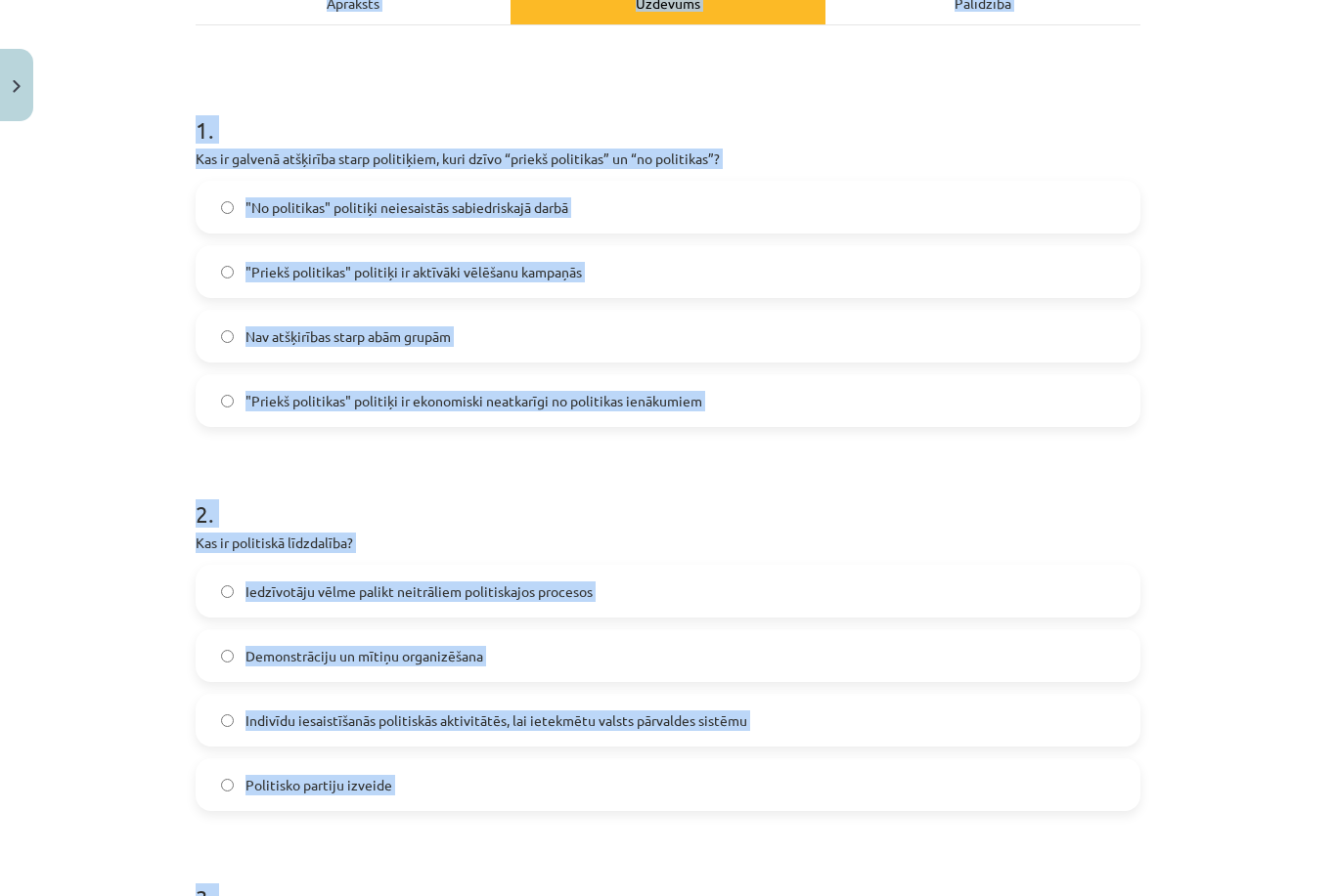
click at [723, 287] on label ""Priekš politikas" politiķi ir aktīvāki vēlēšanu kampaņās" at bounding box center [668, 271] width 941 height 49
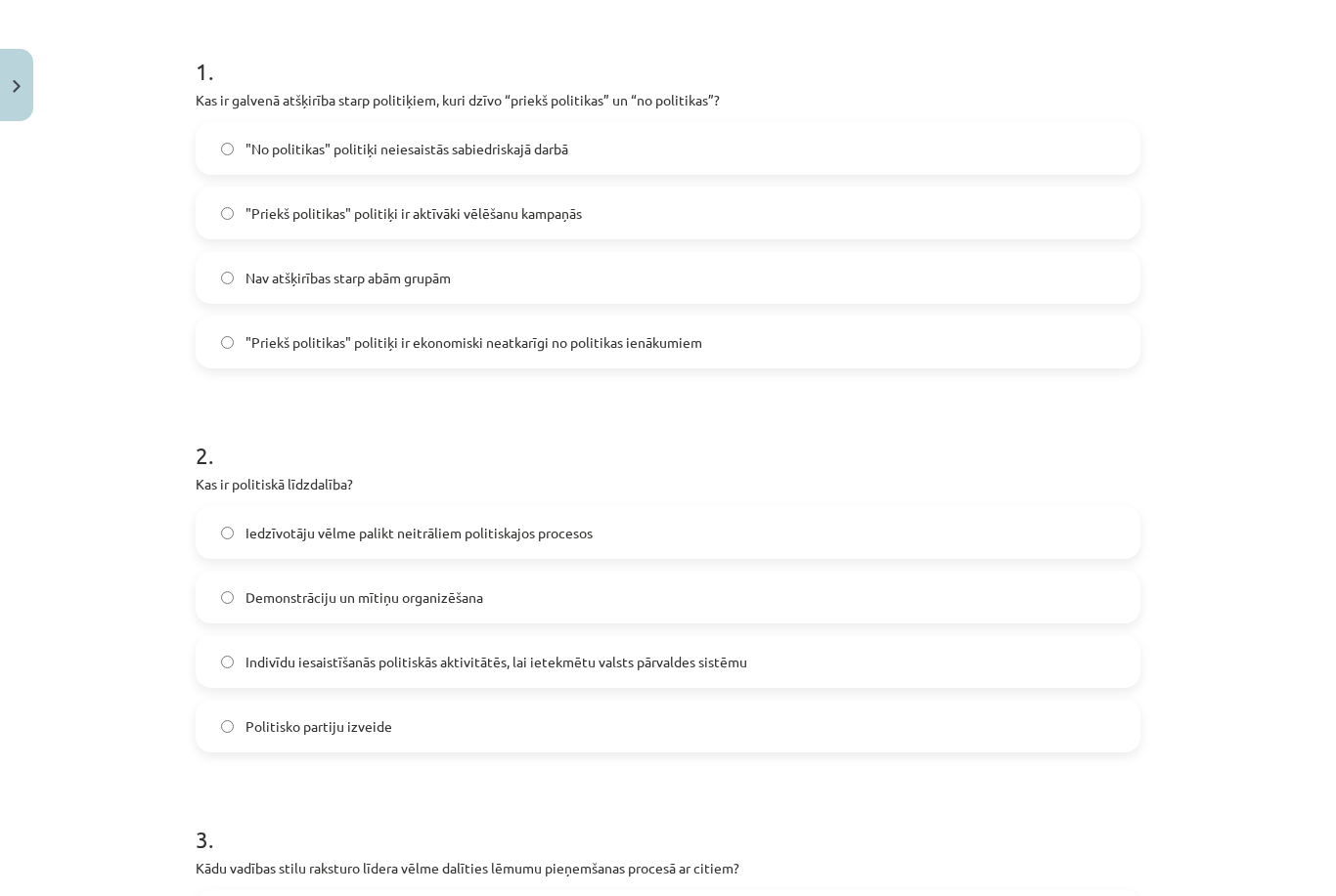
scroll to position [366, 0]
click at [642, 664] on span "Indivīdu iesaistīšanās politiskās aktivitātēs, lai ietekmētu valsts pārvaldes s…" at bounding box center [496, 662] width 501 height 21
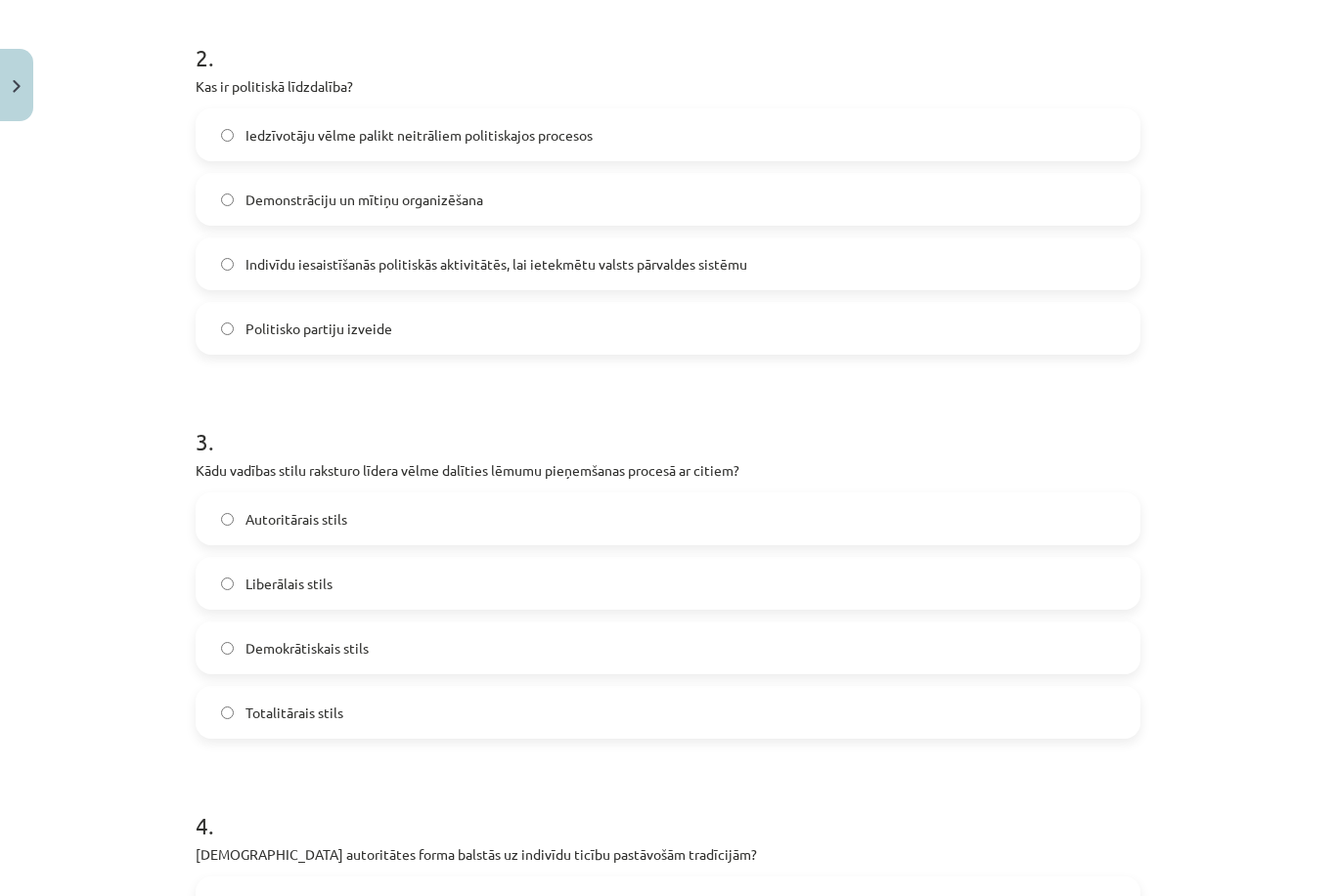
scroll to position [856, 0]
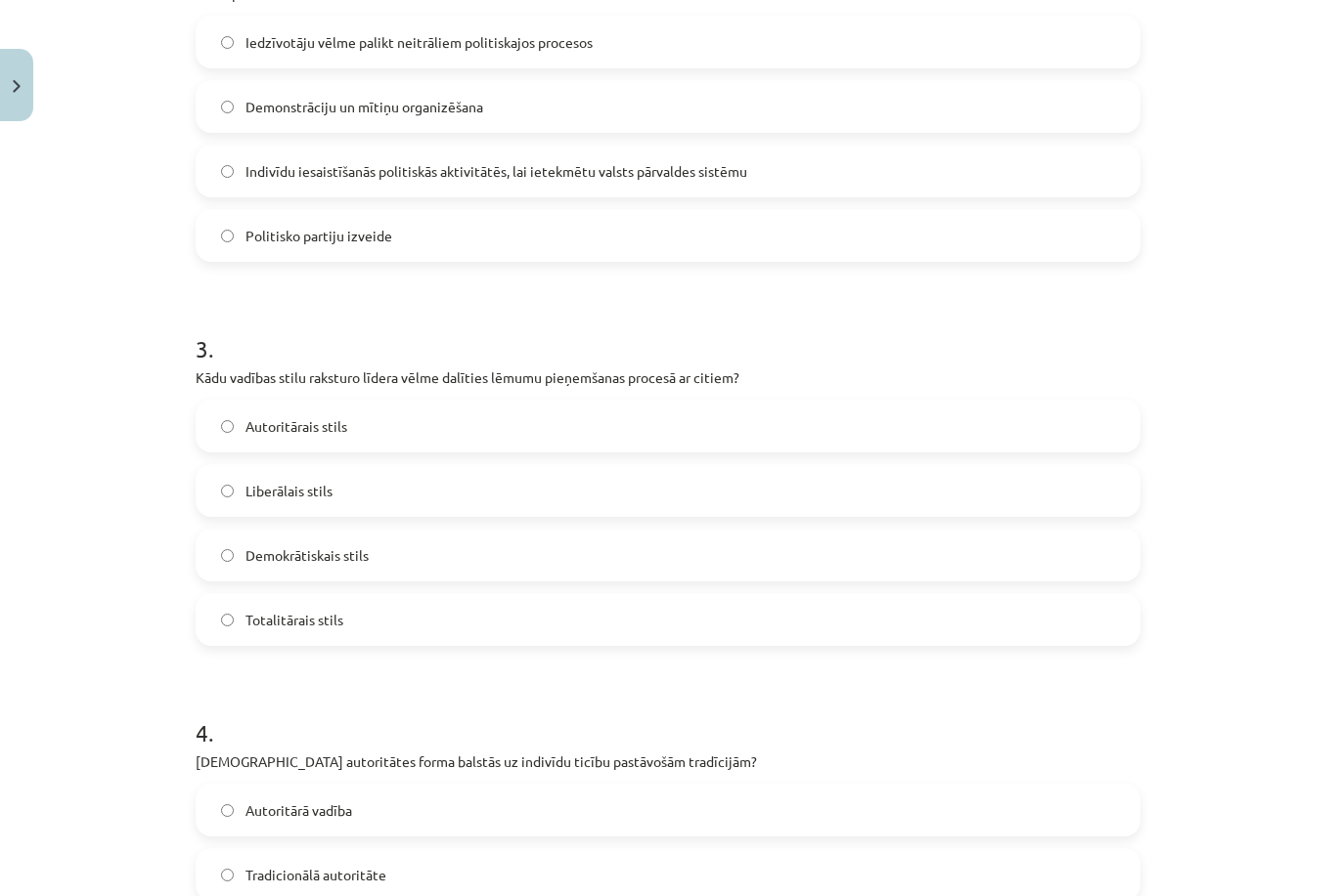
click at [594, 542] on label "Demokrātiskais stils" at bounding box center [668, 555] width 941 height 49
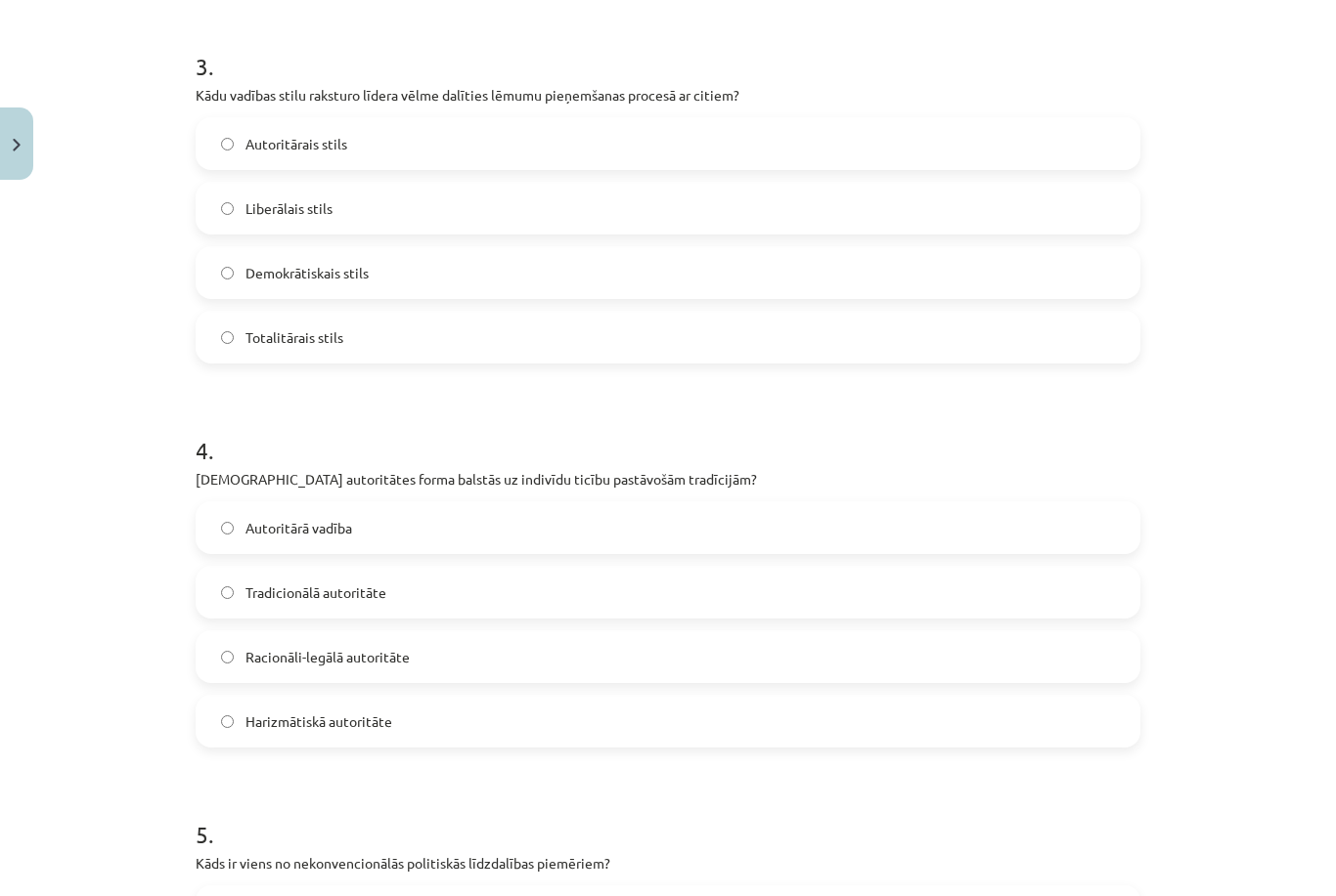
scroll to position [700, 0]
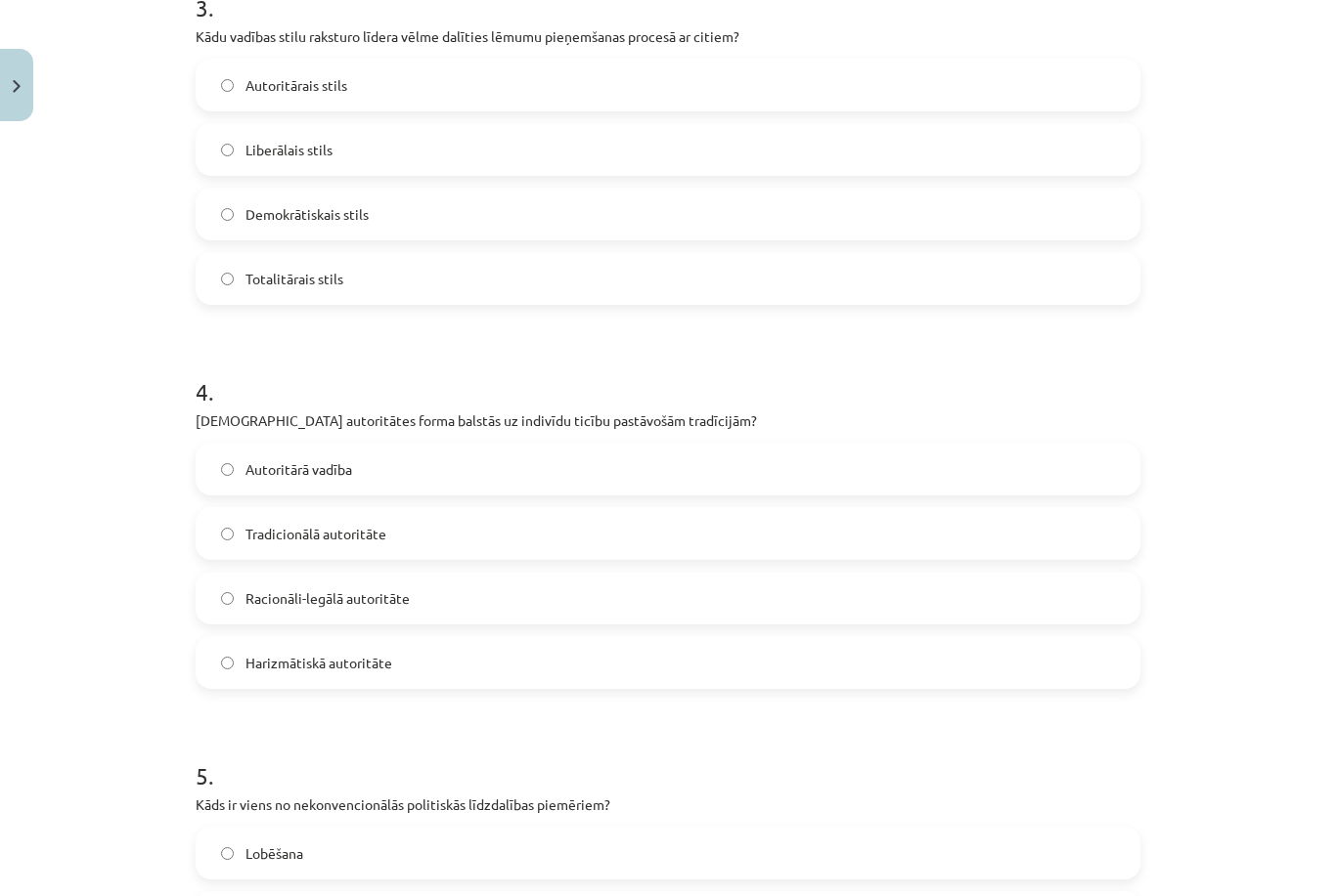
click at [371, 554] on label "Tradicionālā autoritāte" at bounding box center [668, 533] width 941 height 49
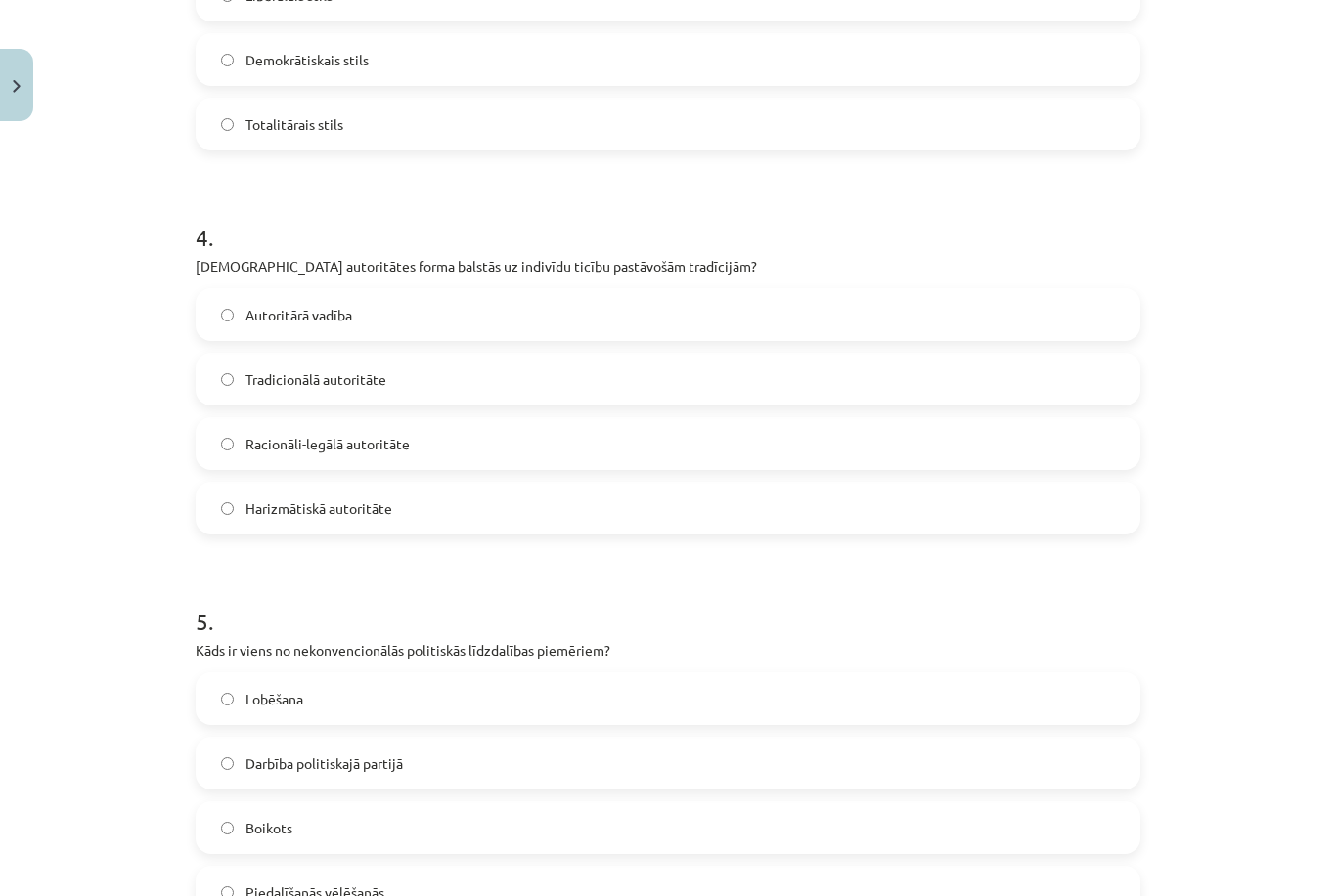
scroll to position [1363, 0]
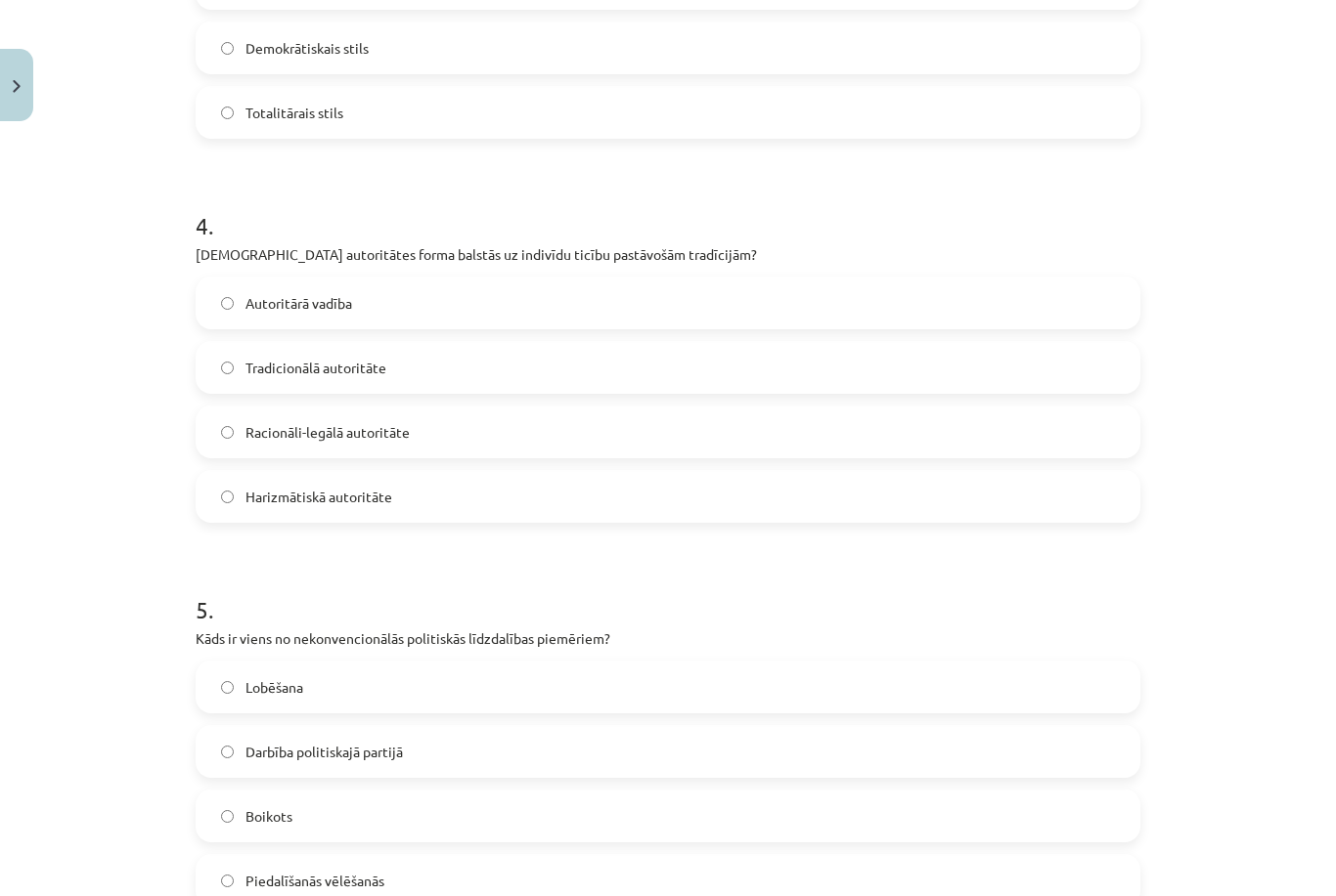
click at [342, 800] on label "Boikots" at bounding box center [668, 815] width 941 height 49
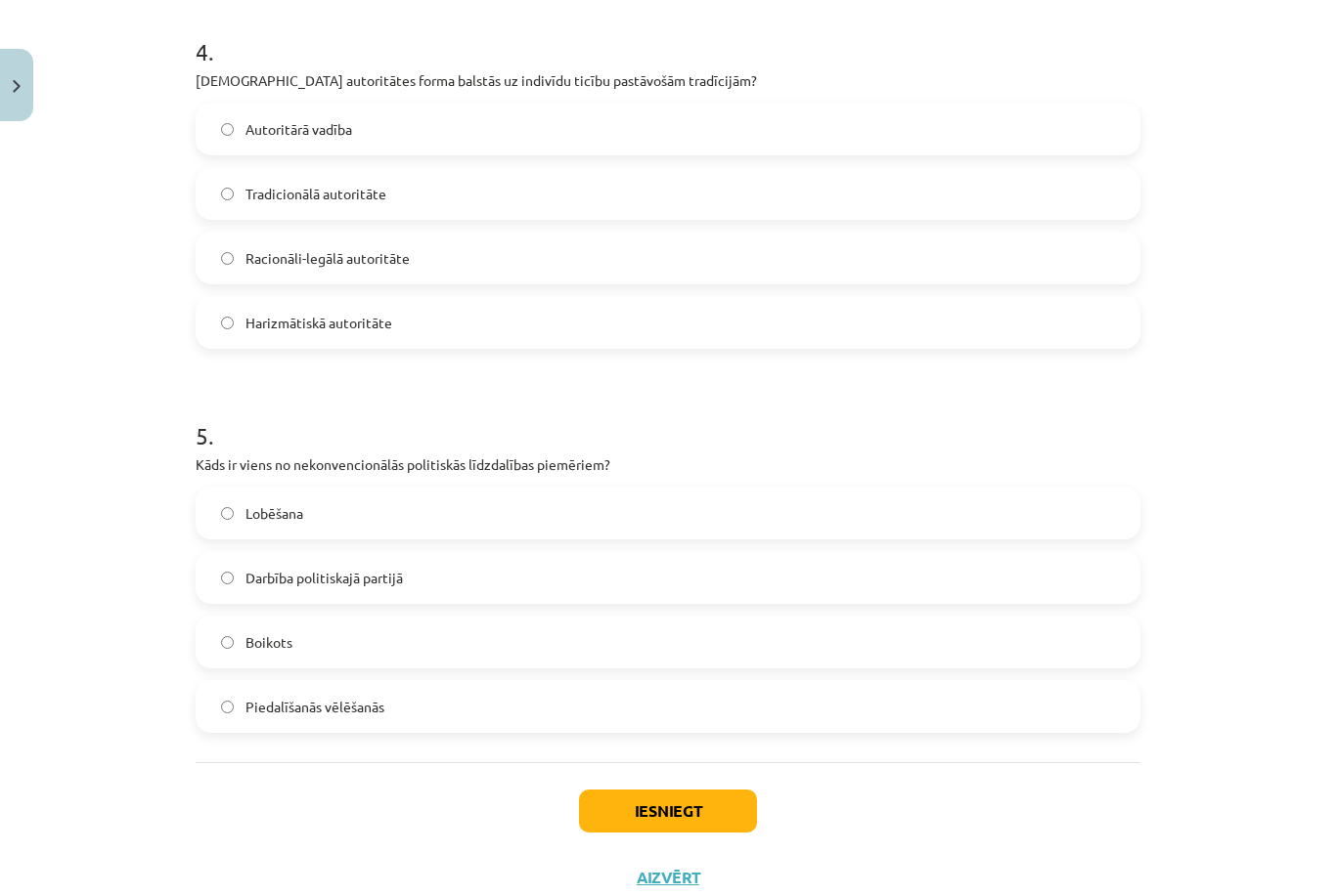
scroll to position [1537, 0]
click at [668, 808] on button "Iesniegt" at bounding box center [668, 811] width 178 height 43
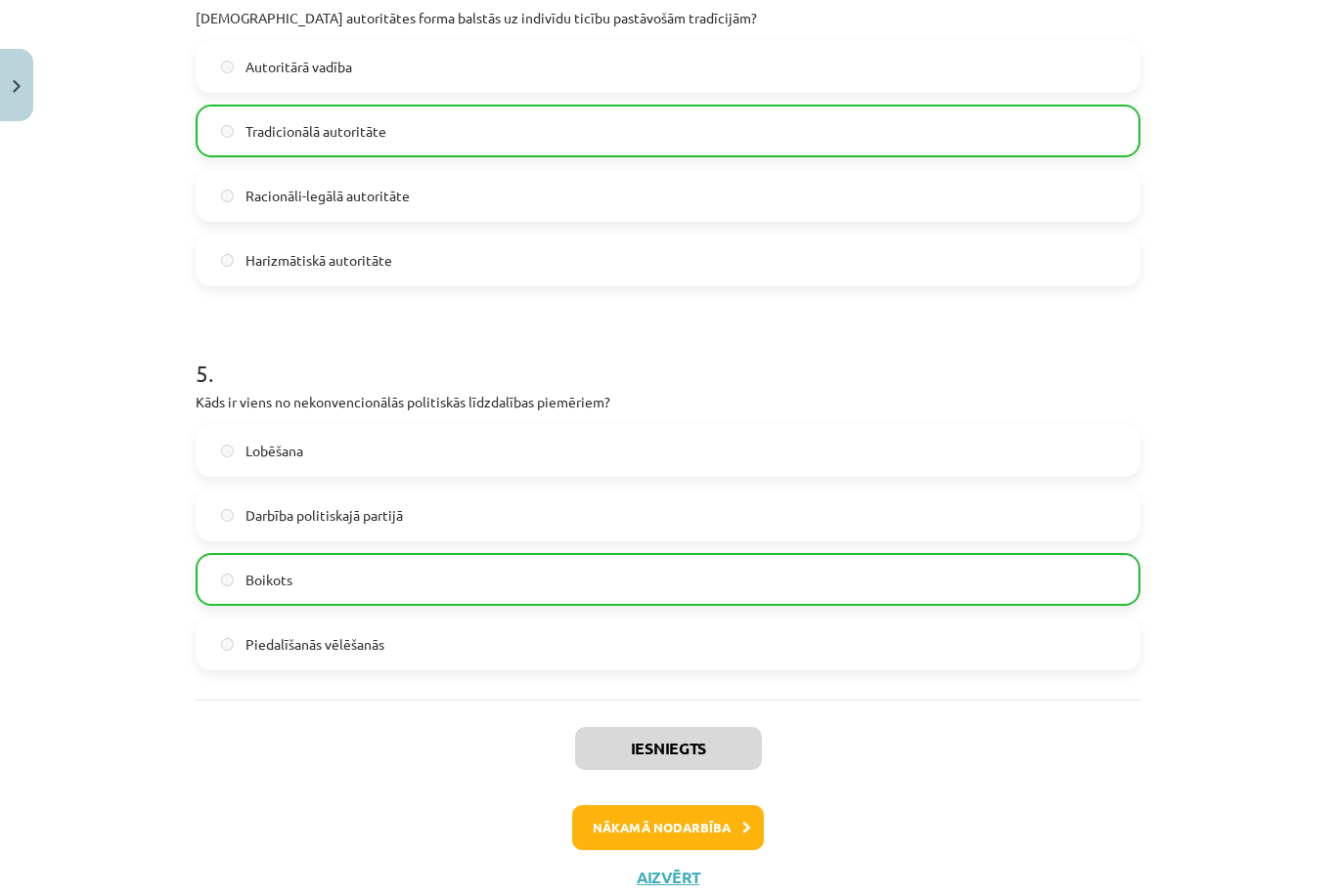
scroll to position [1599, 0]
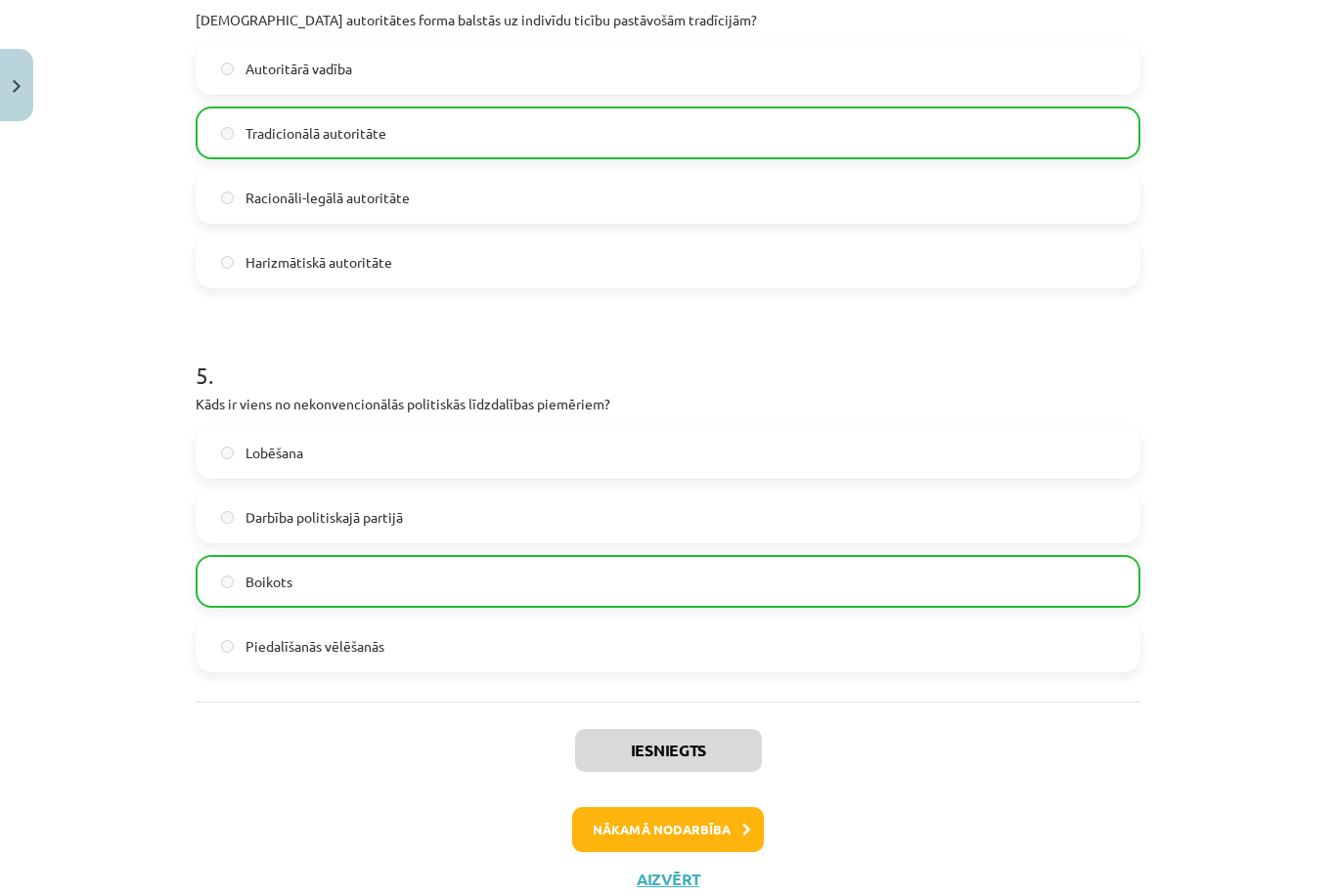
click at [688, 827] on button "Nākamā nodarbība" at bounding box center [668, 829] width 191 height 45
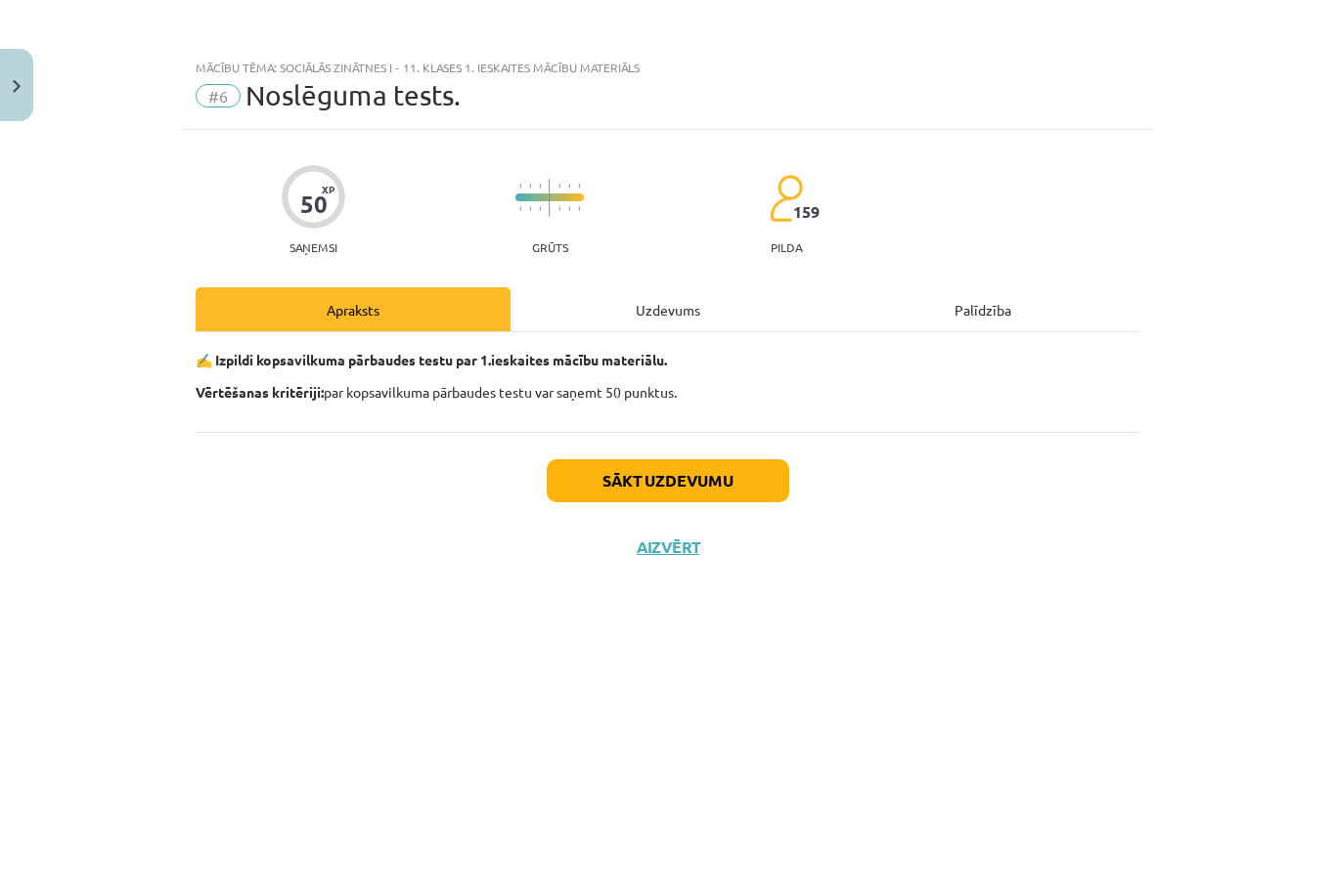
scroll to position [0, 0]
click at [690, 467] on button "Sākt uzdevumu" at bounding box center [667, 480] width 242 height 43
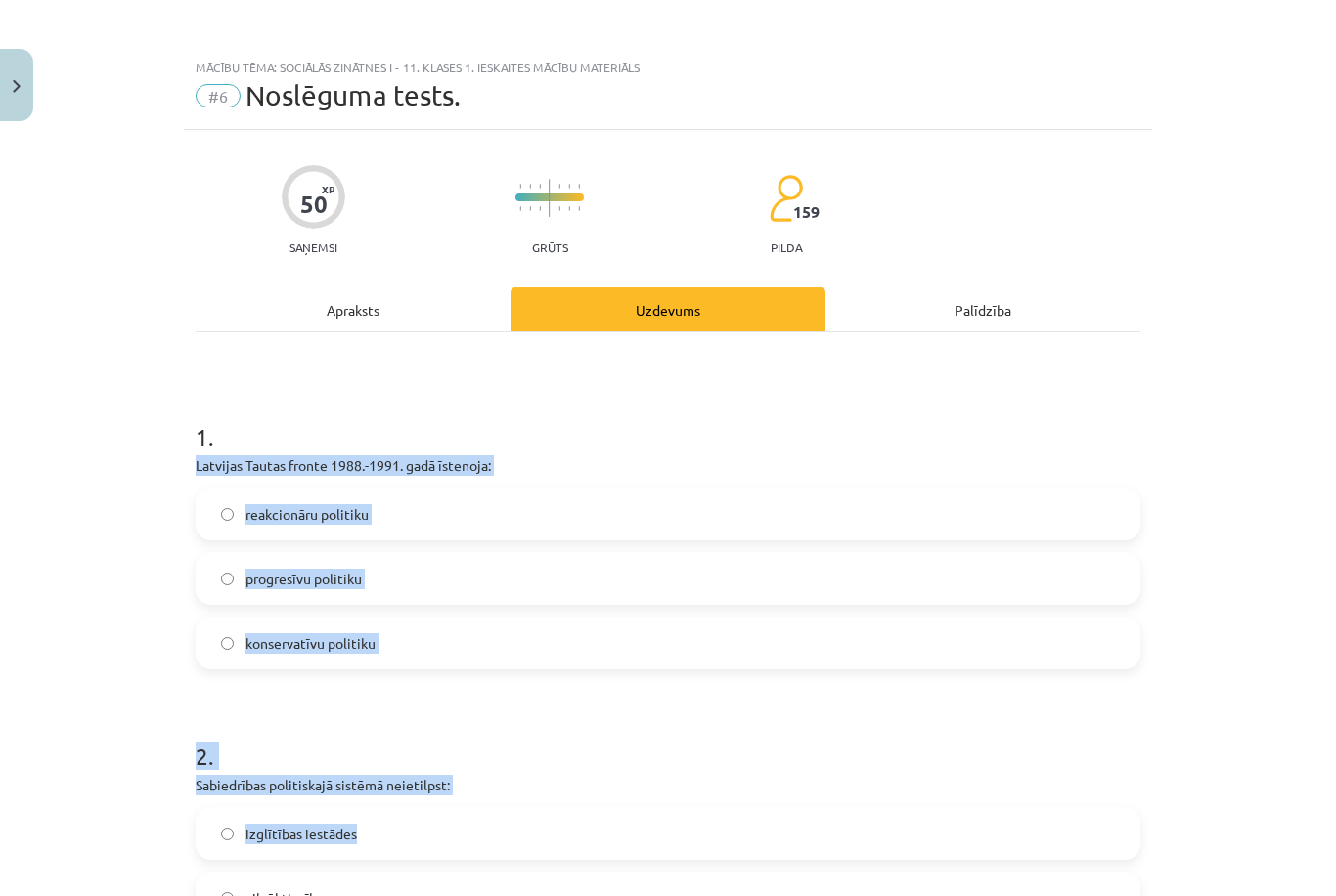
drag, startPoint x: 194, startPoint y: 411, endPoint x: 421, endPoint y: 804, distance: 453.8
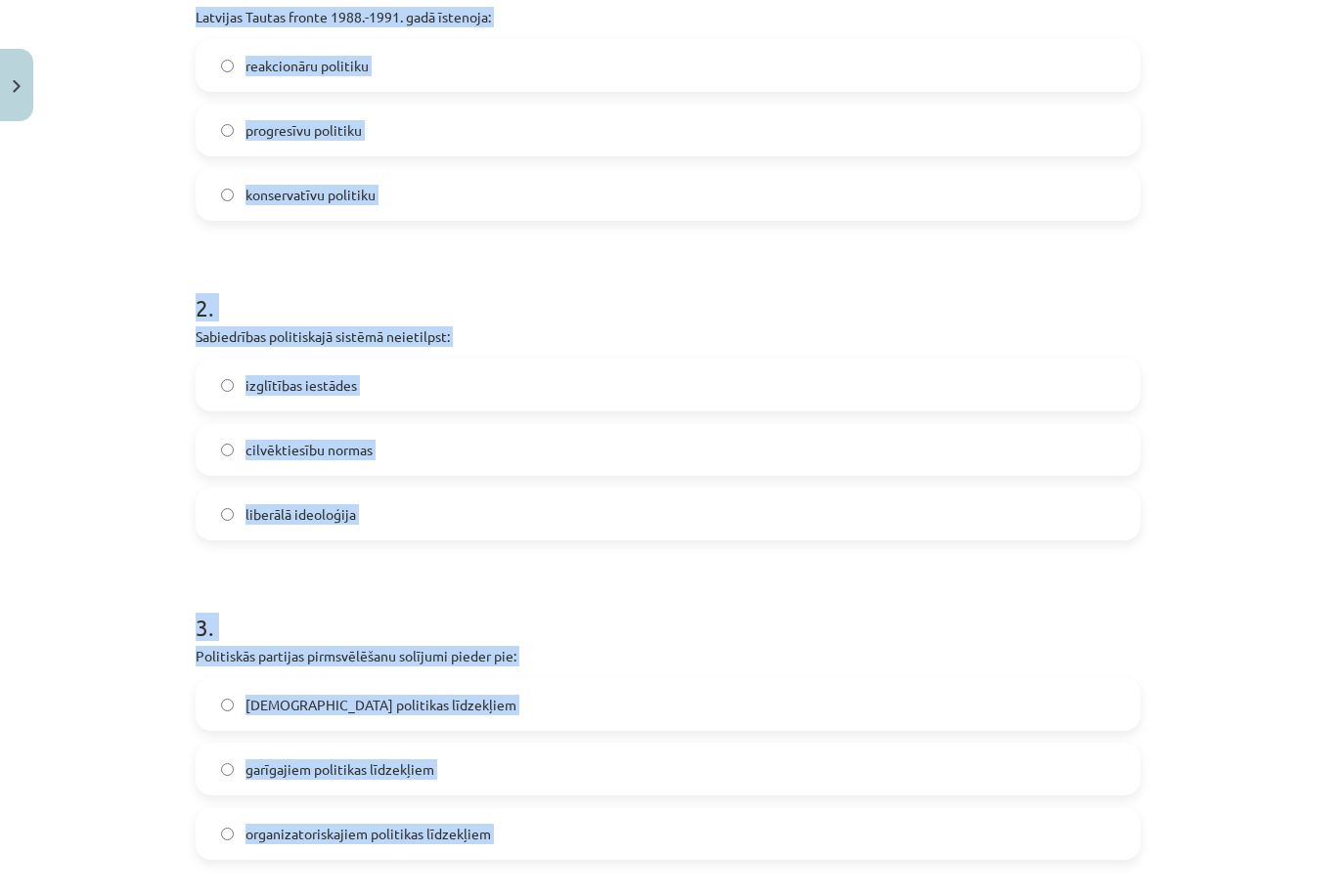
scroll to position [118, 0]
drag, startPoint x: 349, startPoint y: 323, endPoint x: 336, endPoint y: 857, distance: 534.2
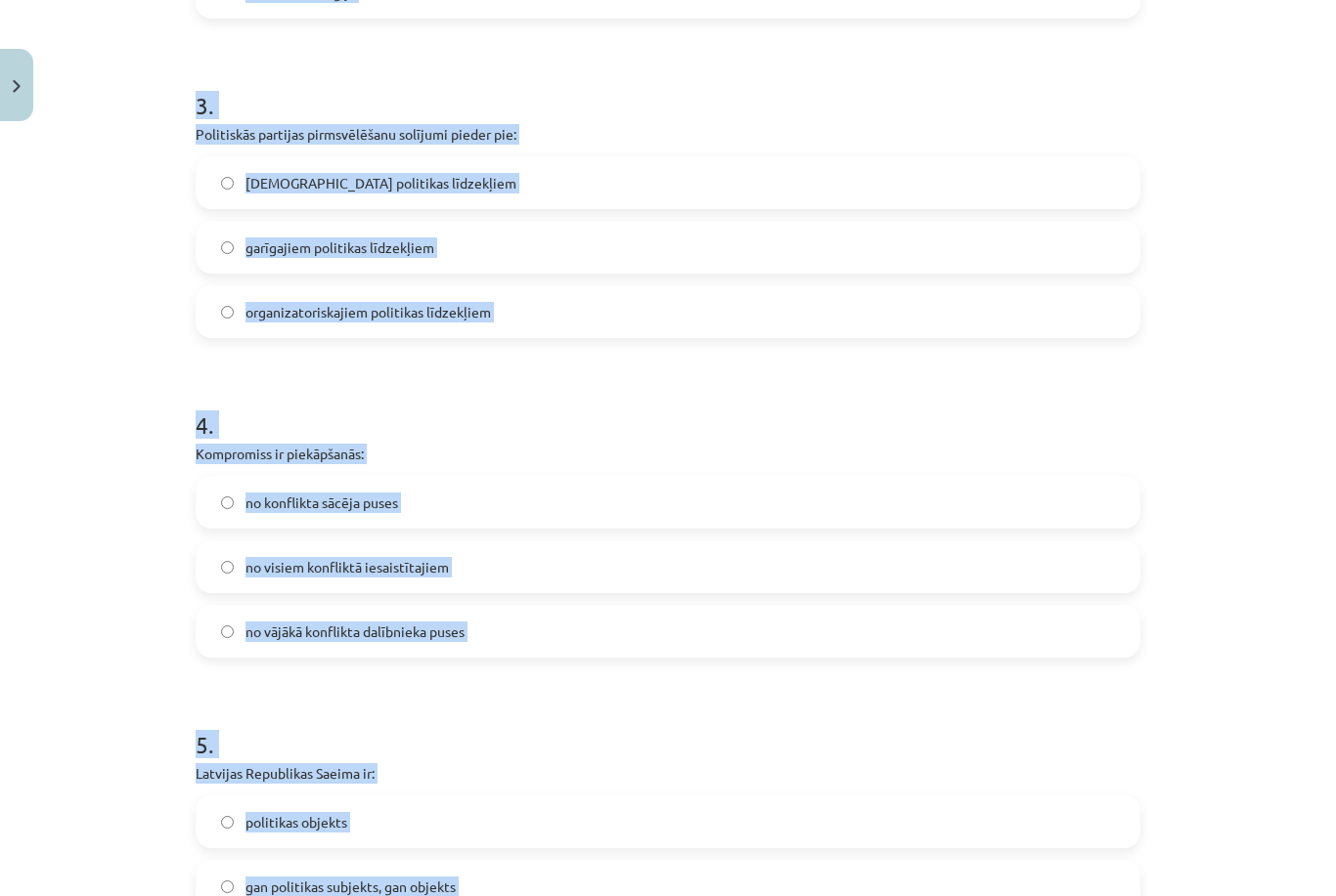
scroll to position [211, 0]
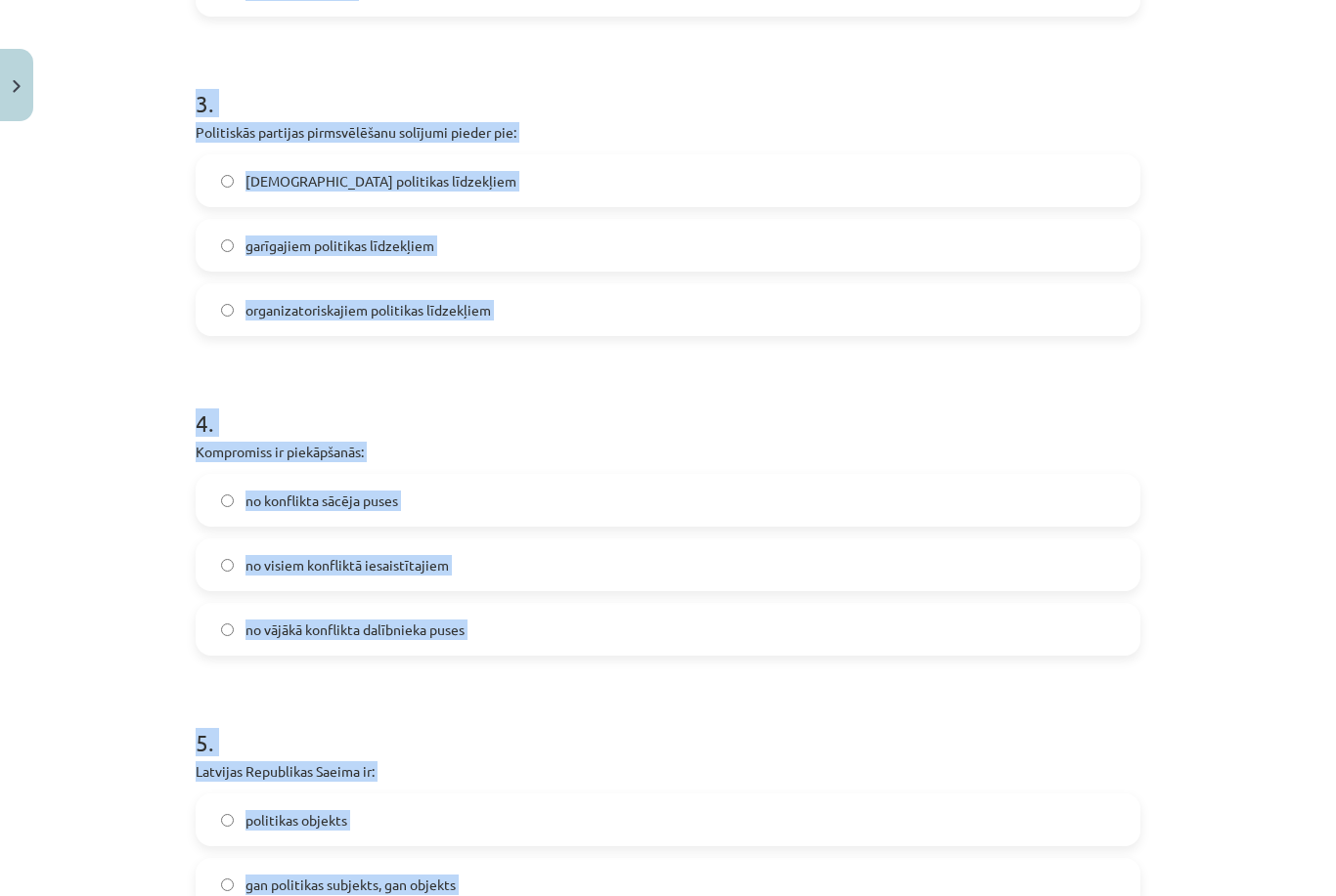
drag, startPoint x: 485, startPoint y: 282, endPoint x: 495, endPoint y: 892, distance: 610.1
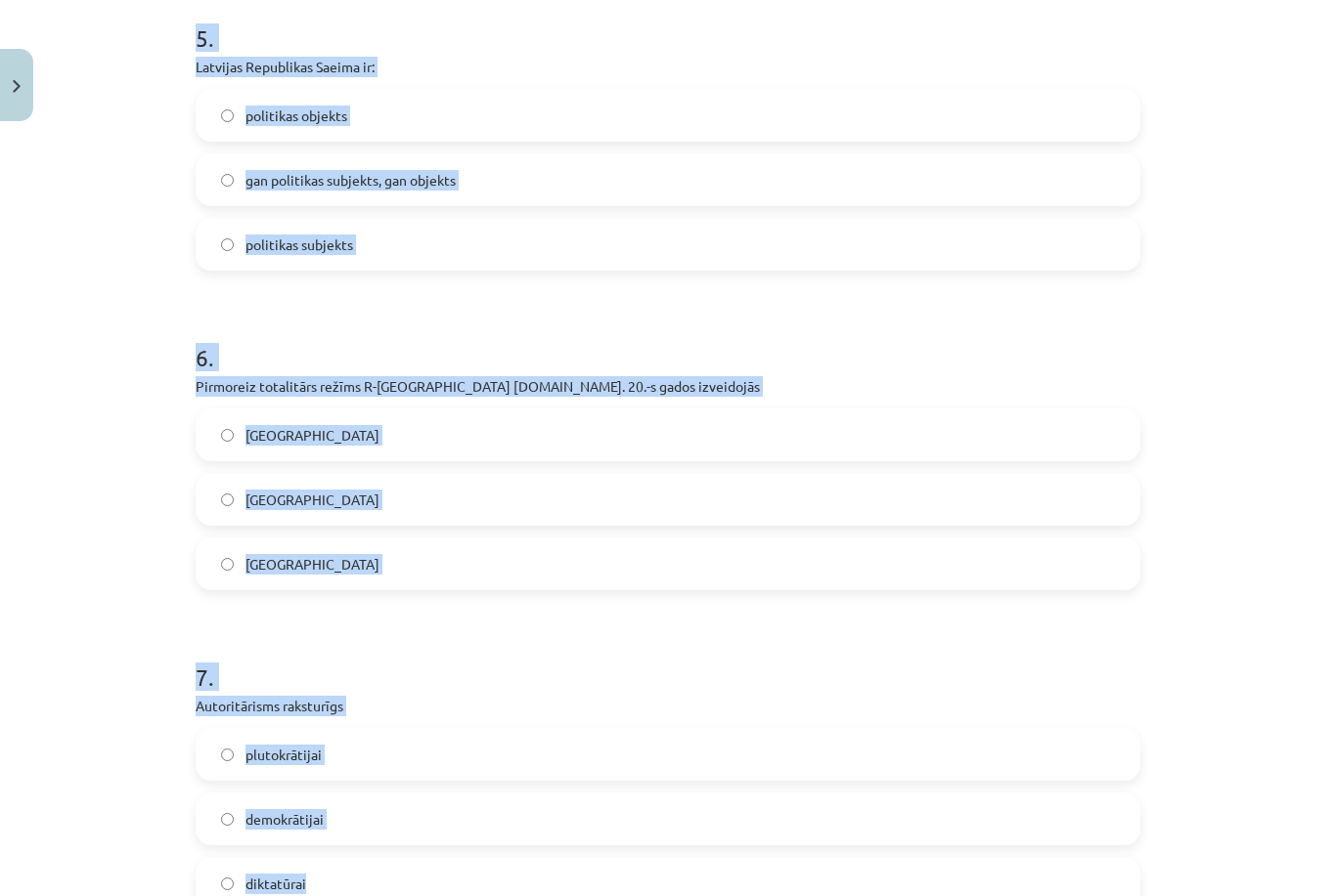
scroll to position [0, 0]
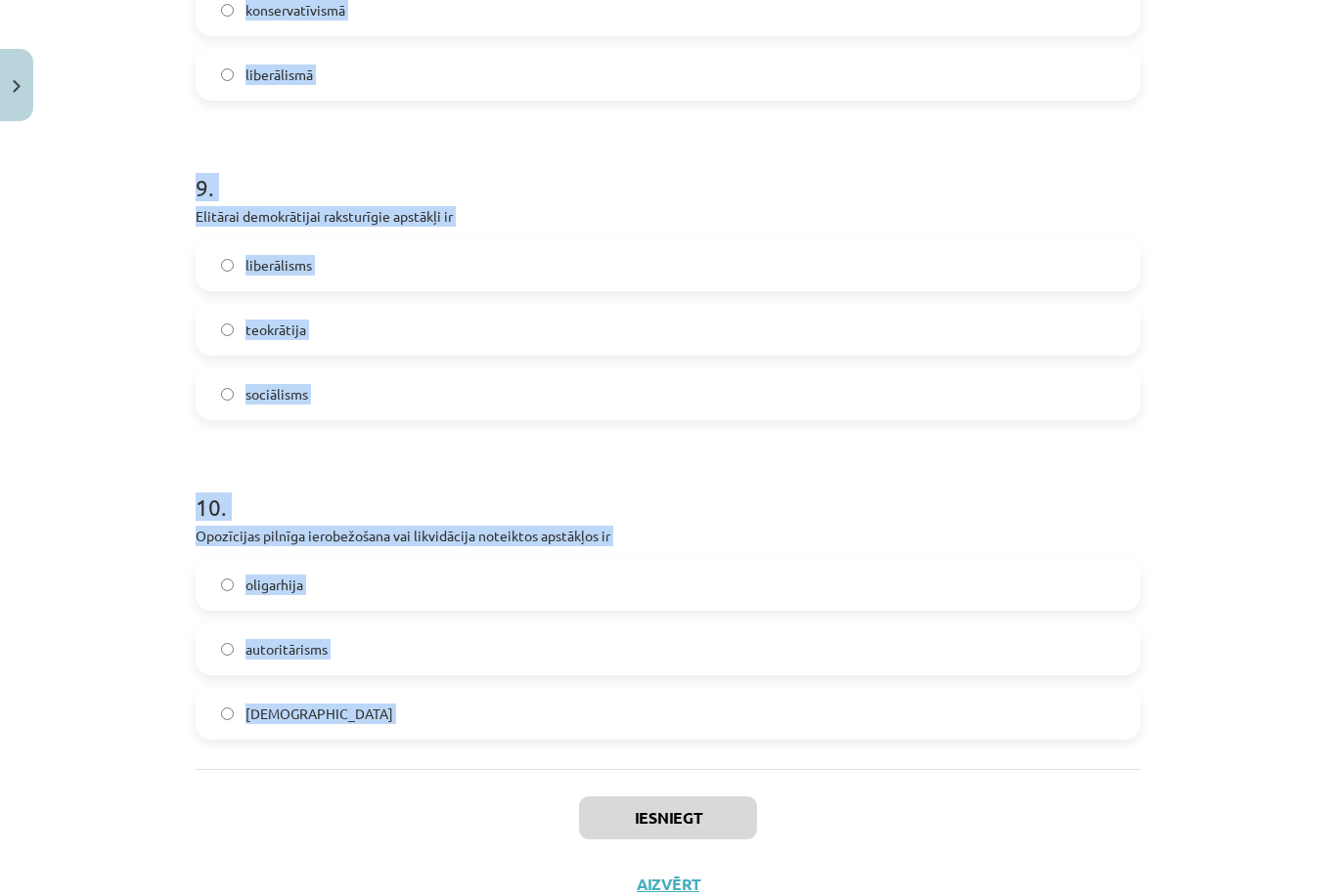
drag, startPoint x: 355, startPoint y: 357, endPoint x: 335, endPoint y: 892, distance: 535.4
click at [335, 892] on div "Mācību tēma: Sociālās zinātnes i - 11. klases 1. ieskaites mācību materiāls #6 …" at bounding box center [668, 448] width 1336 height 896
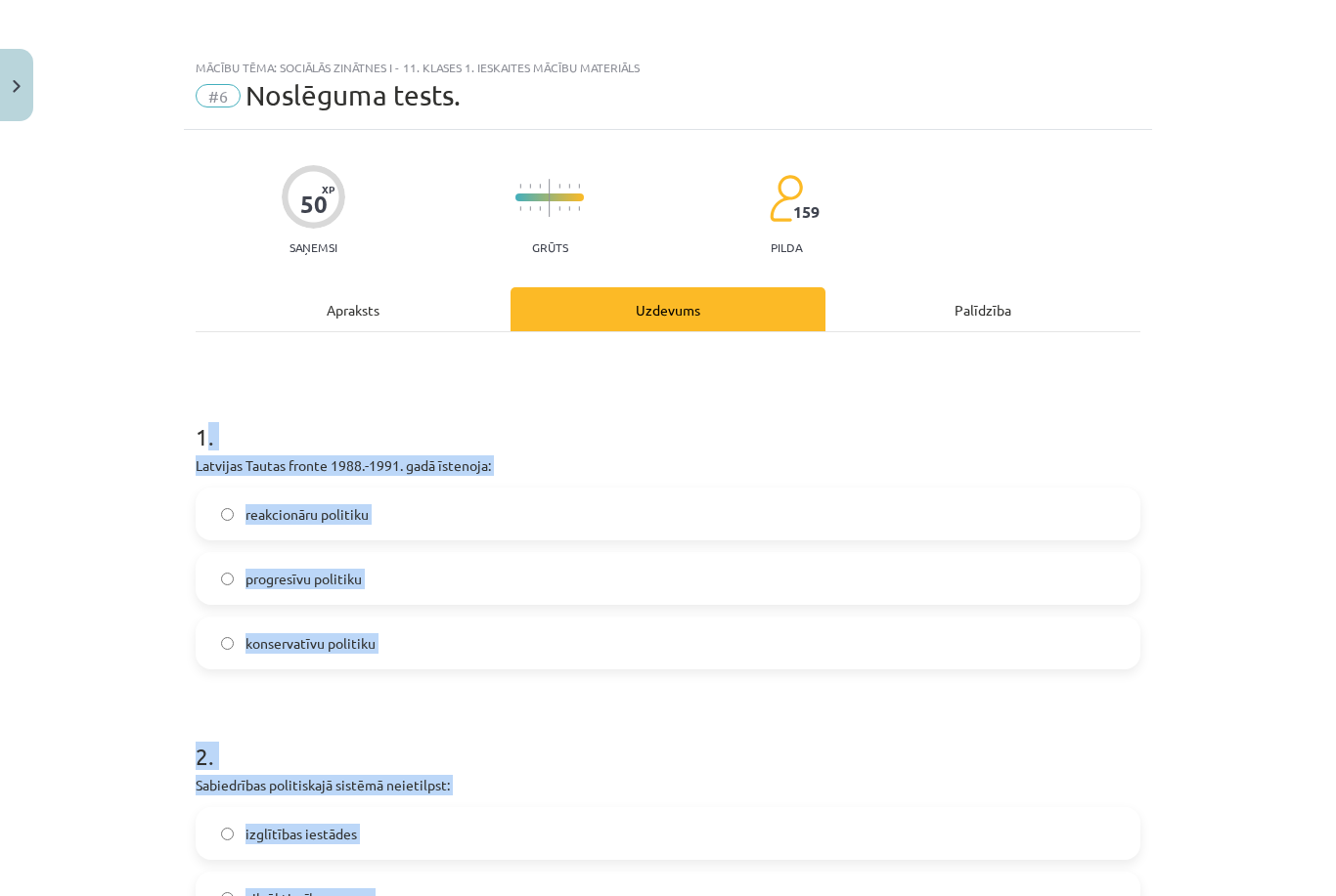
copy form ". Loremips Dolors ametco 6390.-1490. adip elitsedd: eiusmodtemp incididu utlabo…"
click at [384, 552] on div "progresīvu politiku" at bounding box center [667, 578] width 944 height 53
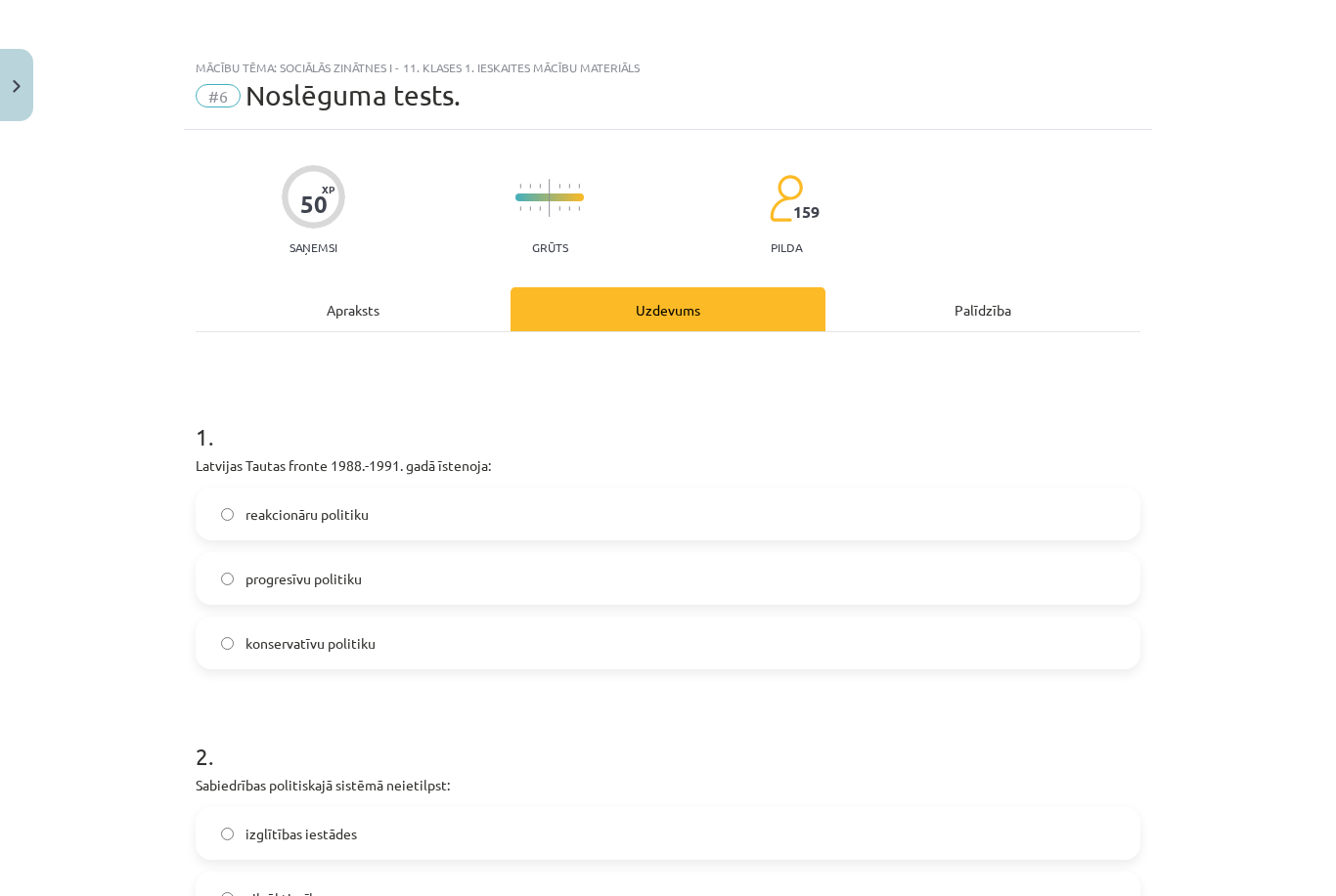
click at [384, 554] on label "progresīvu politiku" at bounding box center [668, 578] width 941 height 49
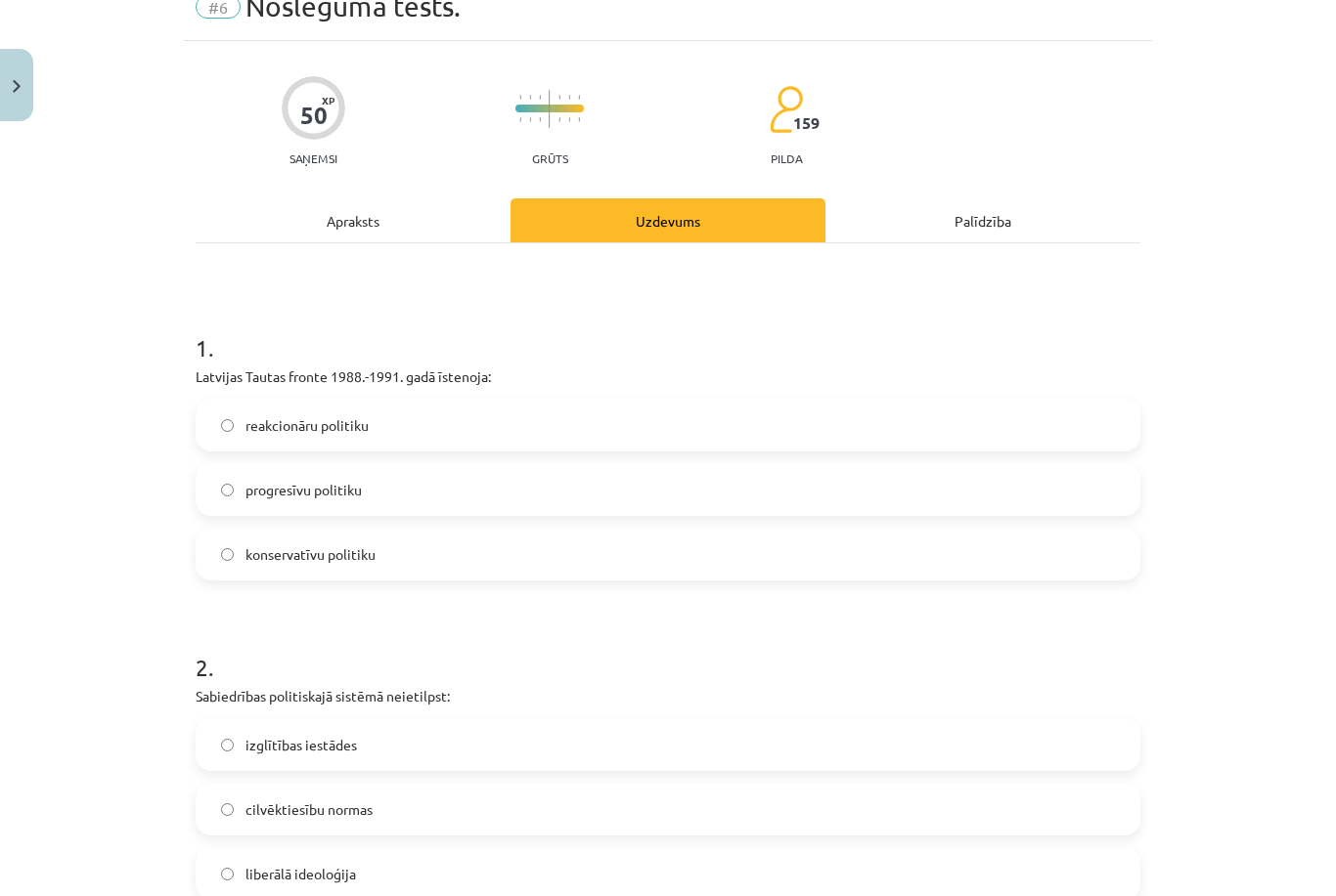
scroll to position [89, 0]
click at [403, 721] on label "izglītības iestādes" at bounding box center [668, 745] width 941 height 49
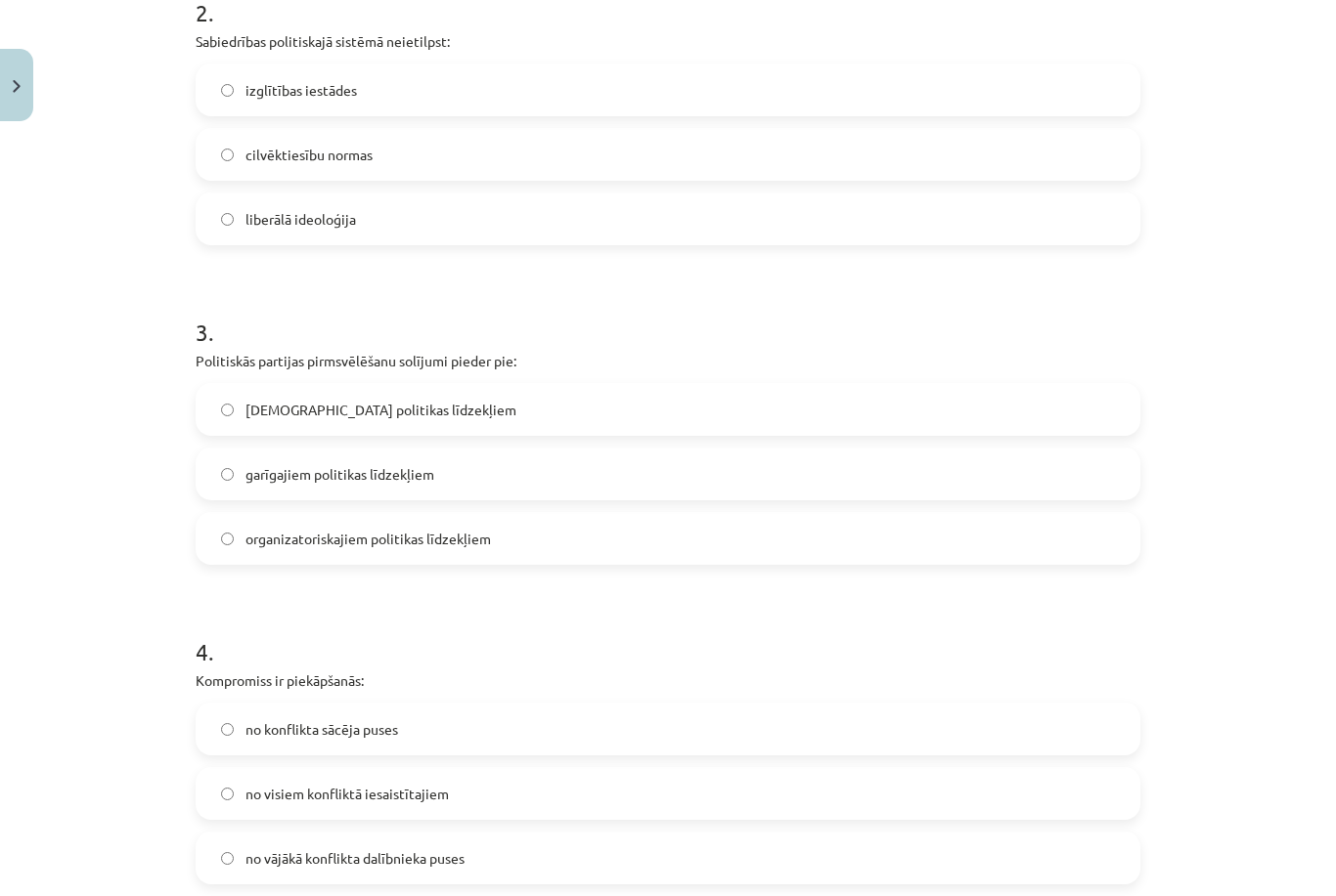
scroll to position [777, 0]
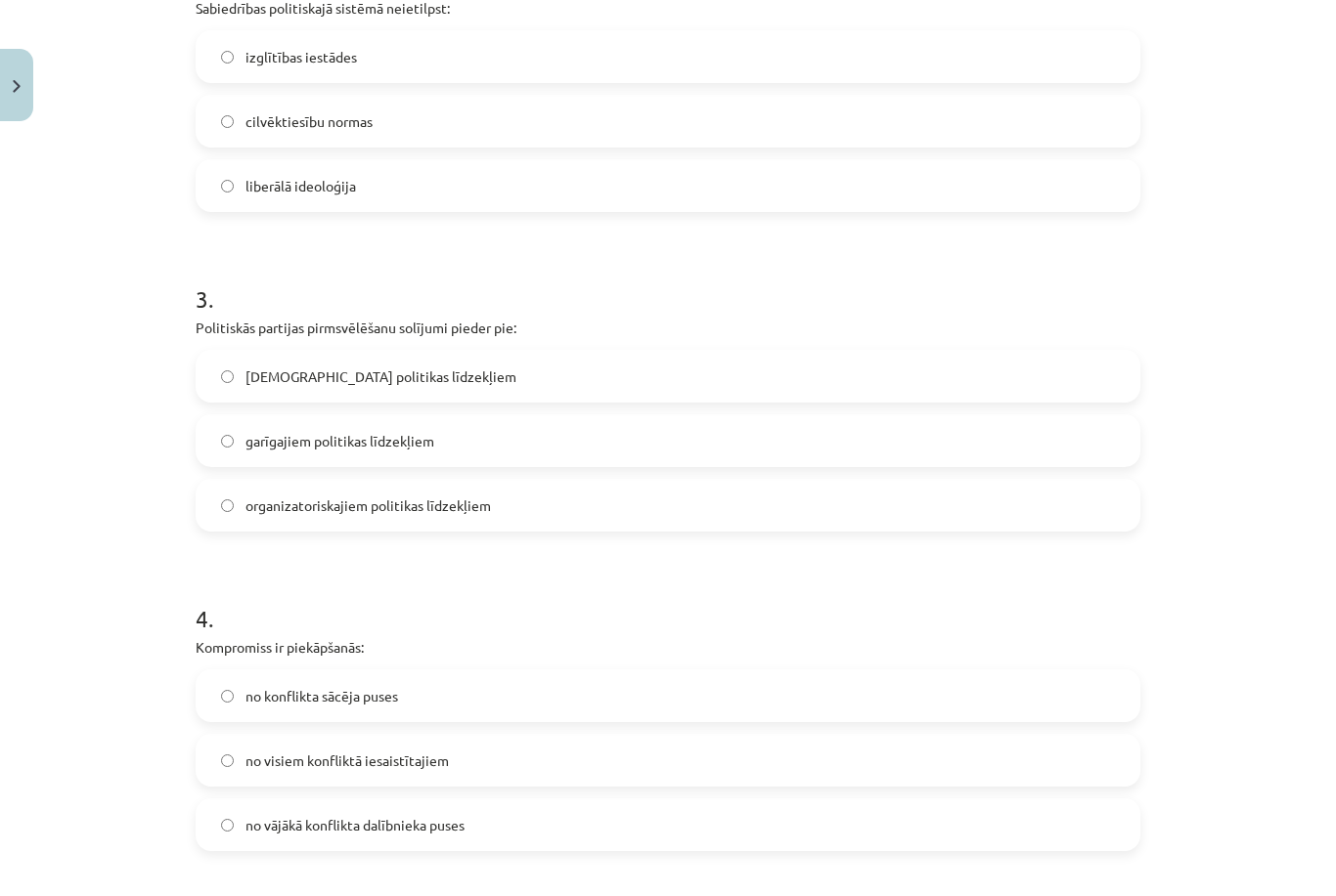
click at [555, 417] on label "garīgajiem politikas līdzekļiem" at bounding box center [668, 441] width 941 height 49
click at [304, 687] on span "no konflikta sācēja puses" at bounding box center [321, 697] width 153 height 21
click at [382, 750] on span "no visiem konfliktā iesaistītajiem" at bounding box center [347, 760] width 203 height 21
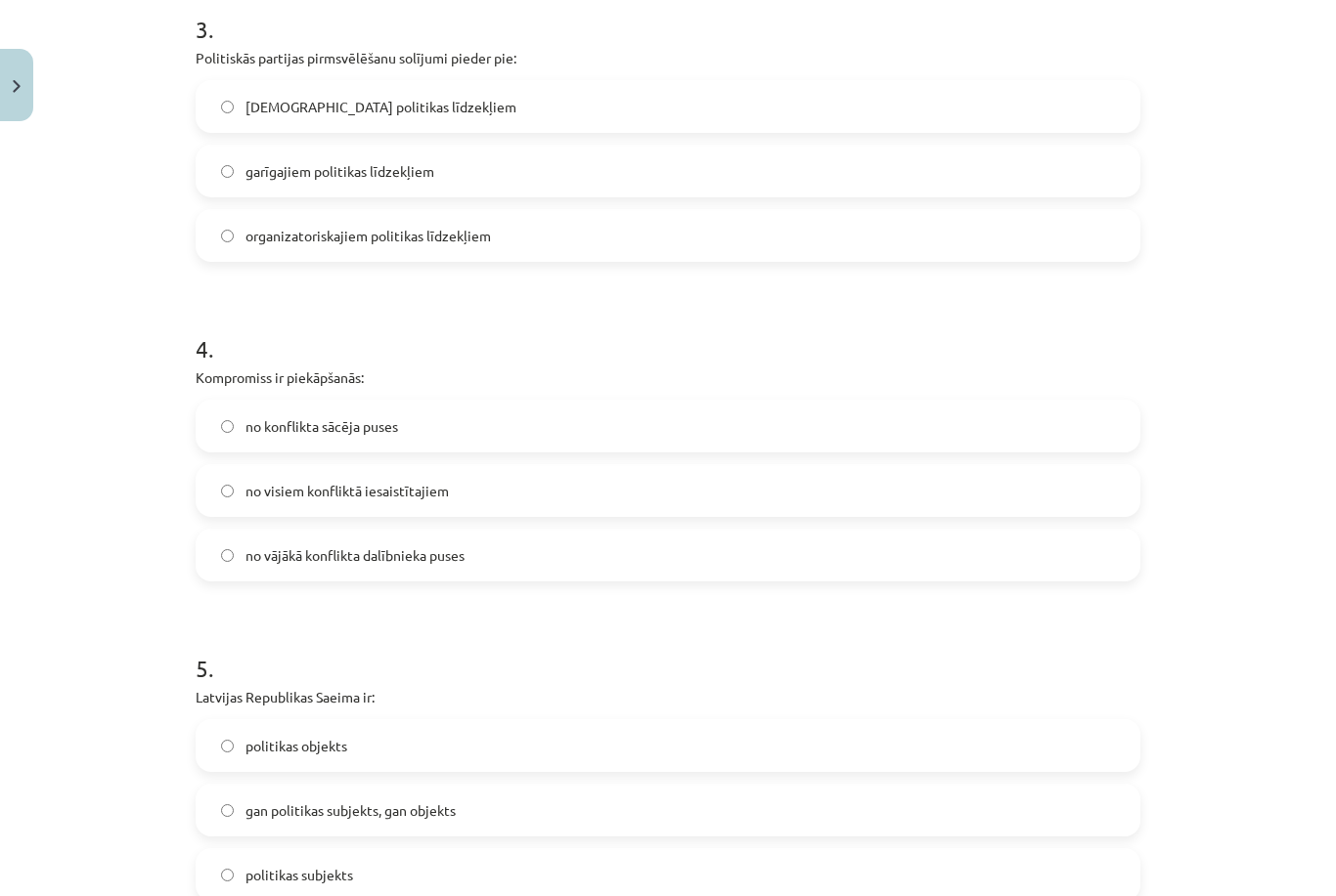
scroll to position [1151, 0]
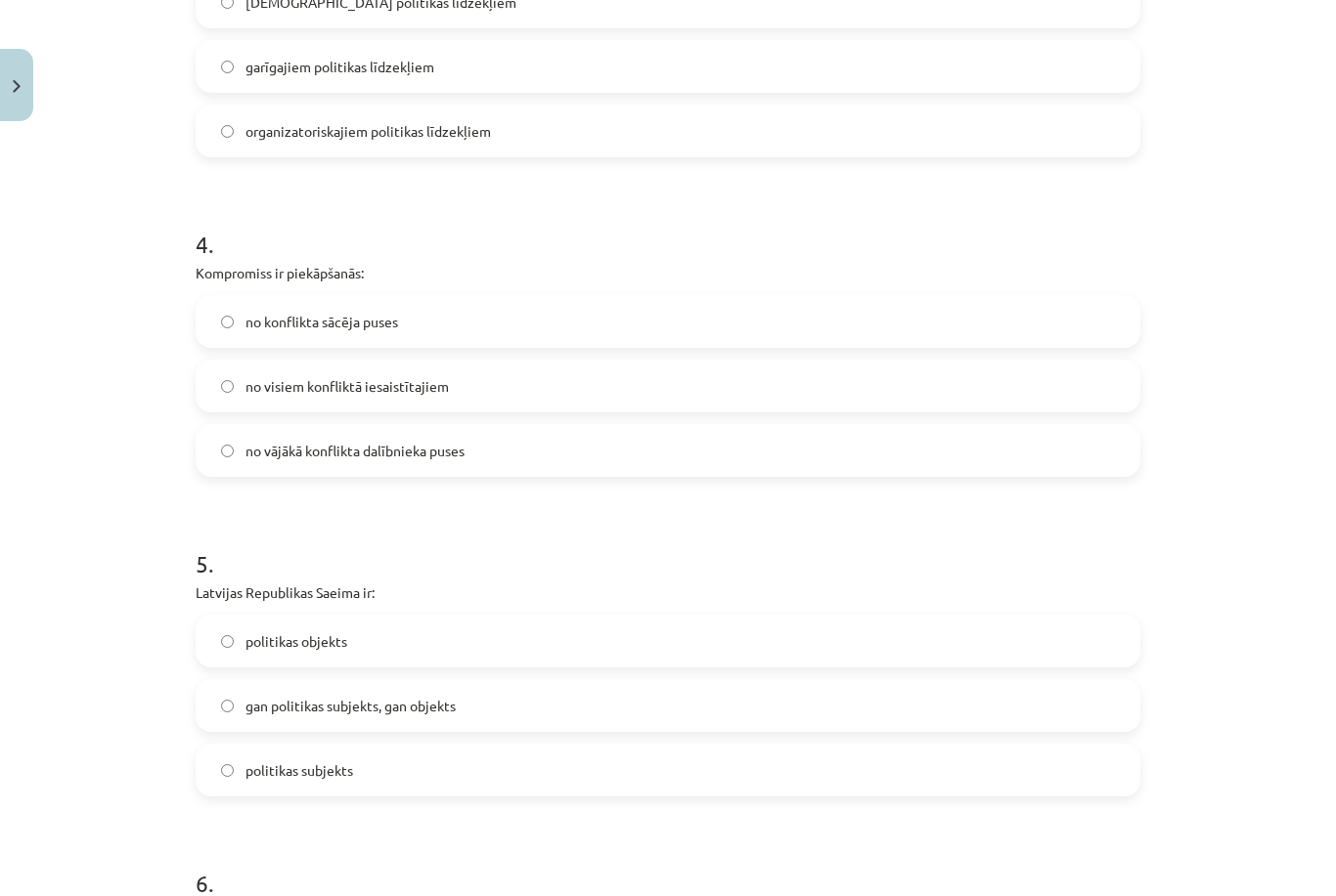
click at [348, 617] on label "politikas objekts" at bounding box center [668, 641] width 941 height 49
click at [401, 748] on form "1 . Latvijas Tautas fronte 1988.-1991. gadā īstenoja: reakcionāru politiku prog…" at bounding box center [667, 816] width 944 height 3157
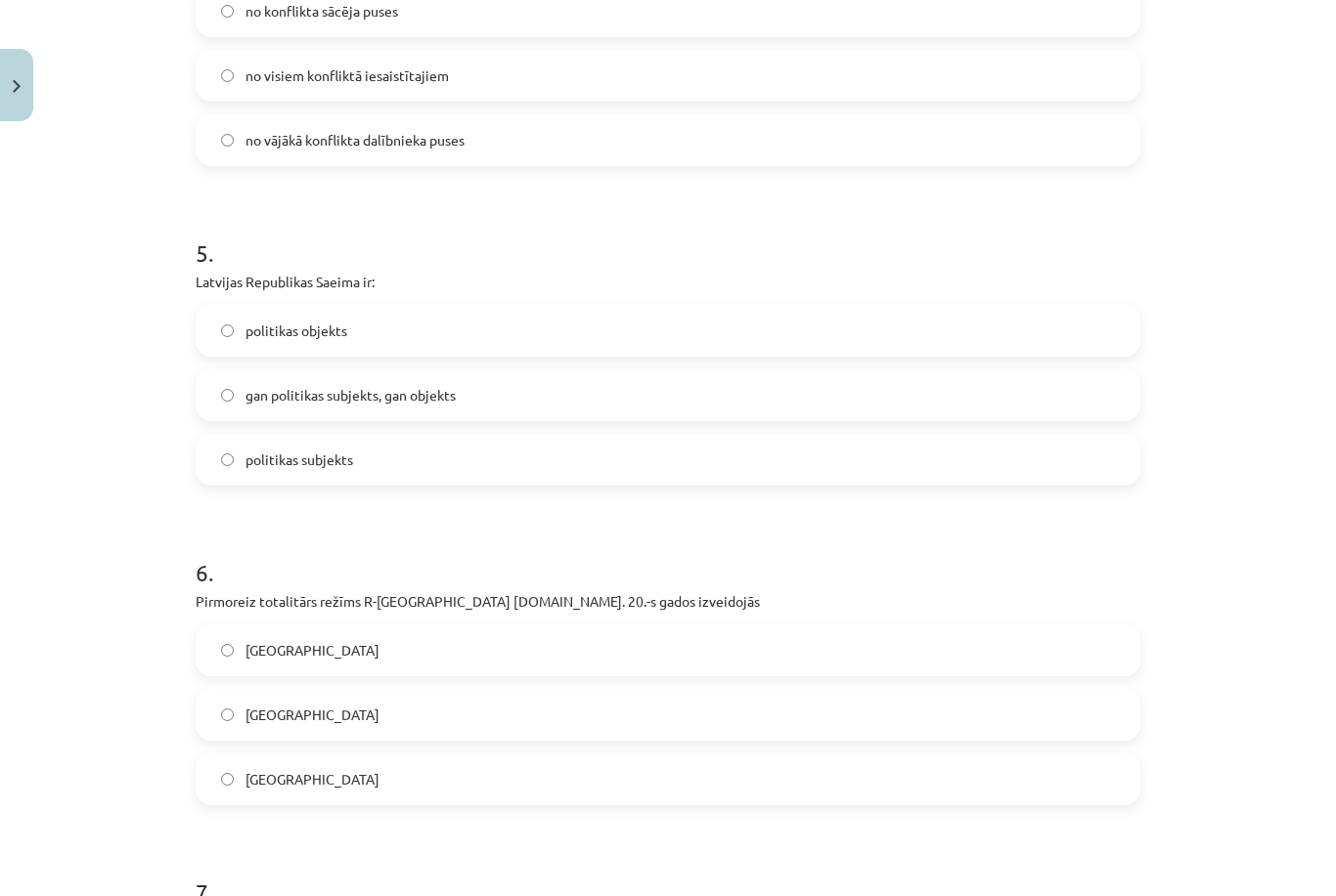
scroll to position [1462, 0]
click at [366, 754] on label "[GEOGRAPHIC_DATA]" at bounding box center [668, 778] width 941 height 49
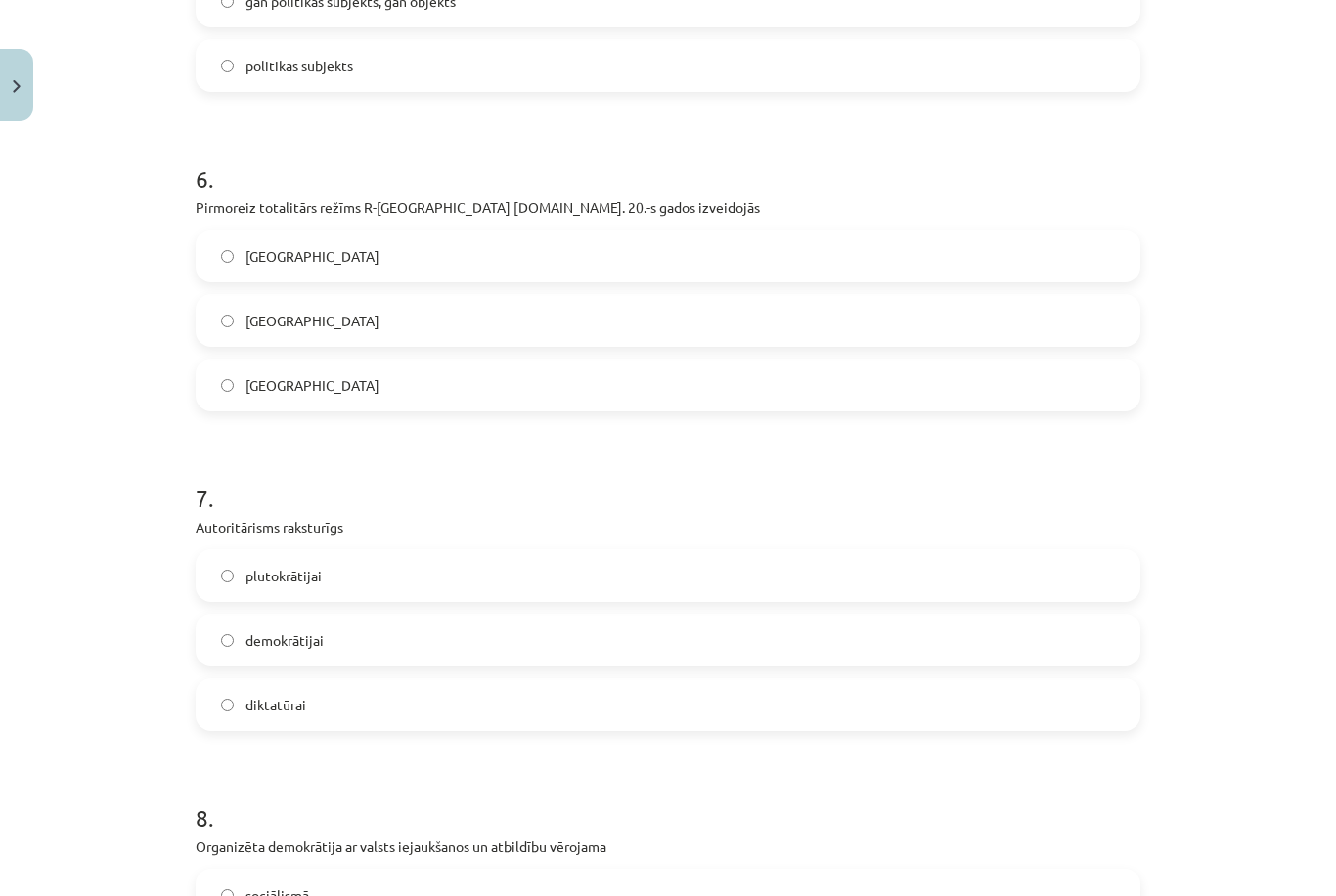
scroll to position [1869, 0]
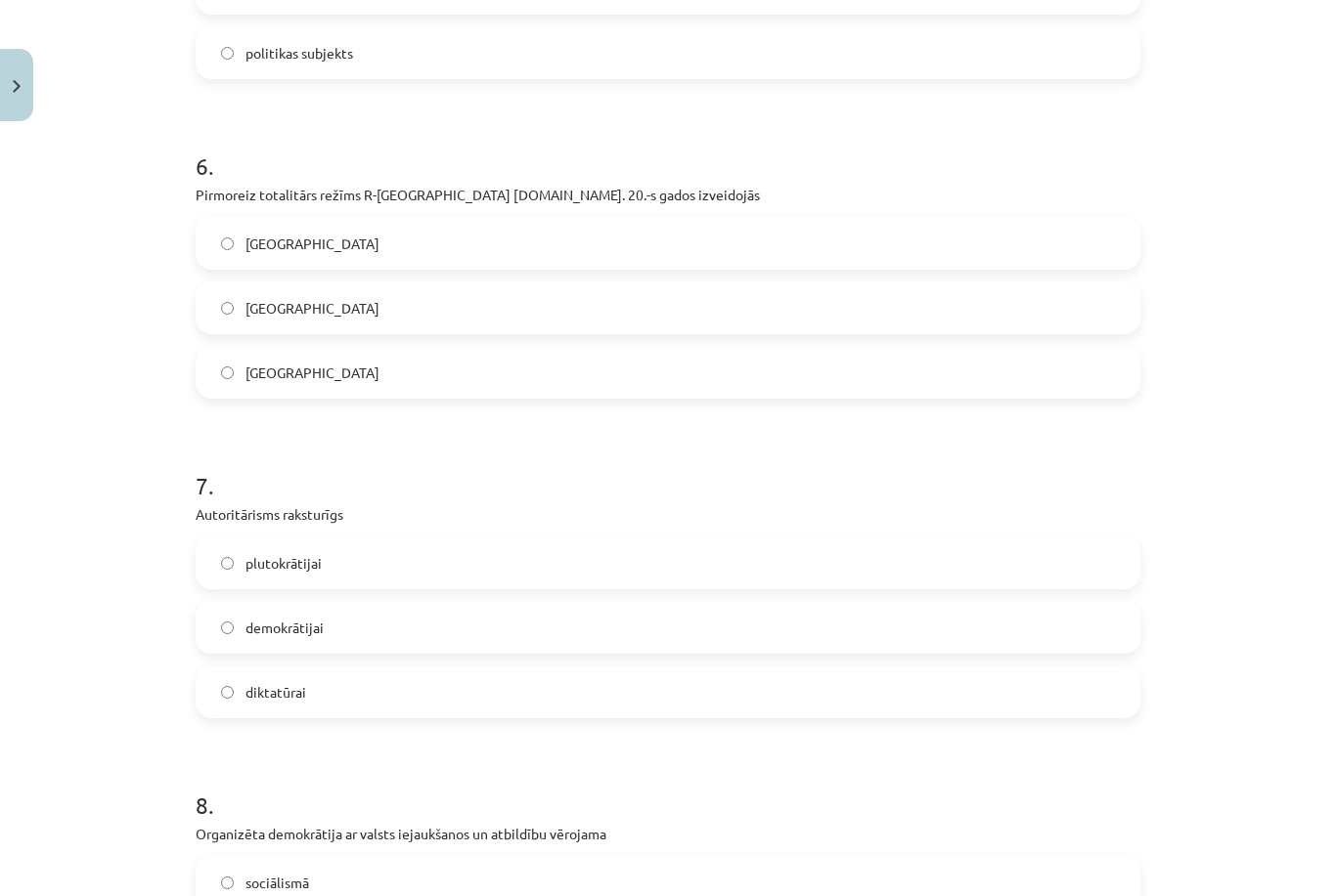
click at [424, 603] on label "demokrātijai" at bounding box center [668, 627] width 941 height 49
click at [363, 668] on label "diktatūrai" at bounding box center [668, 692] width 941 height 49
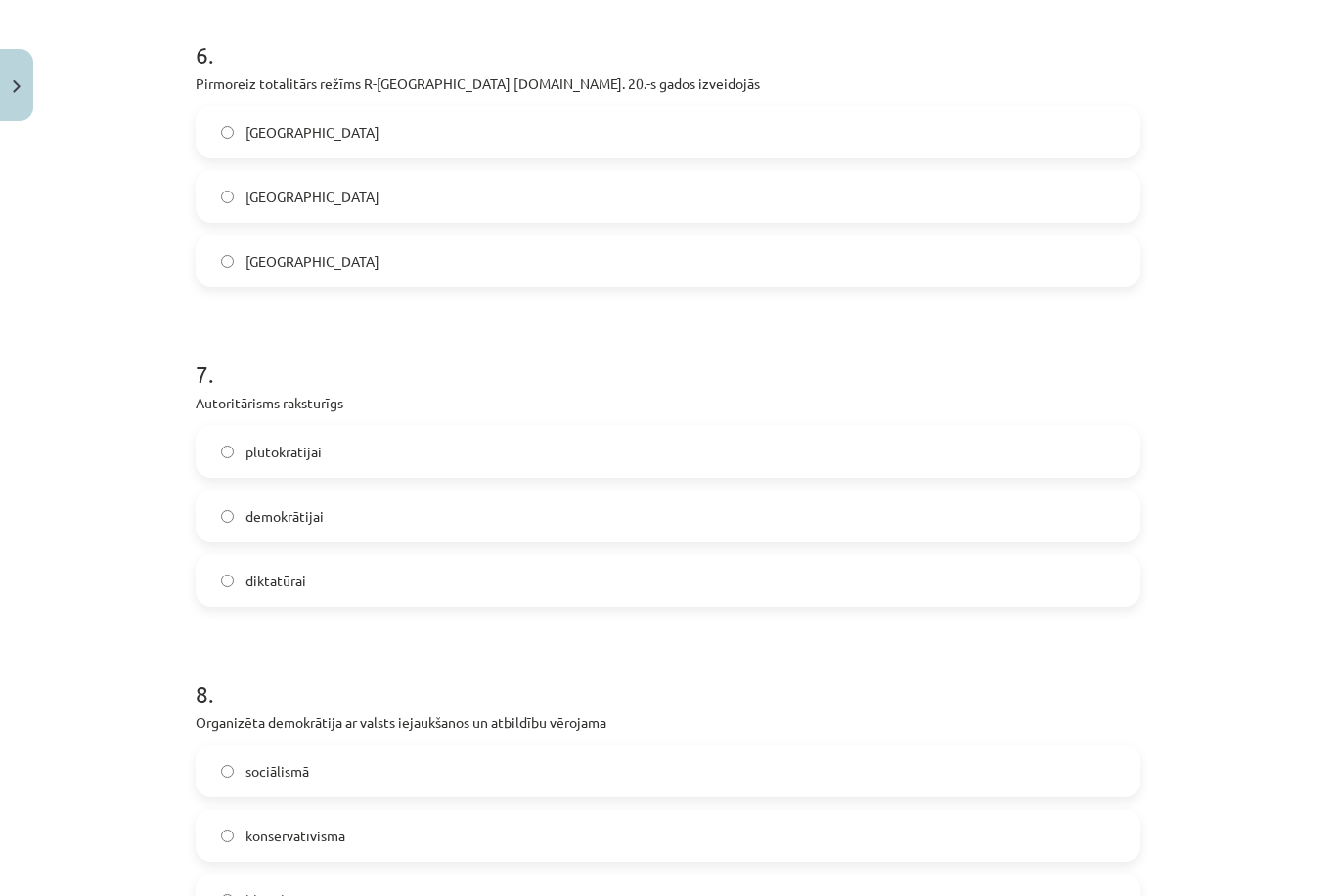
scroll to position [1980, 0]
click at [332, 751] on div "sociālismā konservatīvismā liberālismā" at bounding box center [667, 835] width 944 height 181
click at [396, 747] on label "sociālismā" at bounding box center [668, 770] width 941 height 49
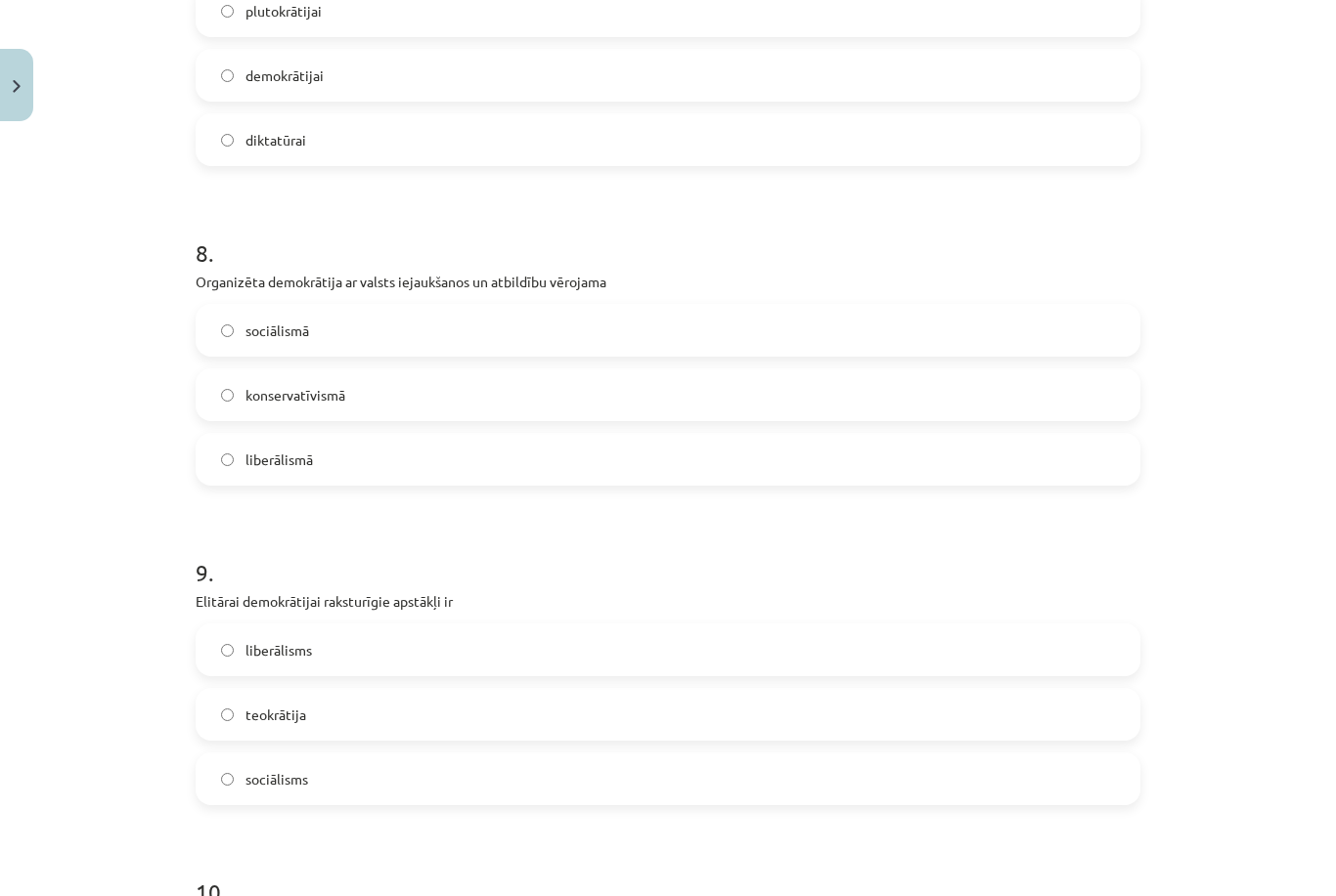
scroll to position [2445, 0]
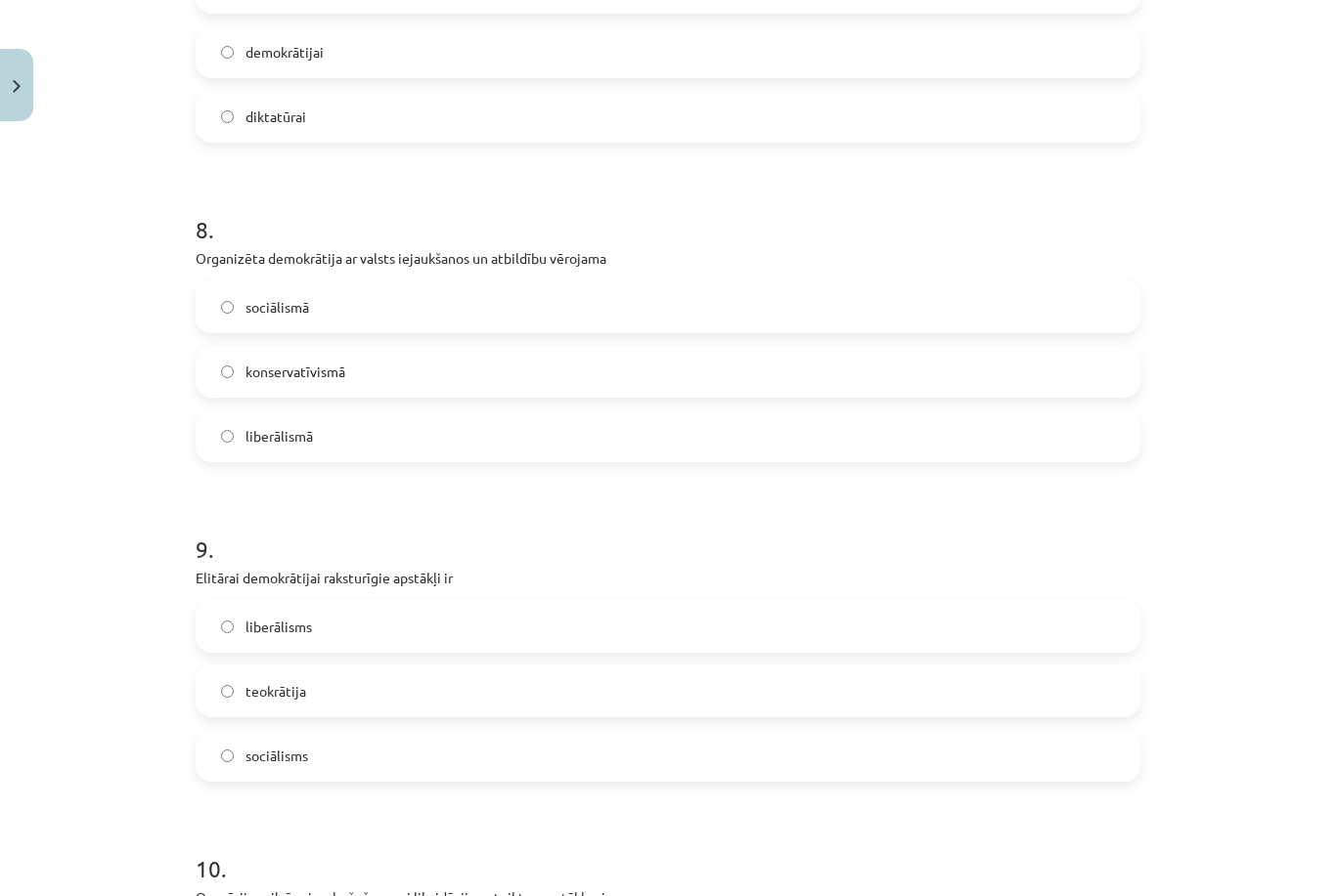
click at [470, 602] on label "liberālisms" at bounding box center [668, 626] width 941 height 49
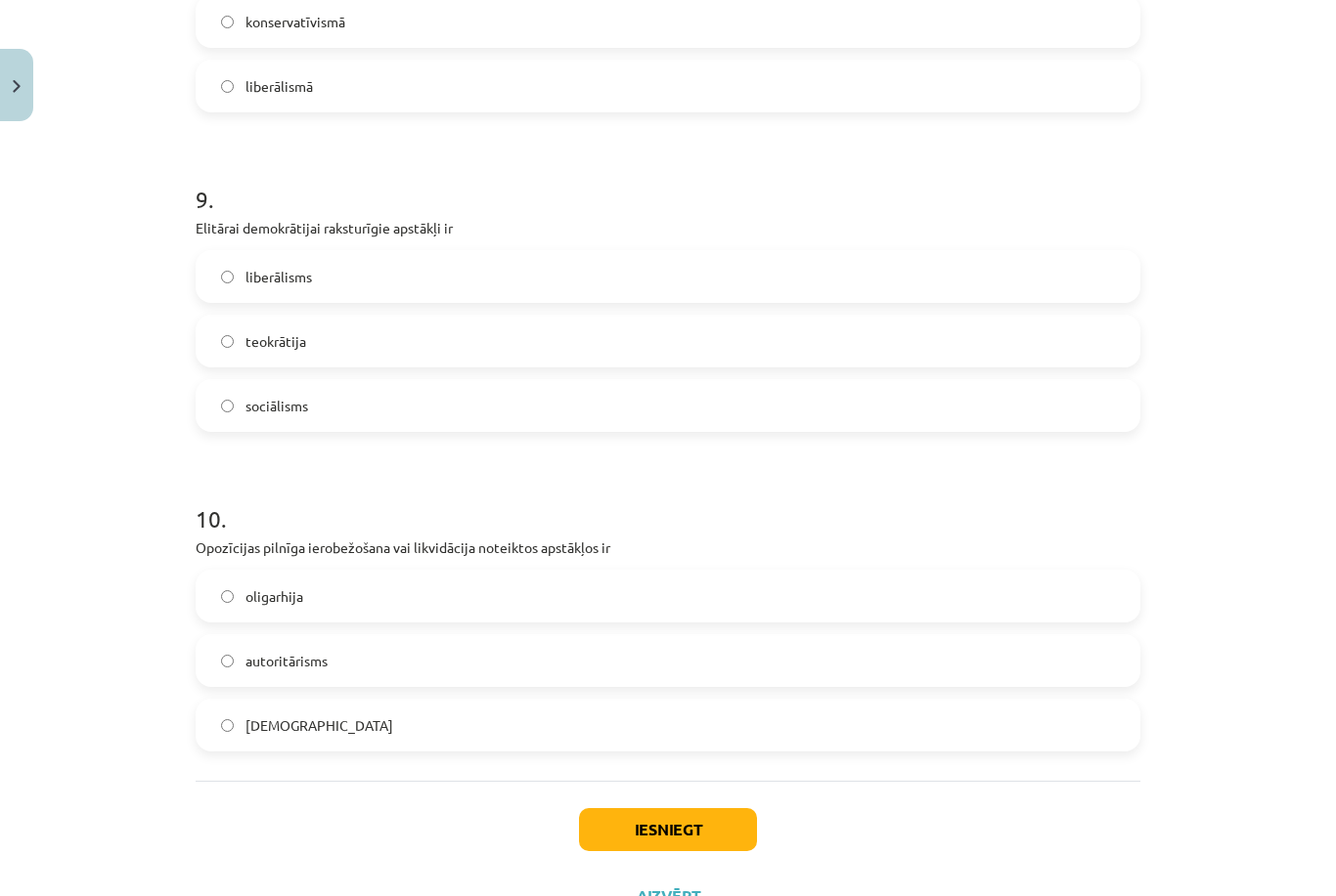
scroll to position [2807, 0]
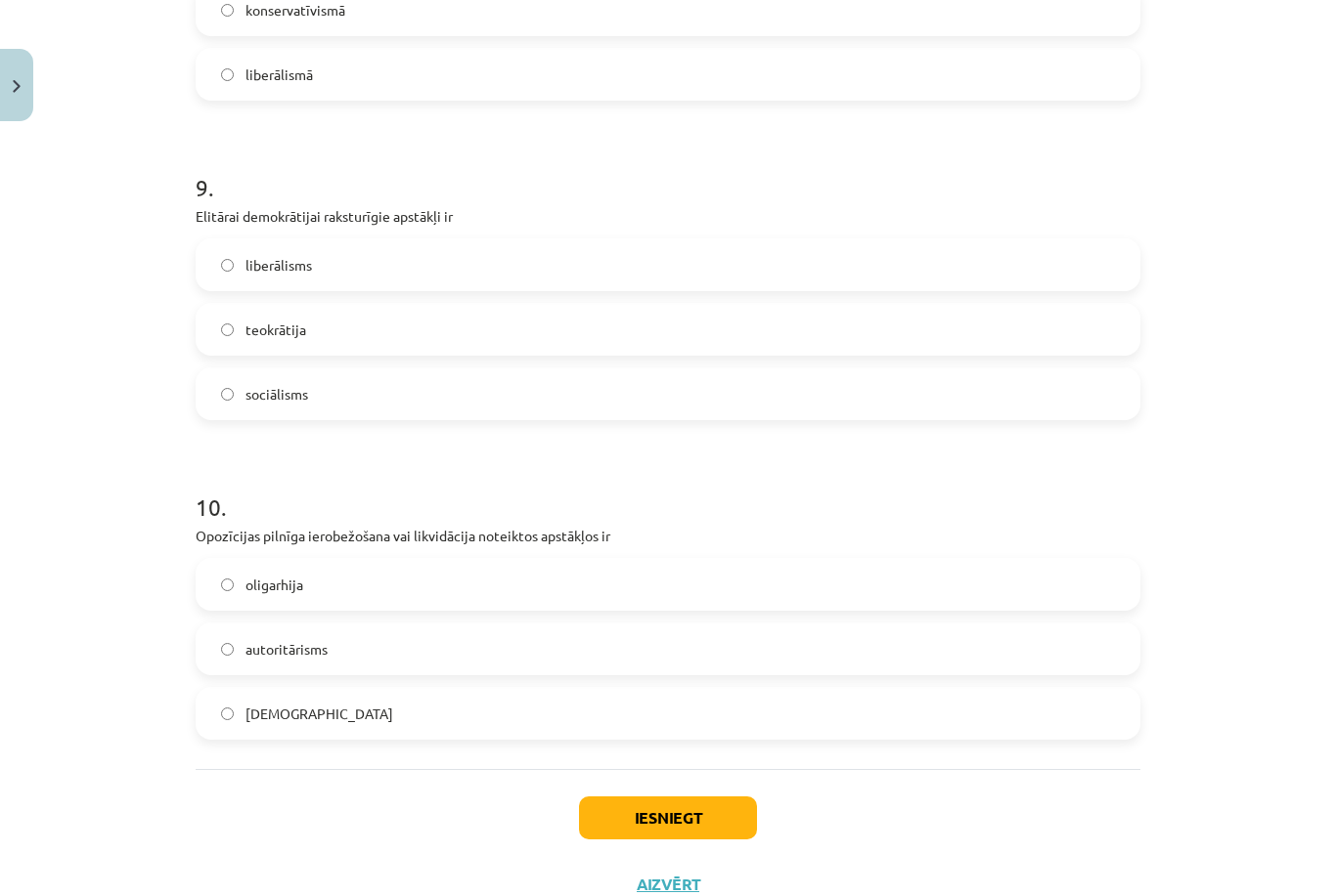
click at [377, 625] on label "autoritārisms" at bounding box center [668, 649] width 941 height 49
click at [502, 689] on label "[DEMOGRAPHIC_DATA]" at bounding box center [668, 713] width 941 height 49
click at [610, 796] on button "Iesniegt" at bounding box center [668, 817] width 178 height 43
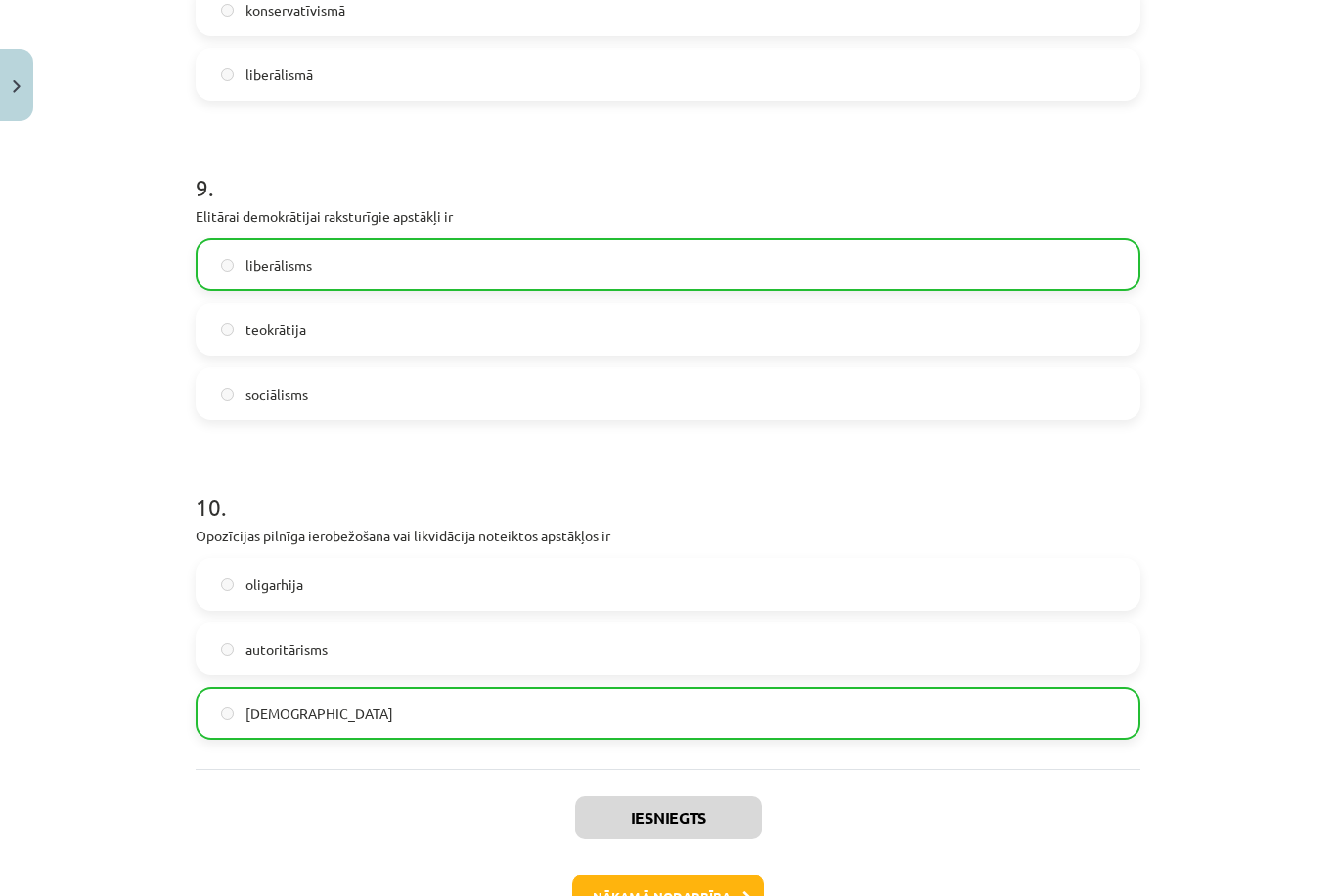
click at [630, 875] on button "Nākamā nodarbība" at bounding box center [668, 897] width 191 height 45
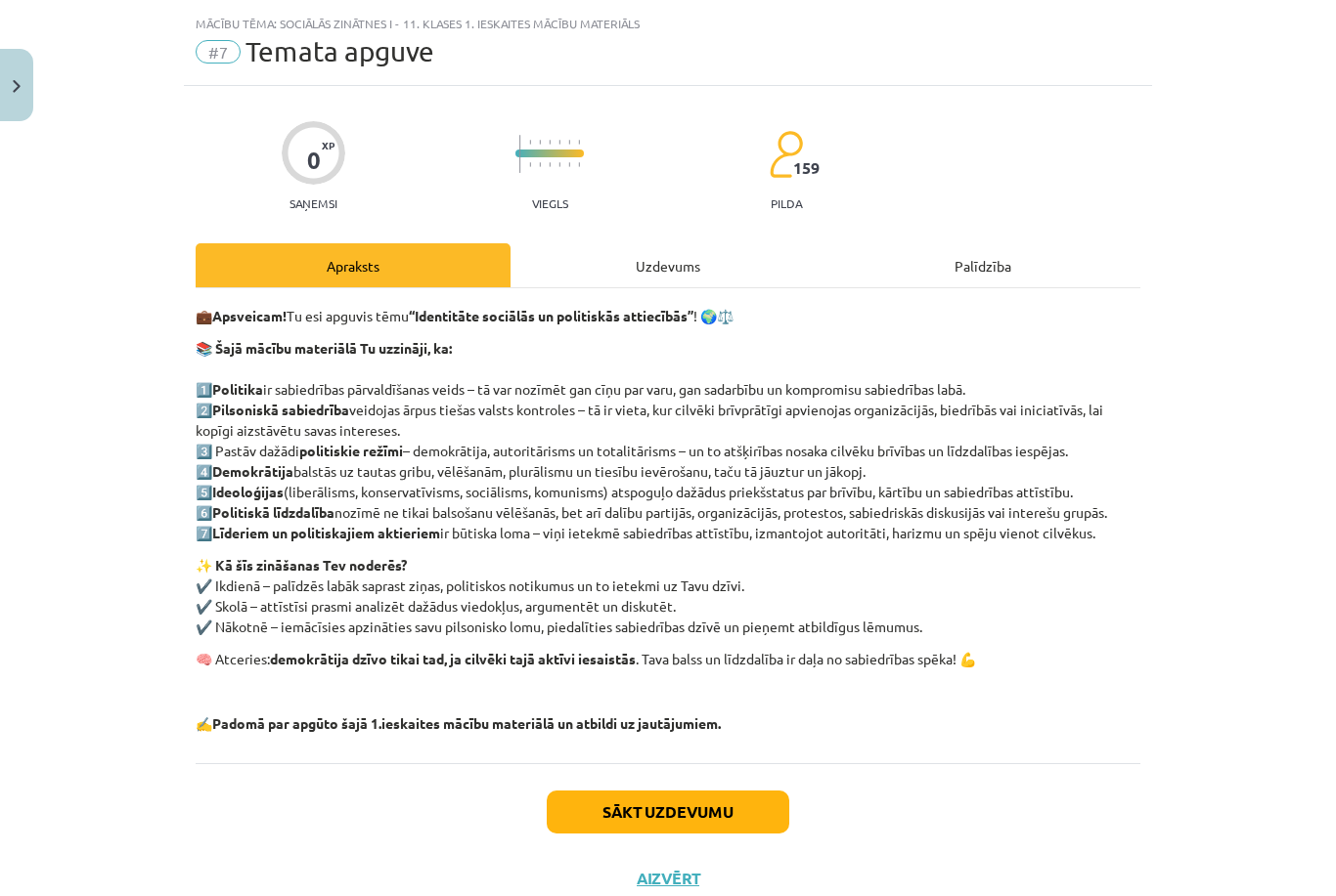
scroll to position [0, 0]
click at [686, 801] on button "Sākt uzdevumu" at bounding box center [667, 811] width 242 height 43
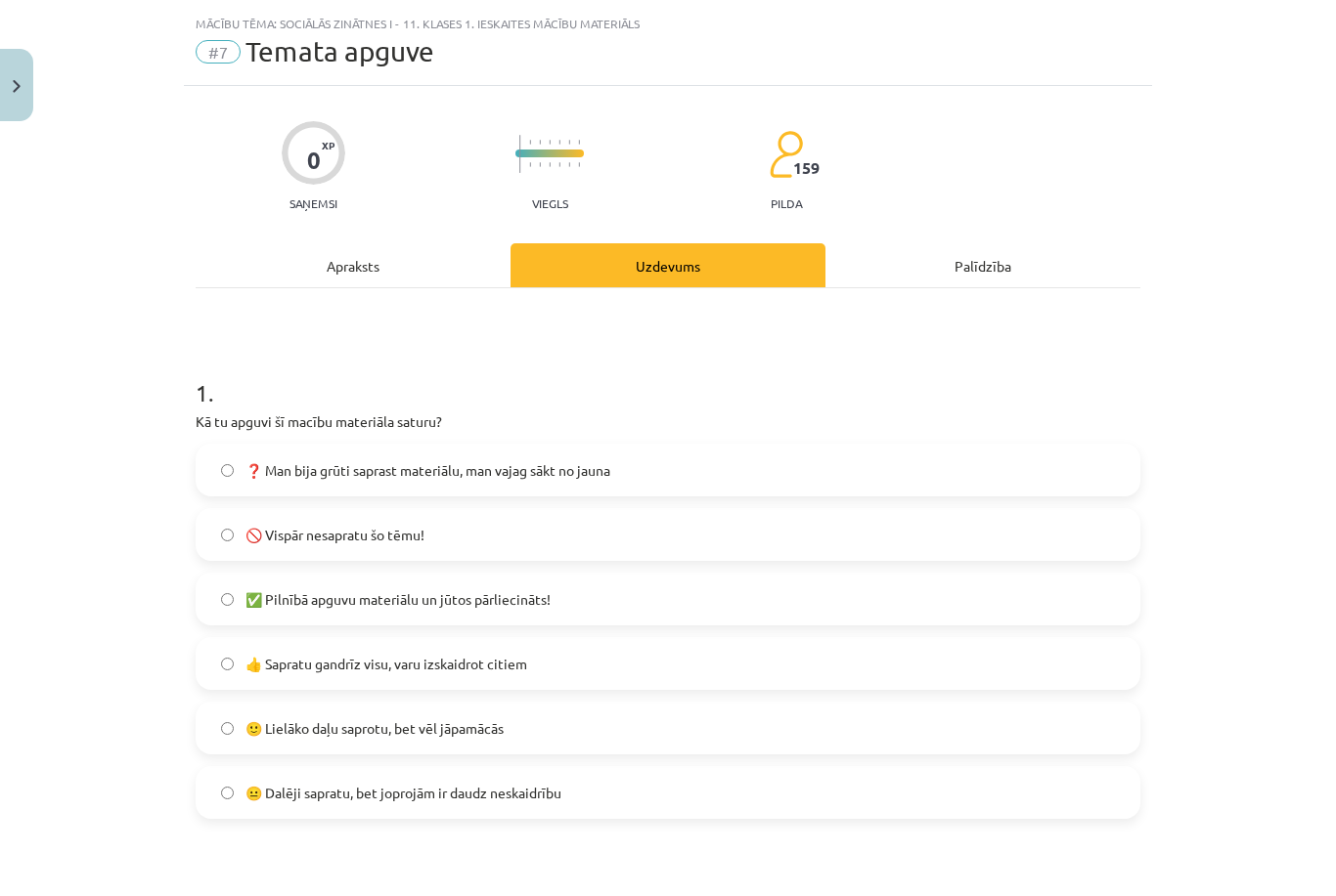
scroll to position [5, 0]
click at [366, 660] on span "👍 Sapratu gandrīz visu, varu izskaidrot citiem" at bounding box center [386, 664] width 281 height 21
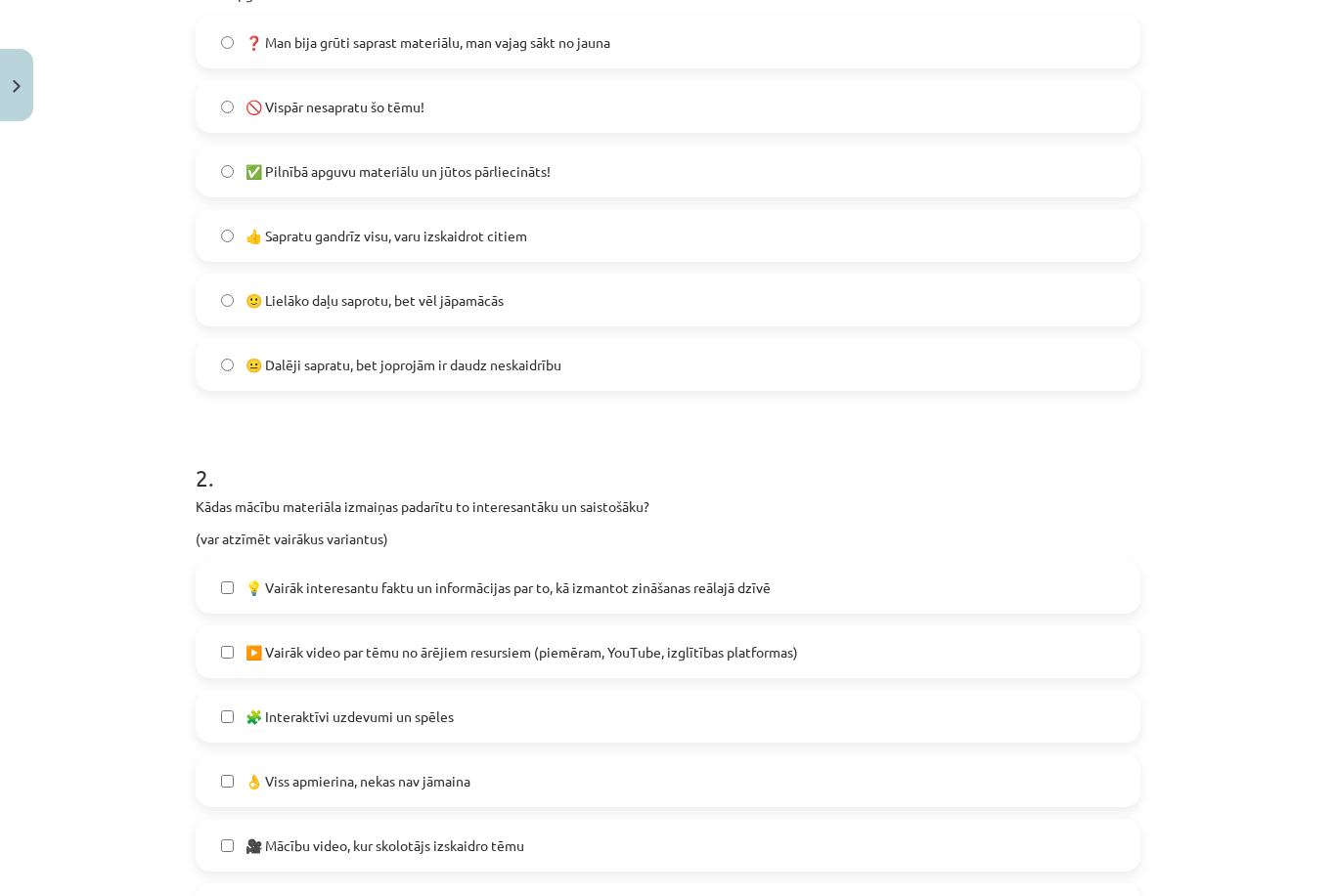
scroll to position [477, 0]
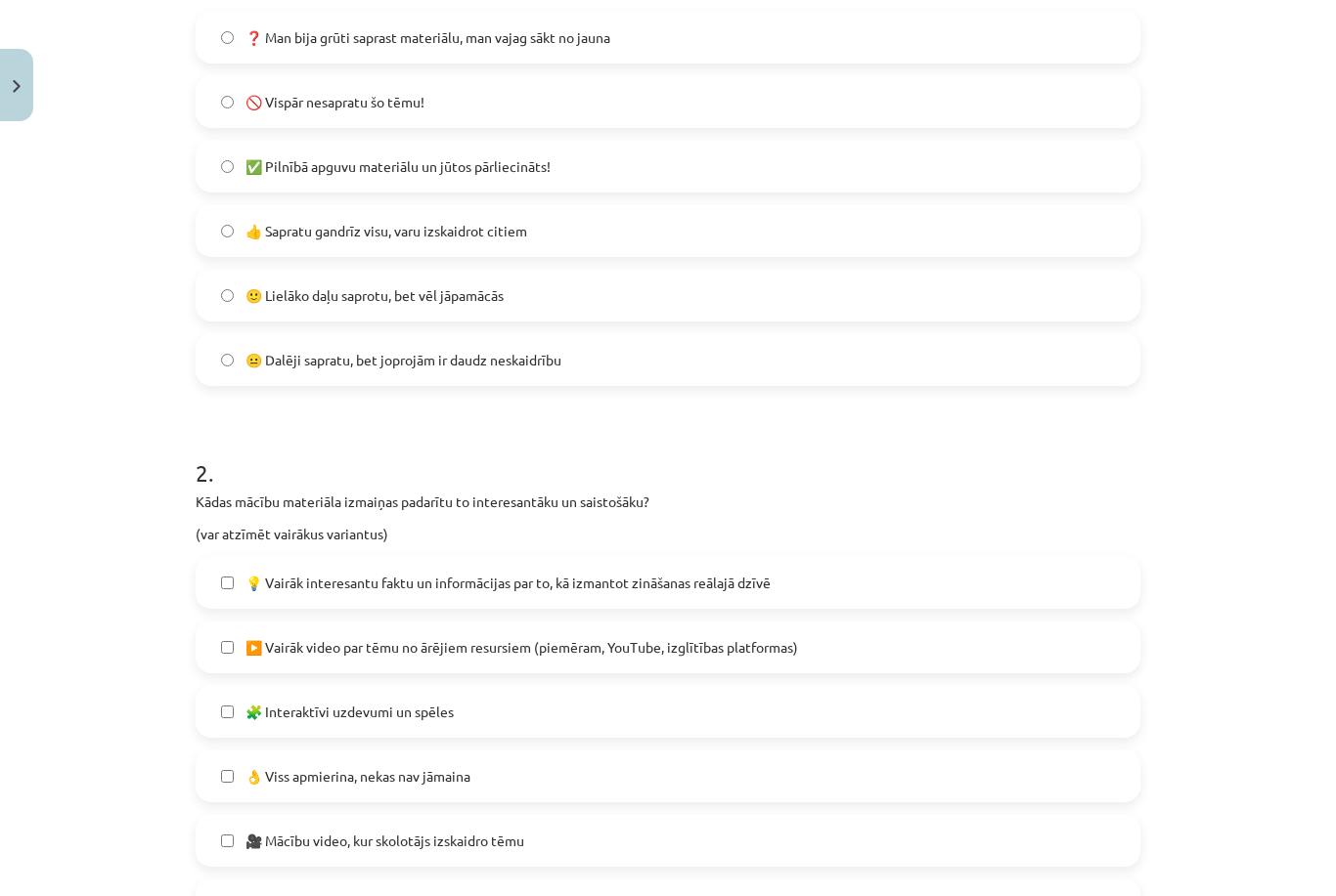
click at [332, 579] on span "💡 Vairāk interesantu faktu un informācijas par to, kā izmantot zināšanas reālaj…" at bounding box center [507, 583] width 525 height 21
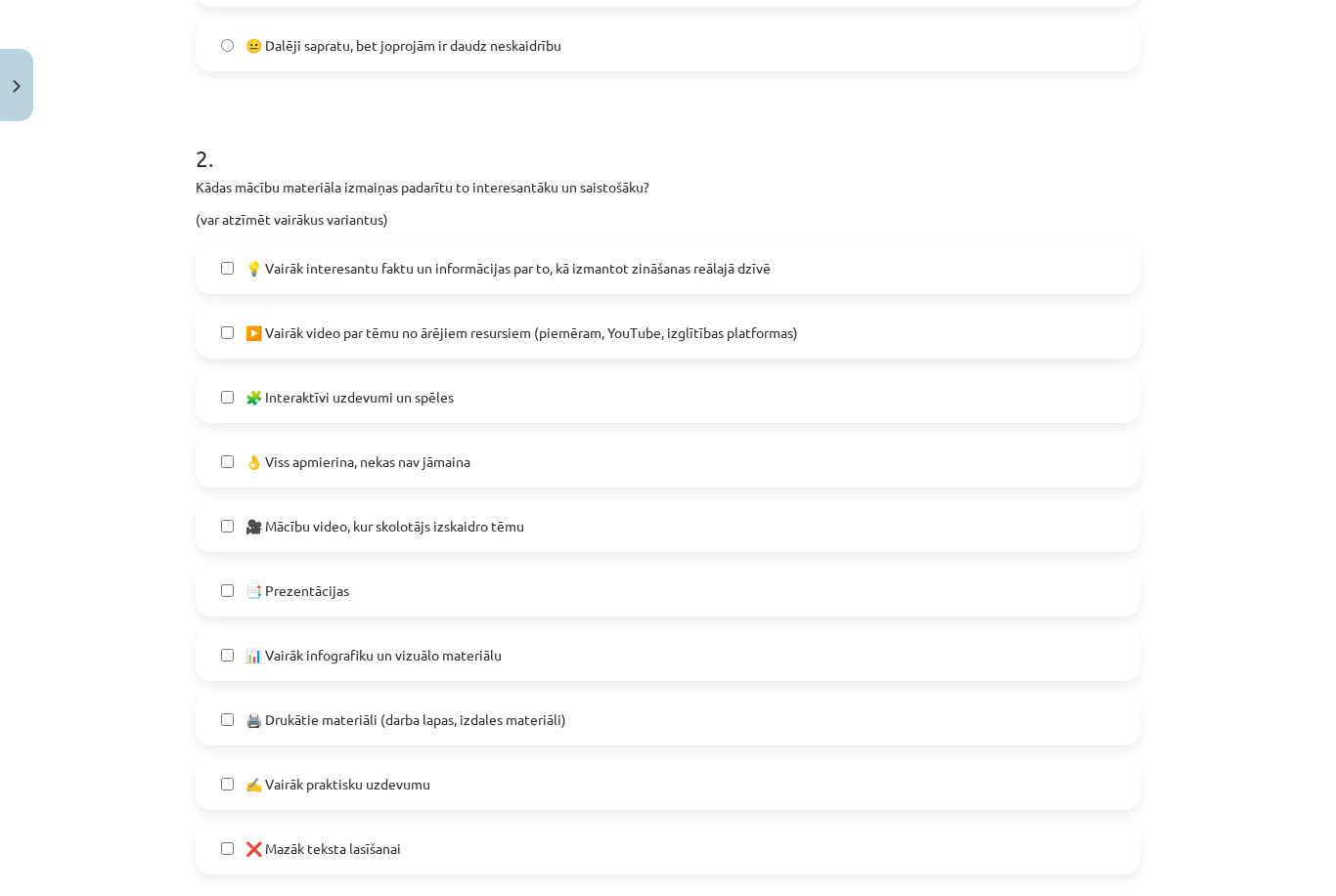
scroll to position [791, 0]
click at [387, 587] on label "📑 Prezentācijas" at bounding box center [668, 590] width 941 height 49
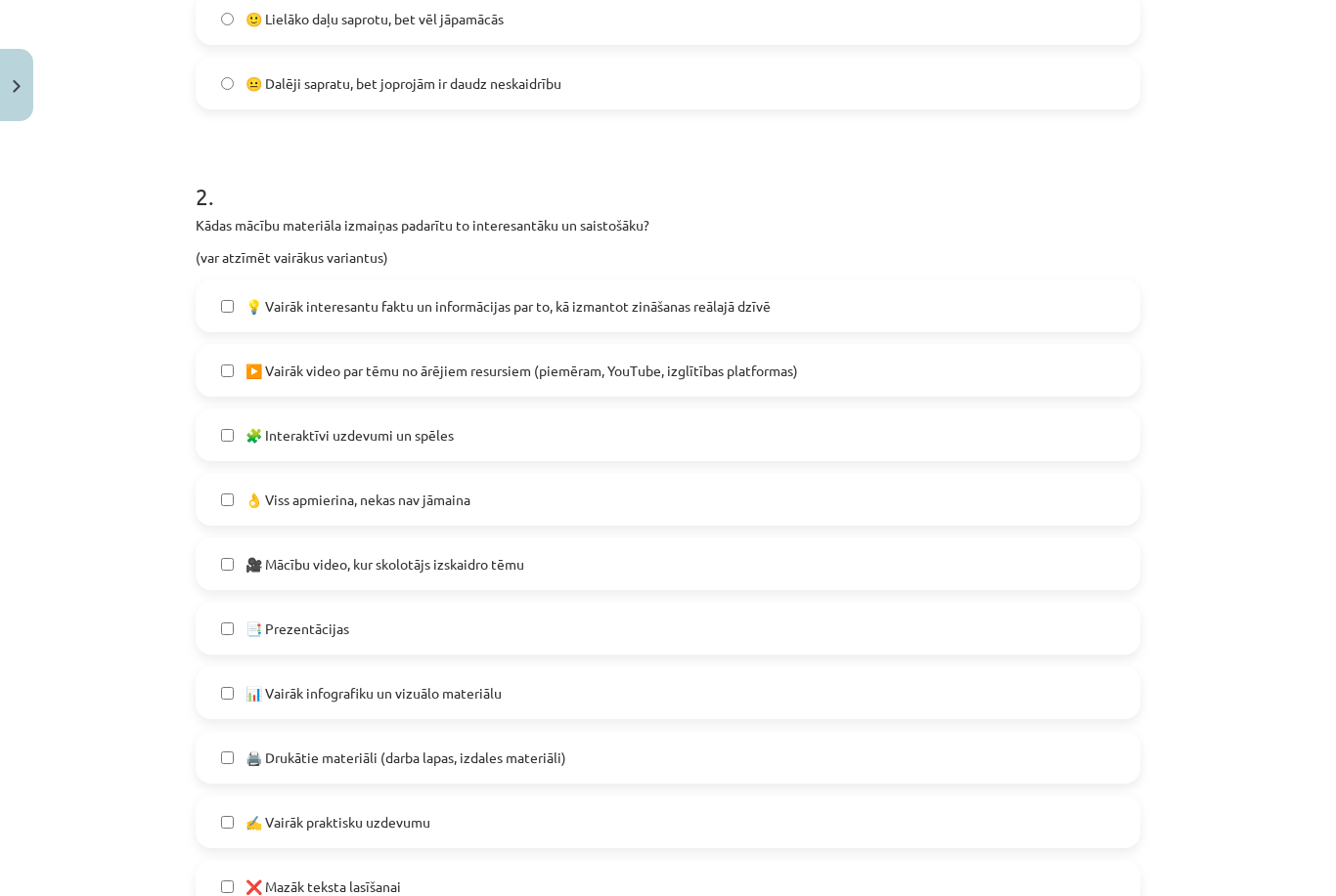
scroll to position [752, 0]
click at [340, 382] on label "▶️ Vairāk video par tēmu no ārējiem resursiem (piemēram, YouTube, izglītības pl…" at bounding box center [668, 371] width 941 height 49
click at [294, 572] on label "🎥 Mācību video, kur skolotājs izskaidro tēmu" at bounding box center [668, 564] width 941 height 49
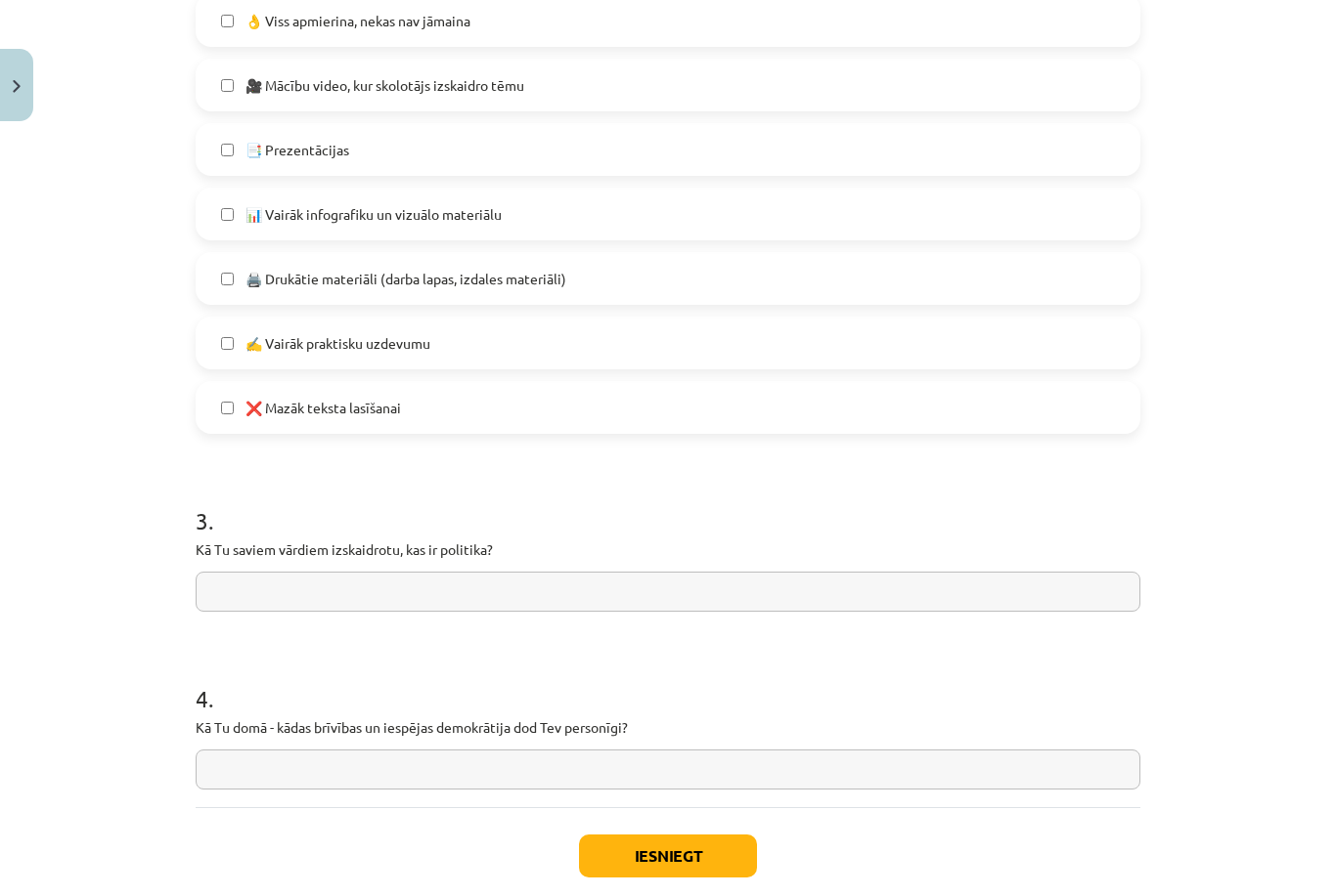
scroll to position [1233, 0]
click at [639, 842] on button "Iesniegt" at bounding box center [668, 856] width 178 height 43
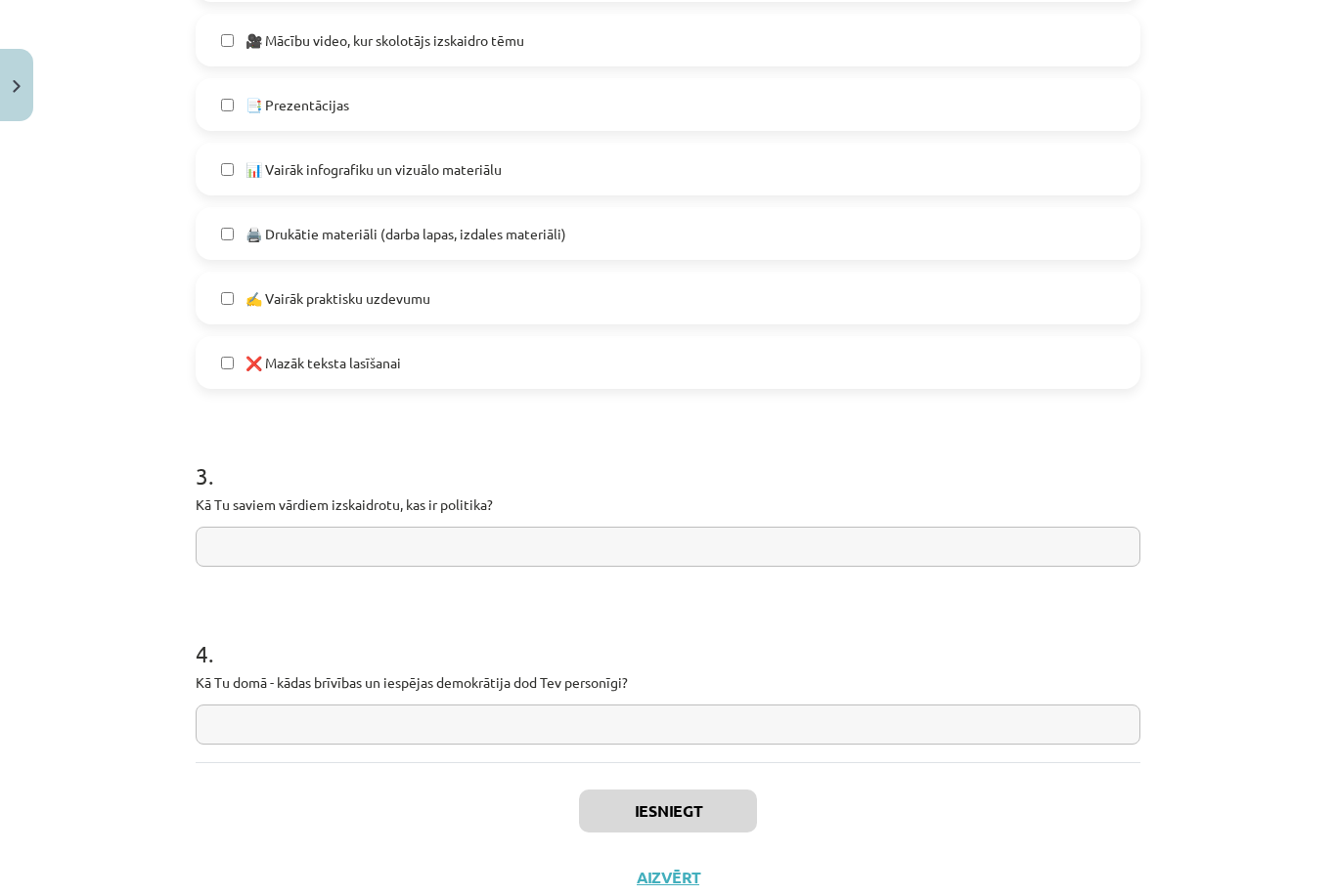
scroll to position [1277, 0]
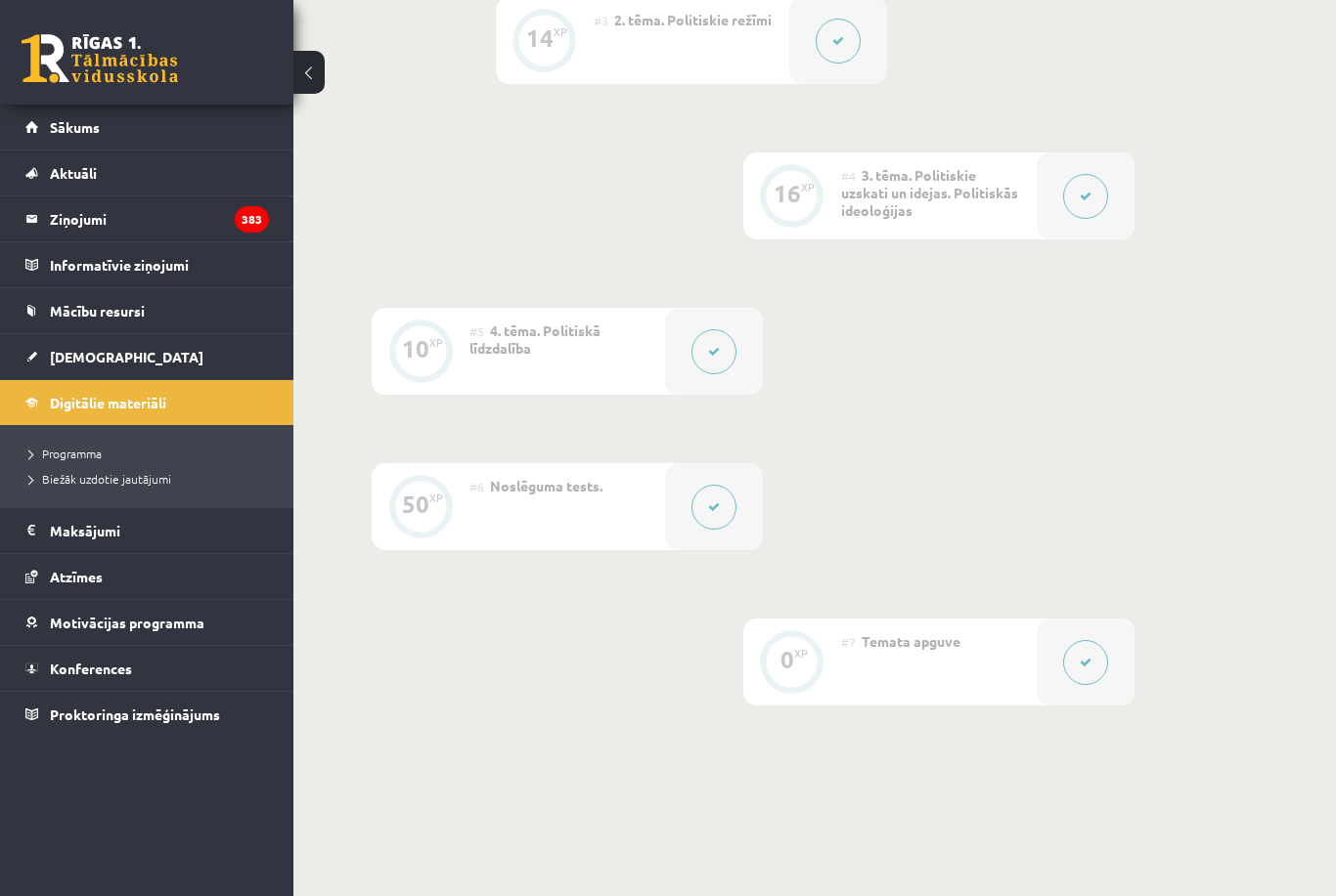
scroll to position [824, 0]
